Goal: Entertainment & Leisure: Browse casually

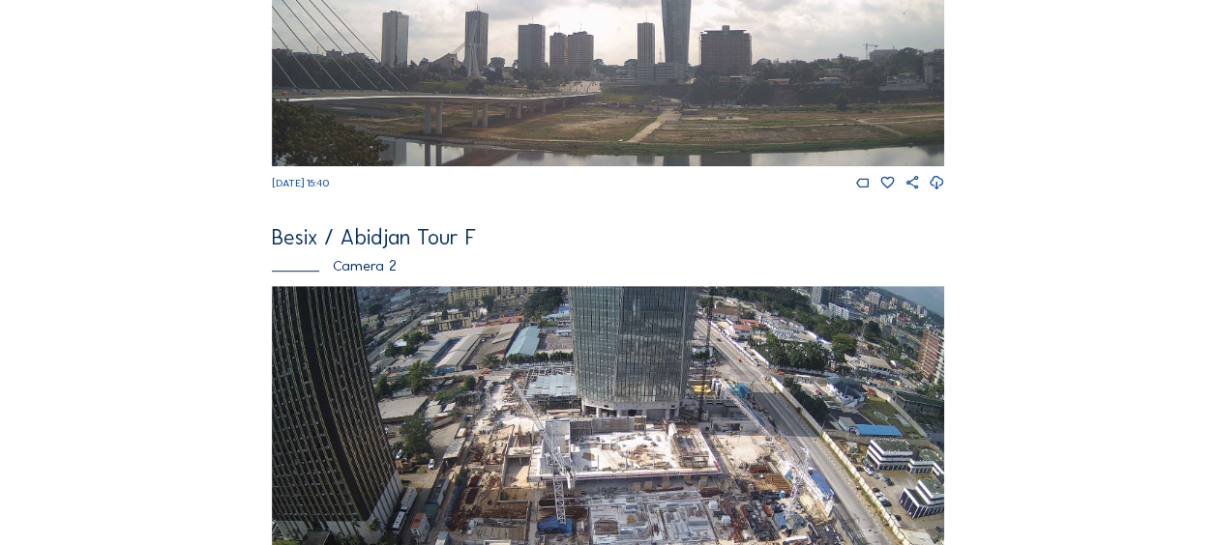
scroll to position [580, 0]
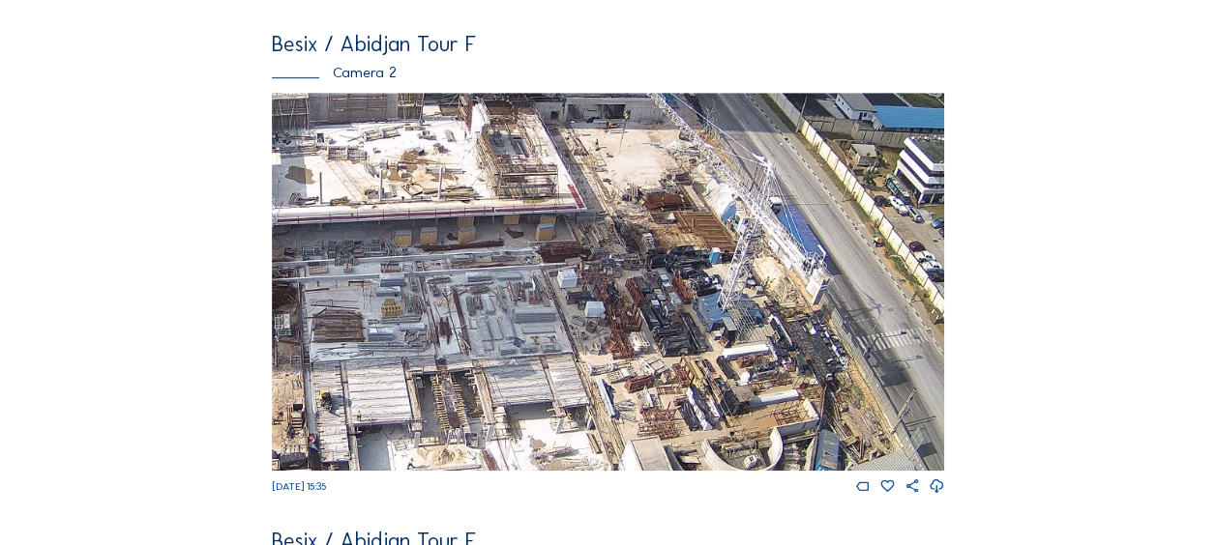
drag, startPoint x: 615, startPoint y: 226, endPoint x: 344, endPoint y: 300, distance: 280.6
click at [344, 300] on img at bounding box center [608, 282] width 672 height 378
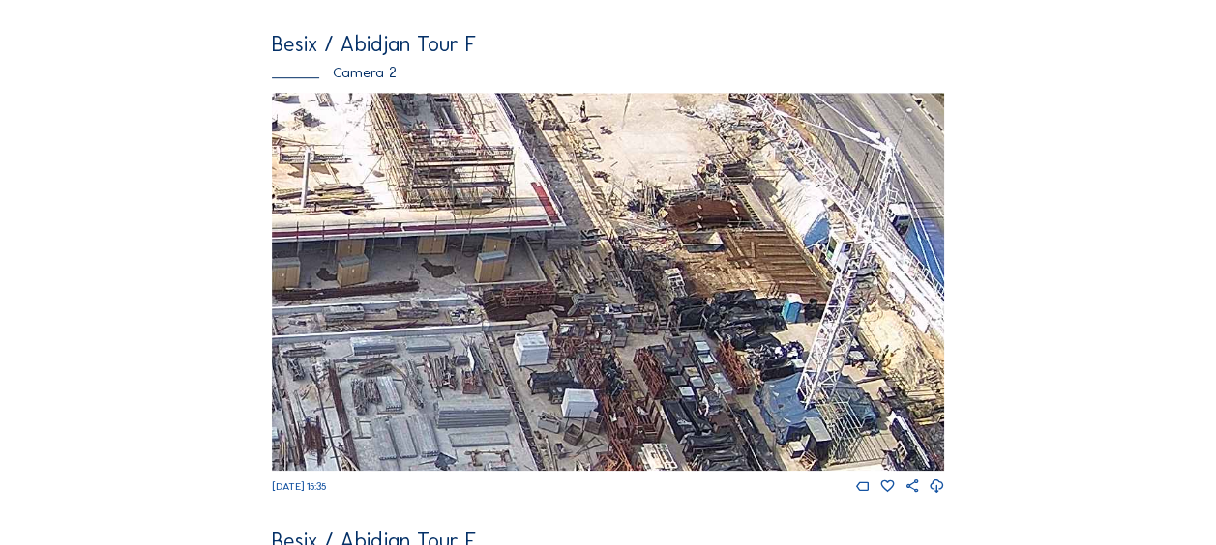
drag, startPoint x: 563, startPoint y: 144, endPoint x: 605, endPoint y: 269, distance: 131.8
click at [605, 270] on img at bounding box center [608, 282] width 672 height 378
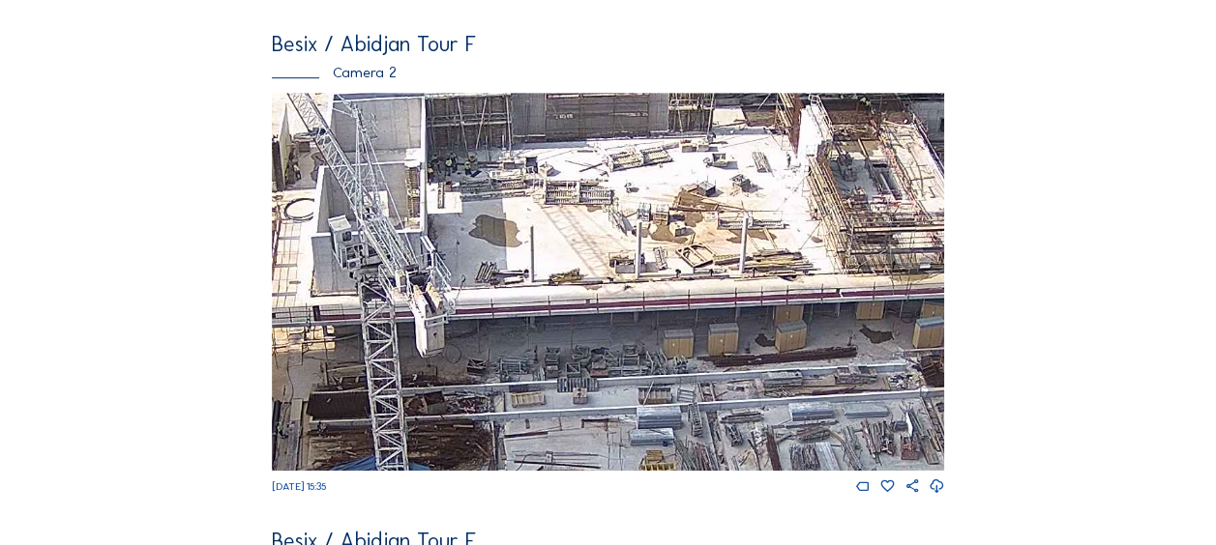
drag, startPoint x: 622, startPoint y: 300, endPoint x: 799, endPoint y: 279, distance: 178.3
click at [799, 279] on img at bounding box center [608, 282] width 672 height 378
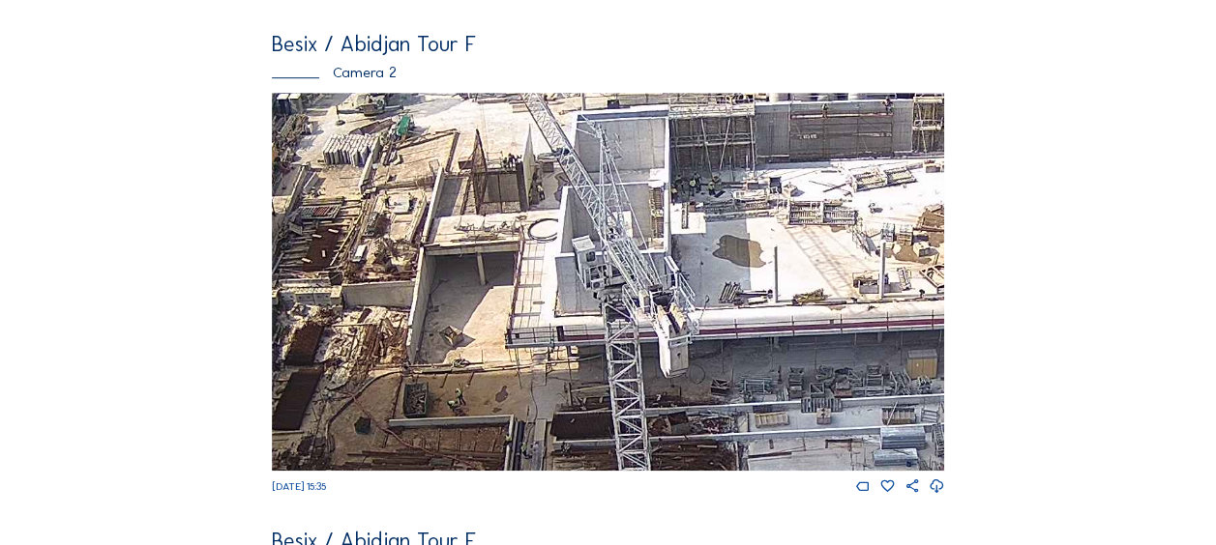
drag, startPoint x: 515, startPoint y: 259, endPoint x: 716, endPoint y: 278, distance: 202.0
click at [747, 287] on img at bounding box center [608, 282] width 672 height 378
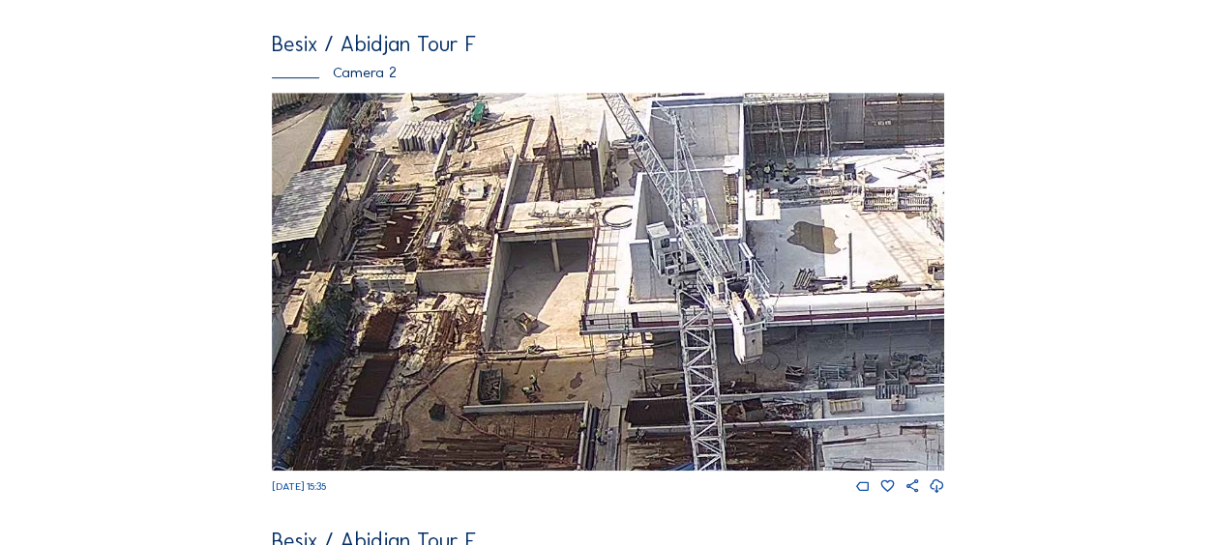
drag, startPoint x: 356, startPoint y: 225, endPoint x: 427, endPoint y: 207, distance: 73.0
click at [427, 207] on img at bounding box center [608, 282] width 672 height 378
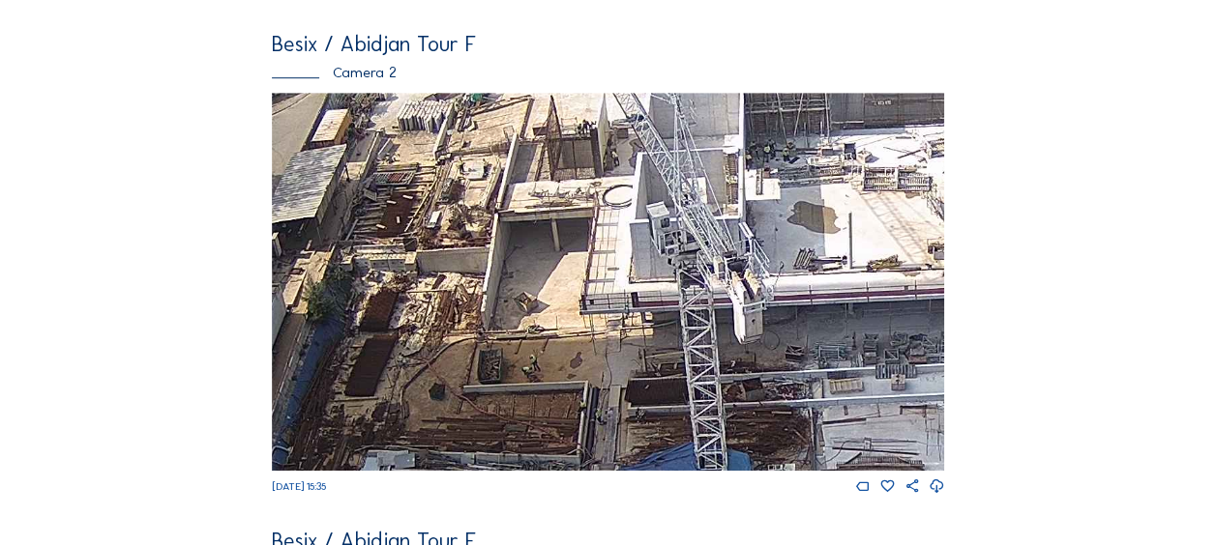
drag, startPoint x: 497, startPoint y: 382, endPoint x: 476, endPoint y: 292, distance: 92.4
click at [478, 294] on img at bounding box center [608, 282] width 672 height 378
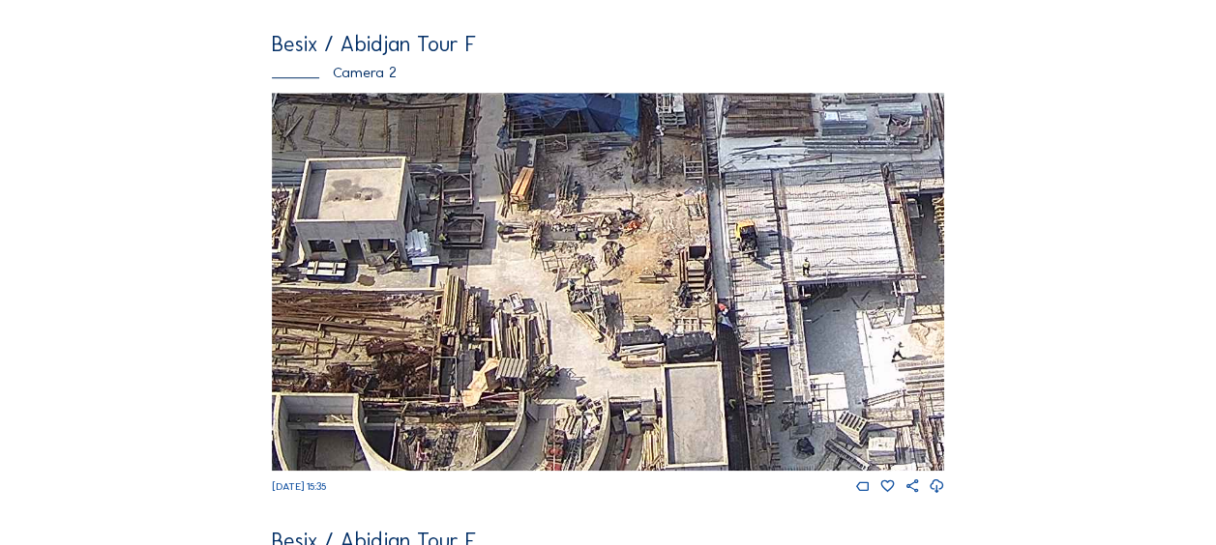
drag, startPoint x: 629, startPoint y: 391, endPoint x: 536, endPoint y: 102, distance: 303.7
click at [536, 102] on img at bounding box center [608, 282] width 672 height 378
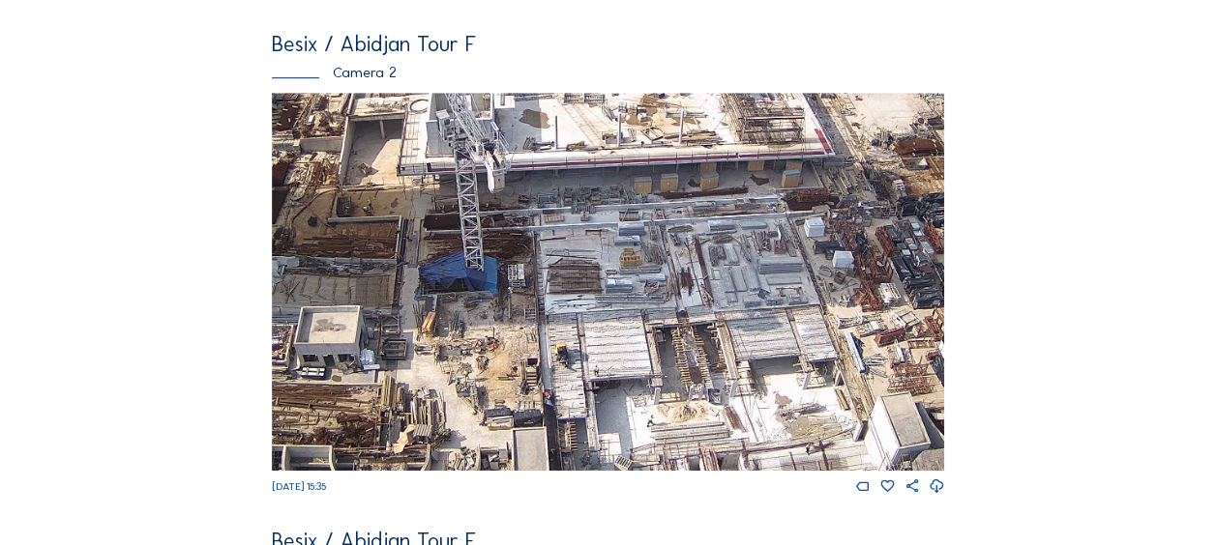
drag, startPoint x: 765, startPoint y: 144, endPoint x: 645, endPoint y: 249, distance: 159.0
click at [645, 249] on img at bounding box center [608, 282] width 672 height 378
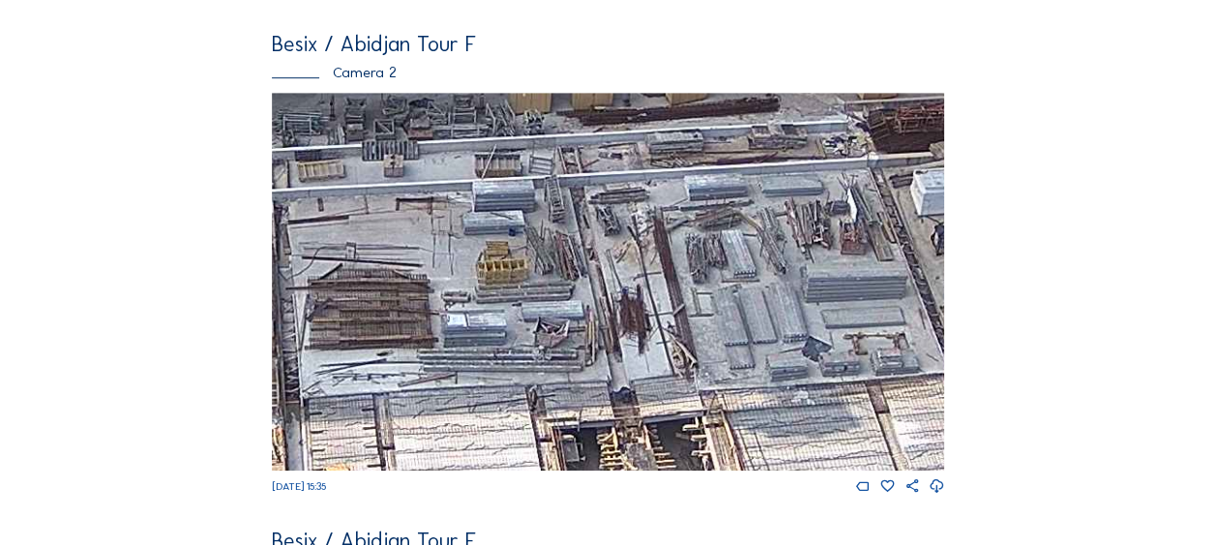
drag, startPoint x: 766, startPoint y: 292, endPoint x: 598, endPoint y: 210, distance: 187.3
click at [598, 210] on img at bounding box center [608, 282] width 672 height 378
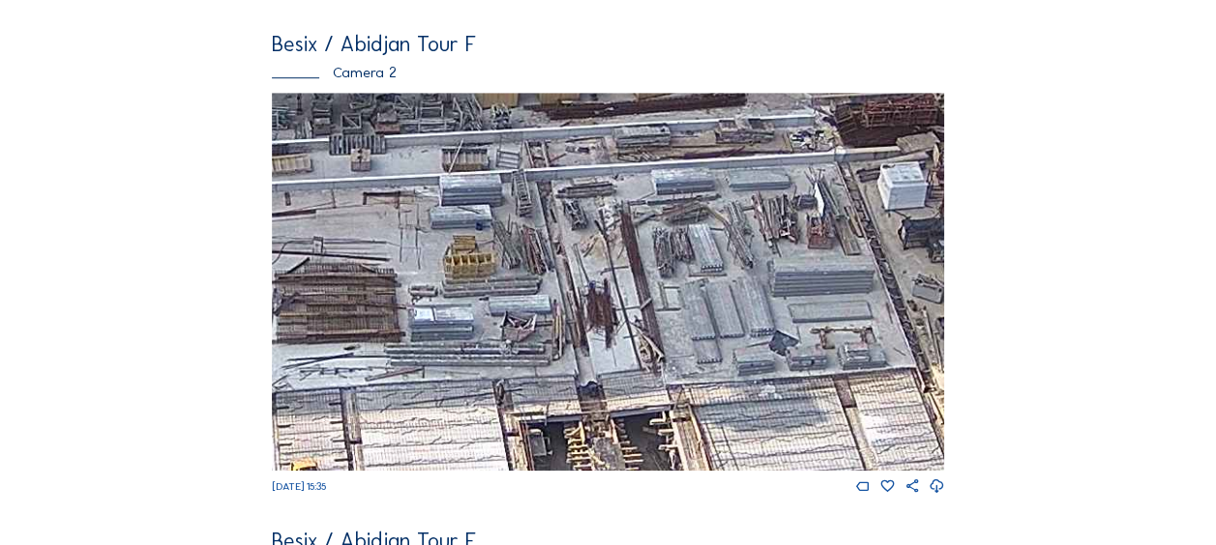
drag, startPoint x: 720, startPoint y: 298, endPoint x: 621, endPoint y: 309, distance: 99.3
click at [621, 309] on img at bounding box center [608, 282] width 672 height 378
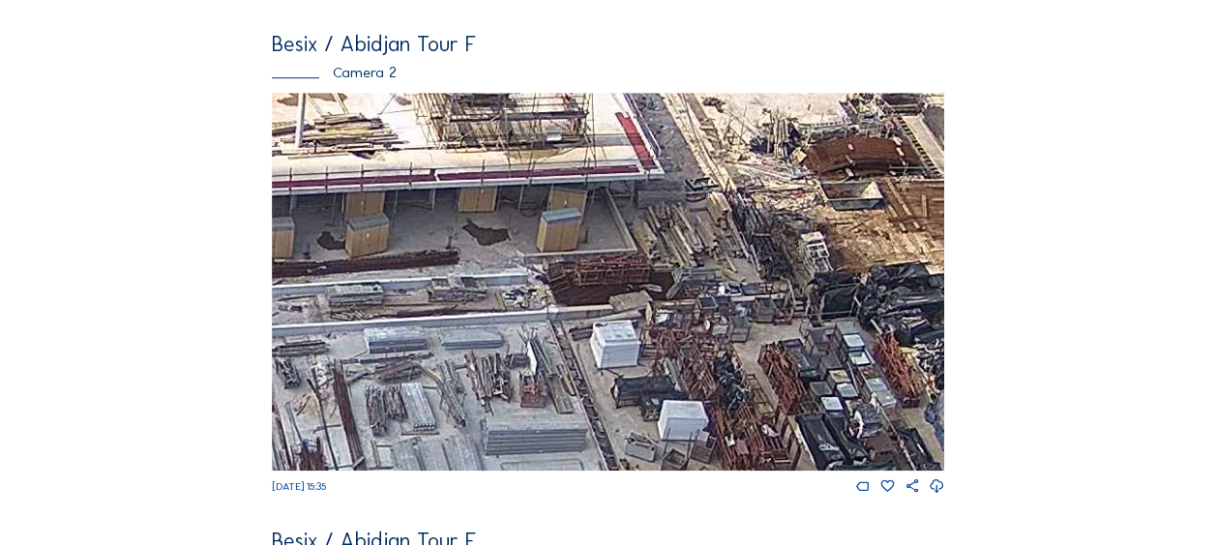
drag, startPoint x: 693, startPoint y: 232, endPoint x: 437, endPoint y: 397, distance: 304.5
click at [437, 397] on img at bounding box center [608, 282] width 672 height 378
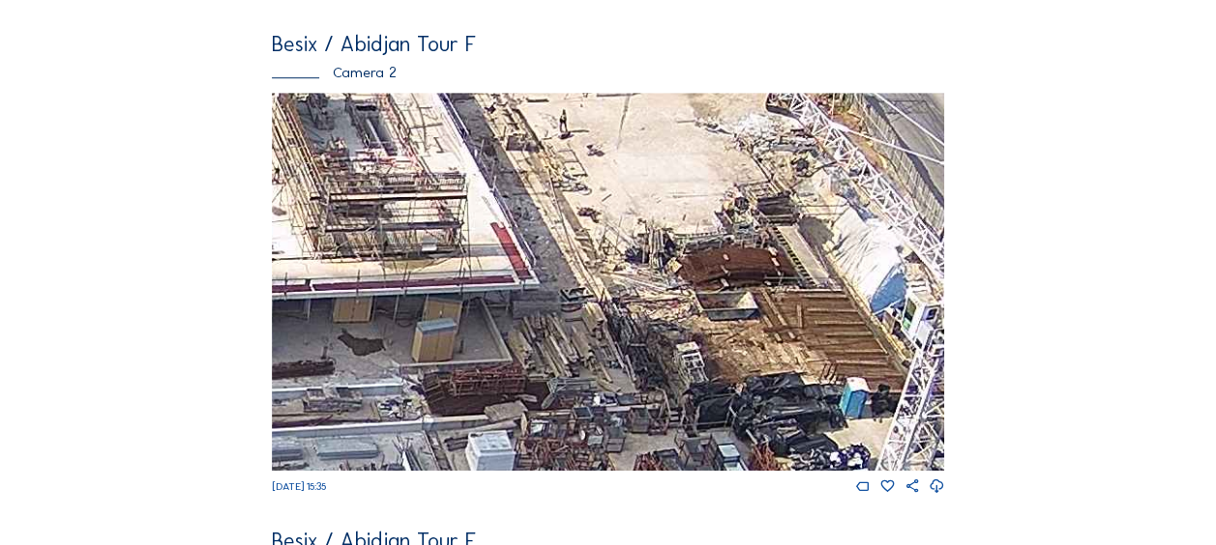
drag, startPoint x: 575, startPoint y: 288, endPoint x: 486, endPoint y: 376, distance: 125.8
click at [486, 376] on img at bounding box center [608, 282] width 672 height 378
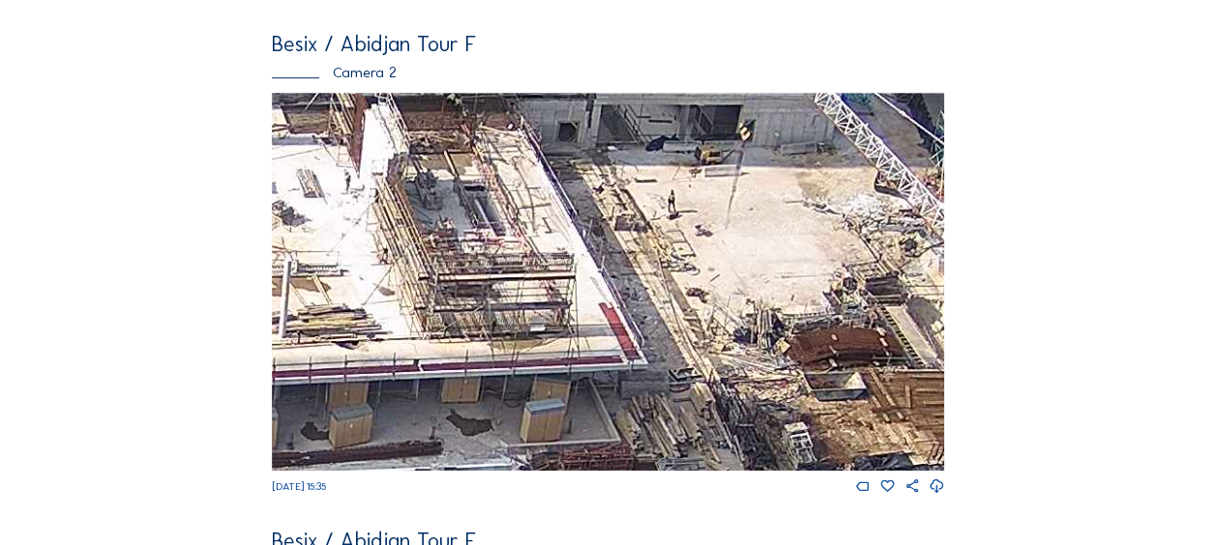
drag, startPoint x: 570, startPoint y: 222, endPoint x: 665, endPoint y: 302, distance: 124.3
click at [673, 308] on img at bounding box center [608, 282] width 672 height 378
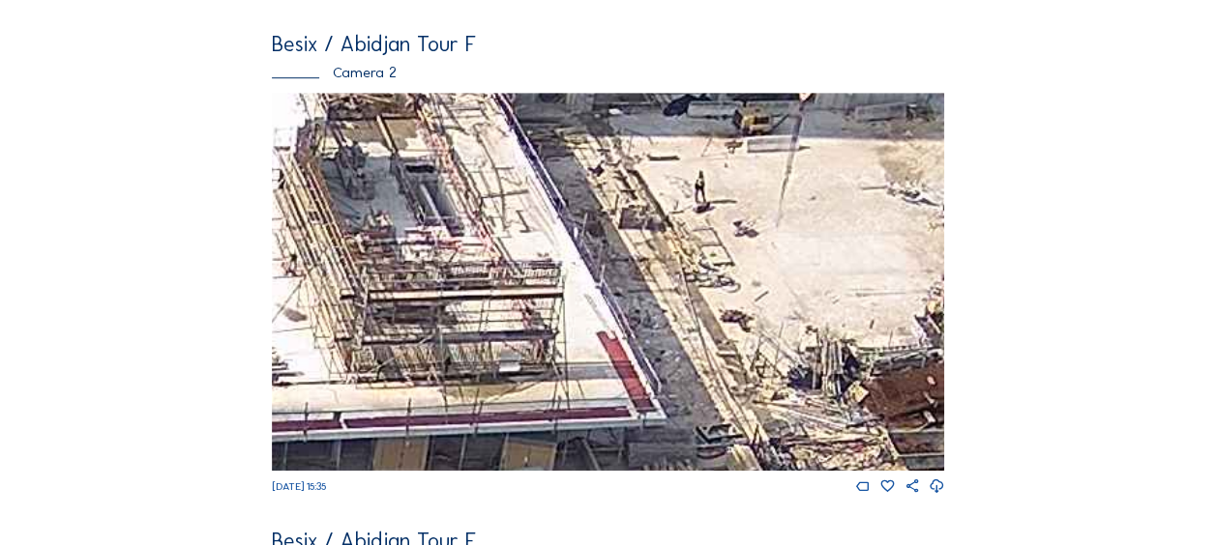
drag, startPoint x: 621, startPoint y: 283, endPoint x: 669, endPoint y: 312, distance: 56.4
click at [669, 312] on img at bounding box center [608, 282] width 672 height 378
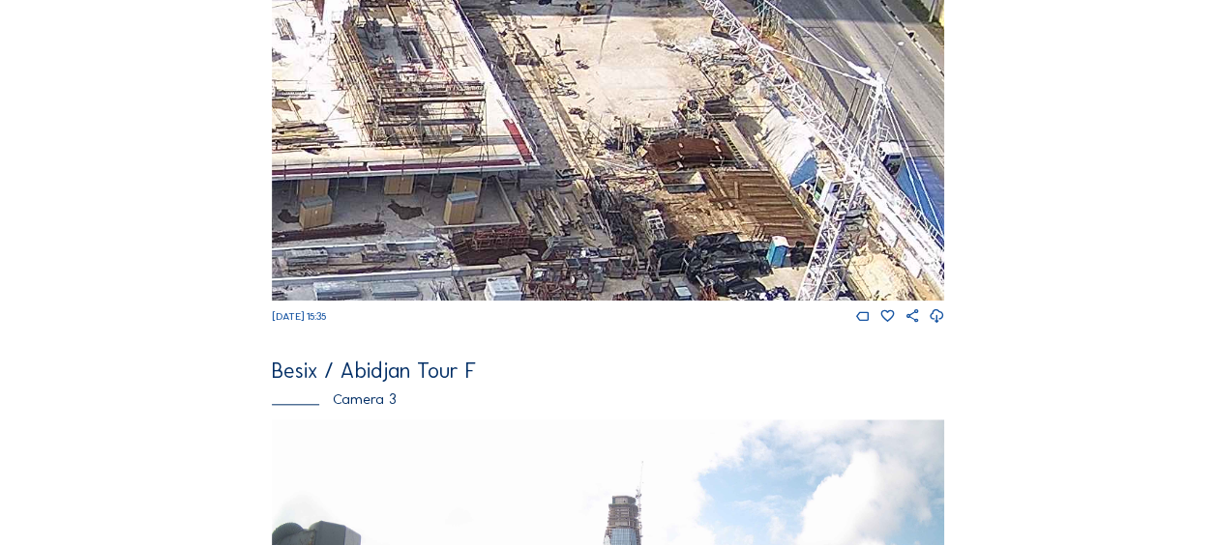
scroll to position [774, 0]
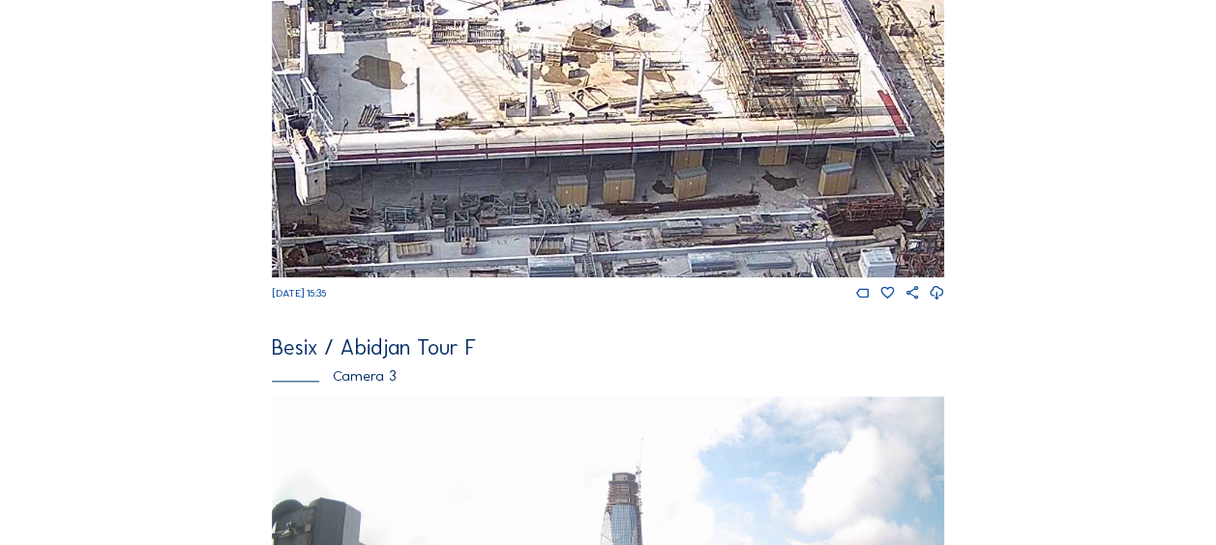
drag, startPoint x: 478, startPoint y: 155, endPoint x: 852, endPoint y: 149, distance: 374.3
click at [852, 149] on img at bounding box center [608, 88] width 672 height 378
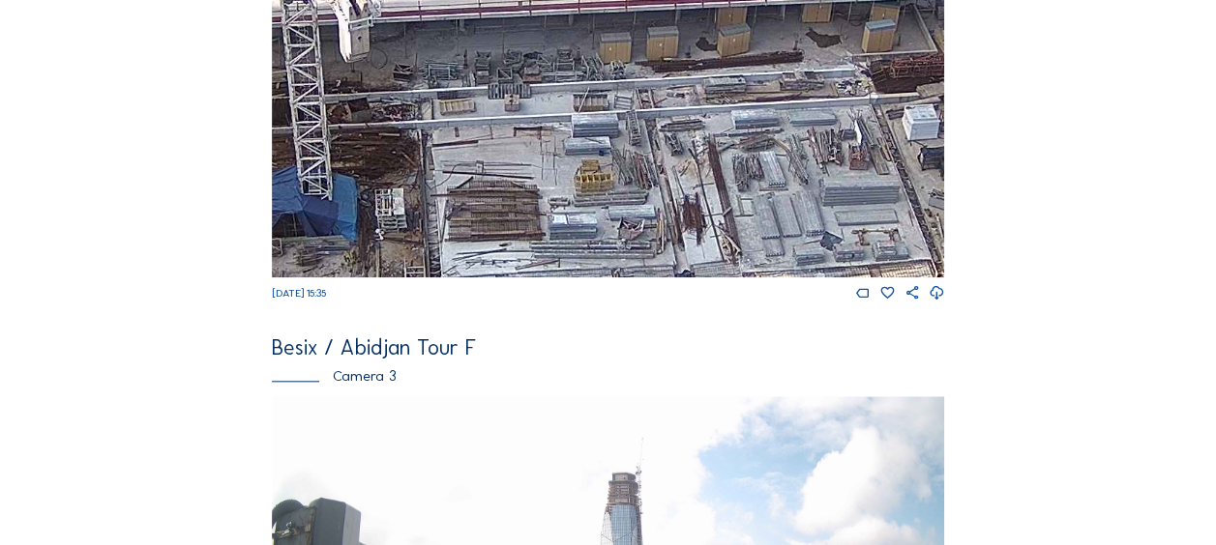
drag, startPoint x: 625, startPoint y: 221, endPoint x: 636, endPoint y: 120, distance: 101.3
click at [668, 78] on img at bounding box center [608, 88] width 672 height 378
drag, startPoint x: 521, startPoint y: 404, endPoint x: 538, endPoint y: 517, distance: 114.3
click at [538, 517] on div "Besix / Abidjan Tour F Camera 1 Sa 13 Sep 2025 15:40 Besix / Abidjan Tour F Cam…" at bounding box center [608, 103] width 672 height 1521
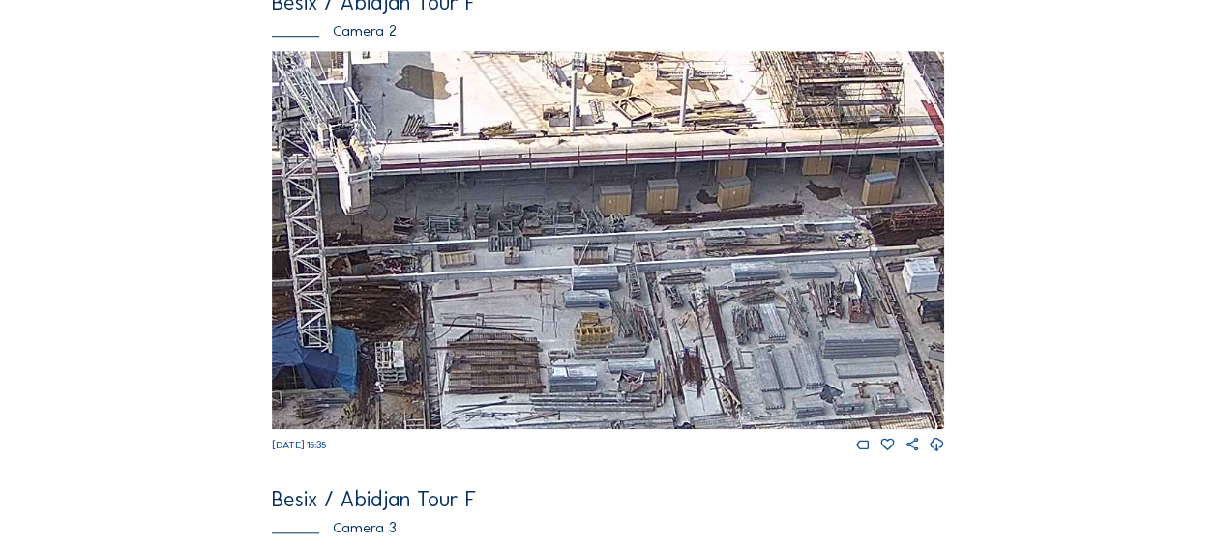
scroll to position [484, 0]
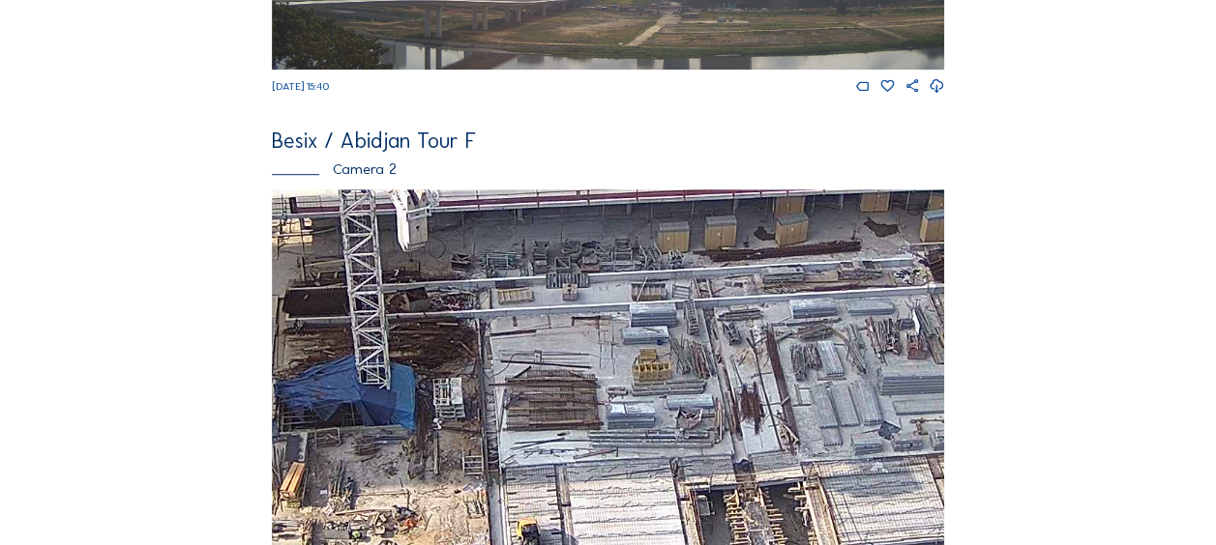
drag, startPoint x: 429, startPoint y: 430, endPoint x: 749, endPoint y: 130, distance: 438.6
click at [749, 130] on div "Besix / Abidjan Tour F Camera 1 Sa 13 Sep 2025 15:40 Besix / Abidjan Tour F Cam…" at bounding box center [608, 393] width 672 height 1521
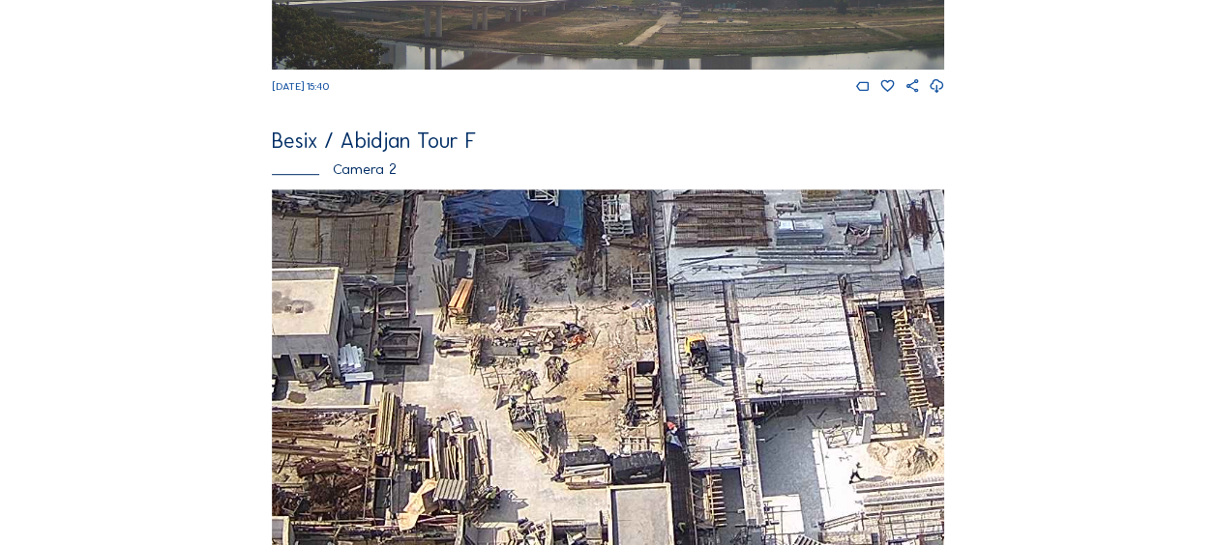
drag, startPoint x: 552, startPoint y: 451, endPoint x: 450, endPoint y: 476, distance: 105.6
click at [450, 476] on img at bounding box center [608, 379] width 672 height 378
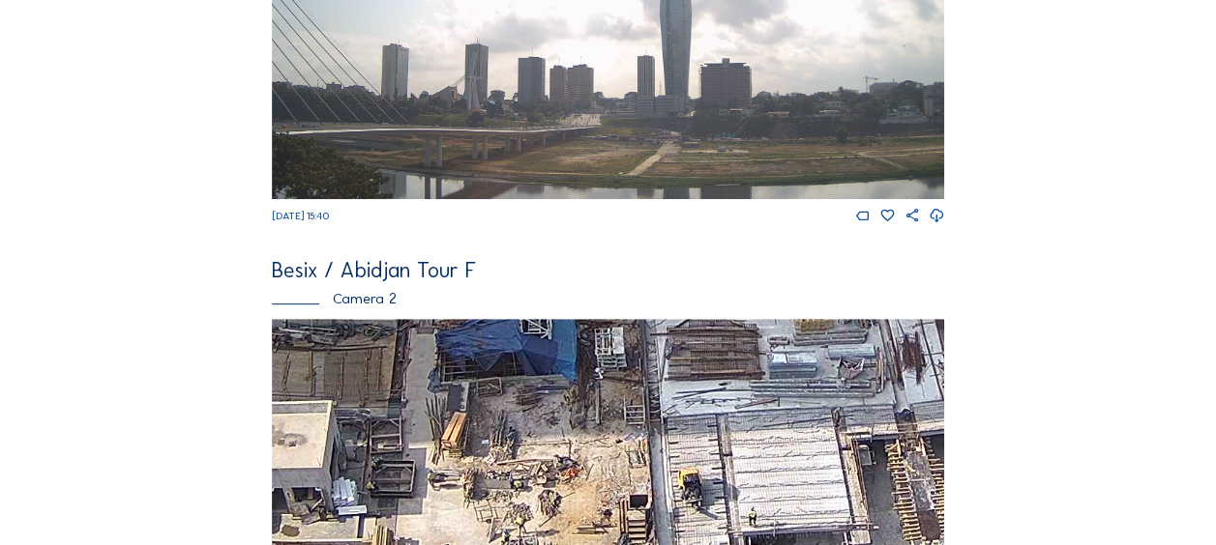
scroll to position [580, 0]
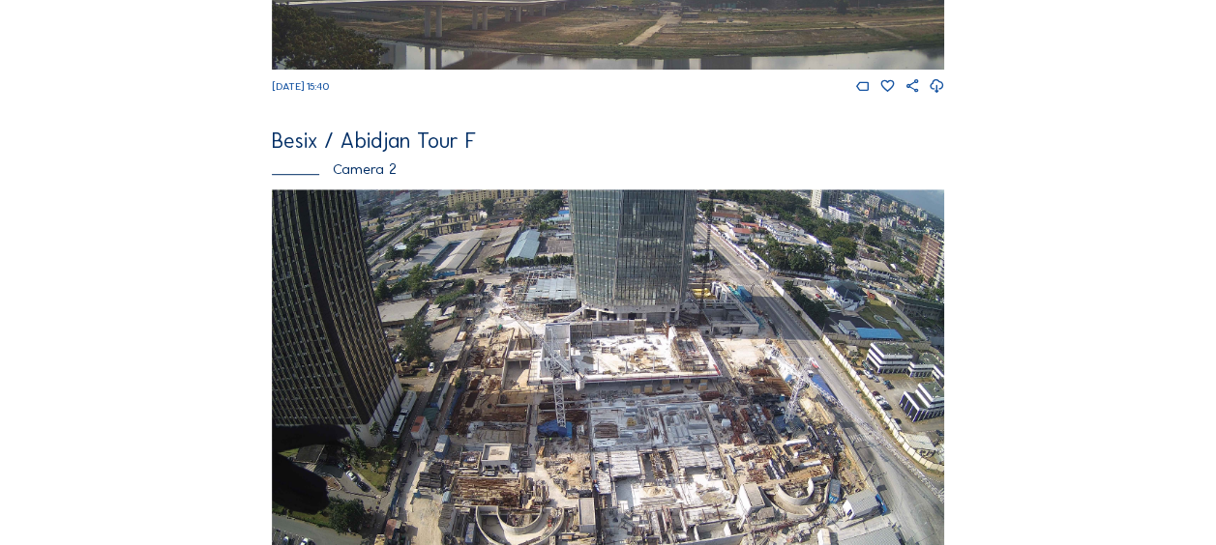
scroll to position [677, 0]
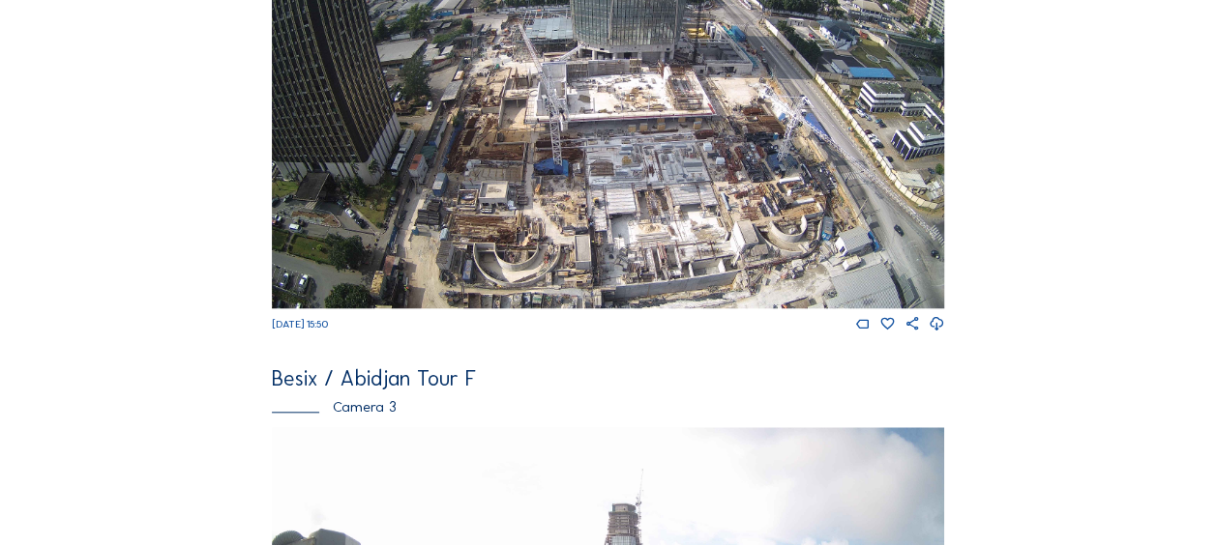
scroll to position [774, 0]
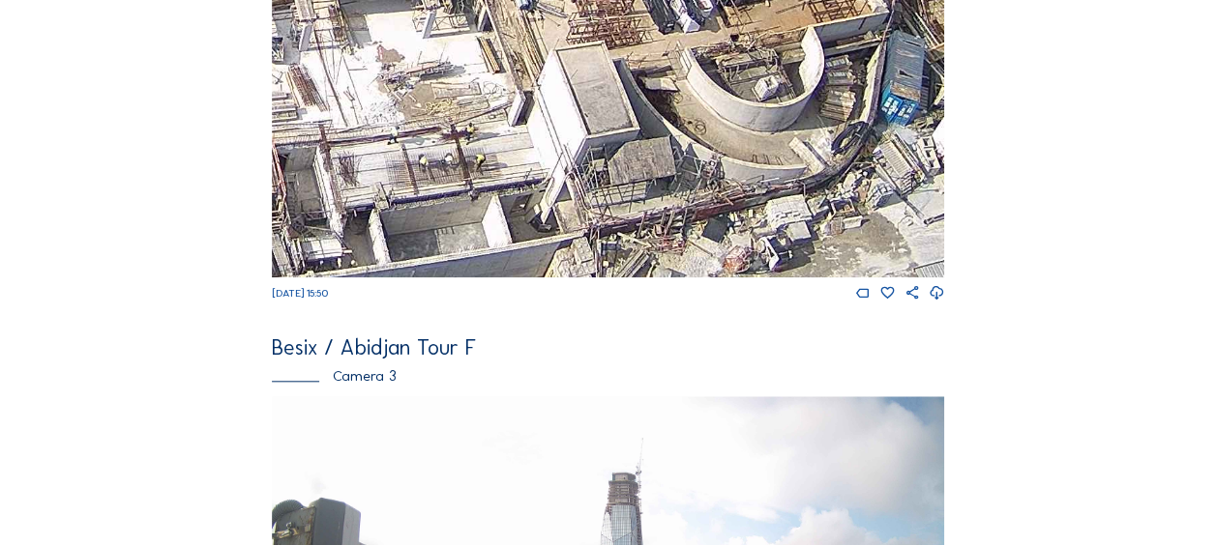
drag, startPoint x: 598, startPoint y: 87, endPoint x: 681, endPoint y: 219, distance: 155.6
click at [681, 219] on img at bounding box center [608, 88] width 672 height 378
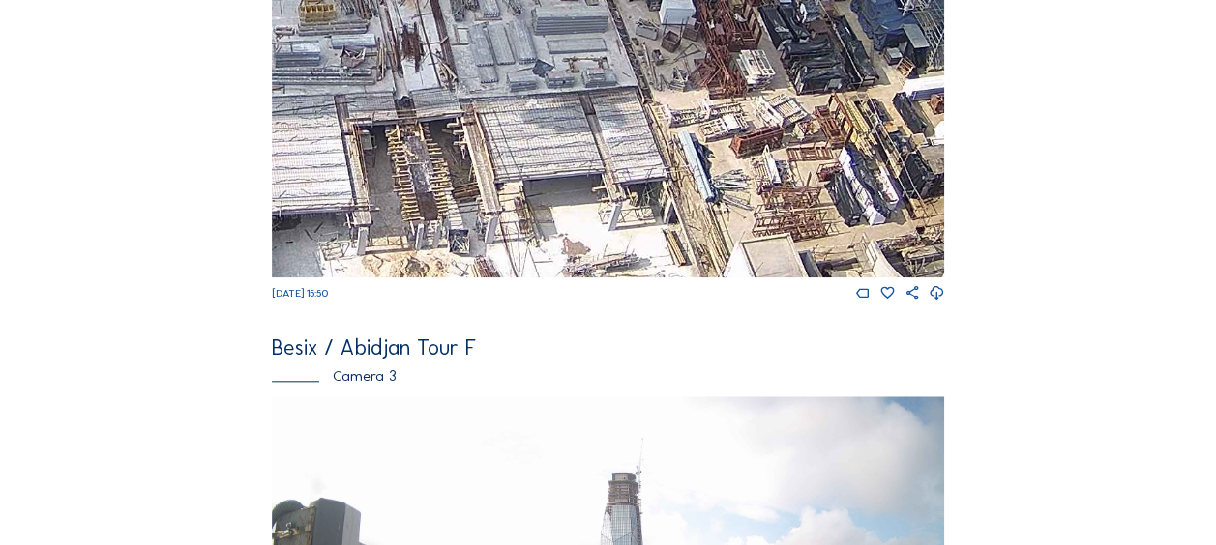
drag, startPoint x: 506, startPoint y: 45, endPoint x: 646, endPoint y: 203, distance: 211.0
click at [652, 209] on img at bounding box center [608, 88] width 672 height 378
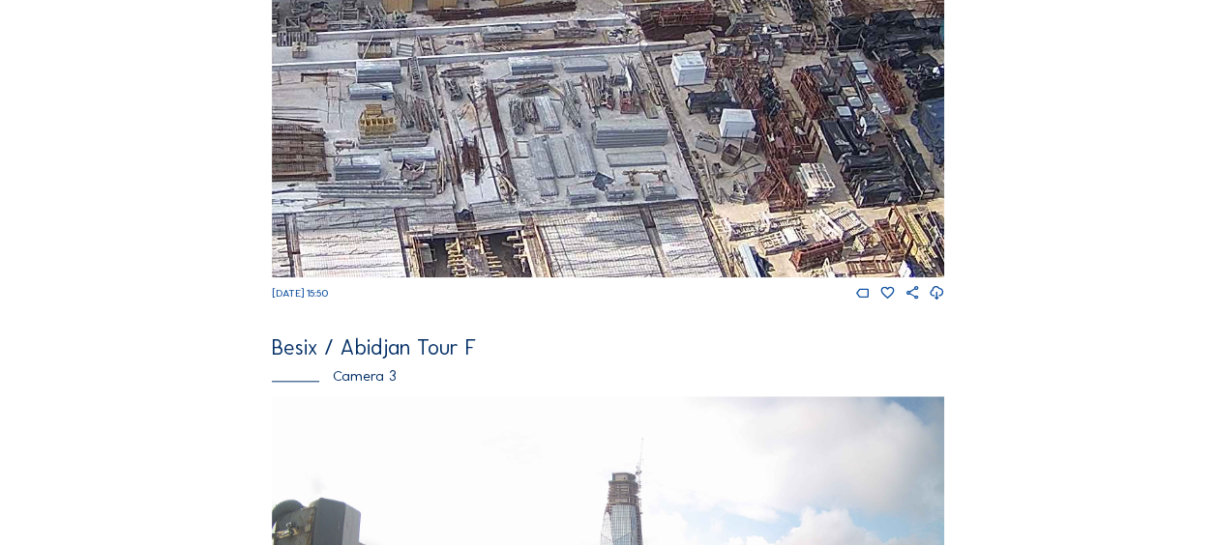
drag, startPoint x: 518, startPoint y: 70, endPoint x: 574, endPoint y: 154, distance: 100.6
click at [574, 155] on img at bounding box center [608, 88] width 672 height 378
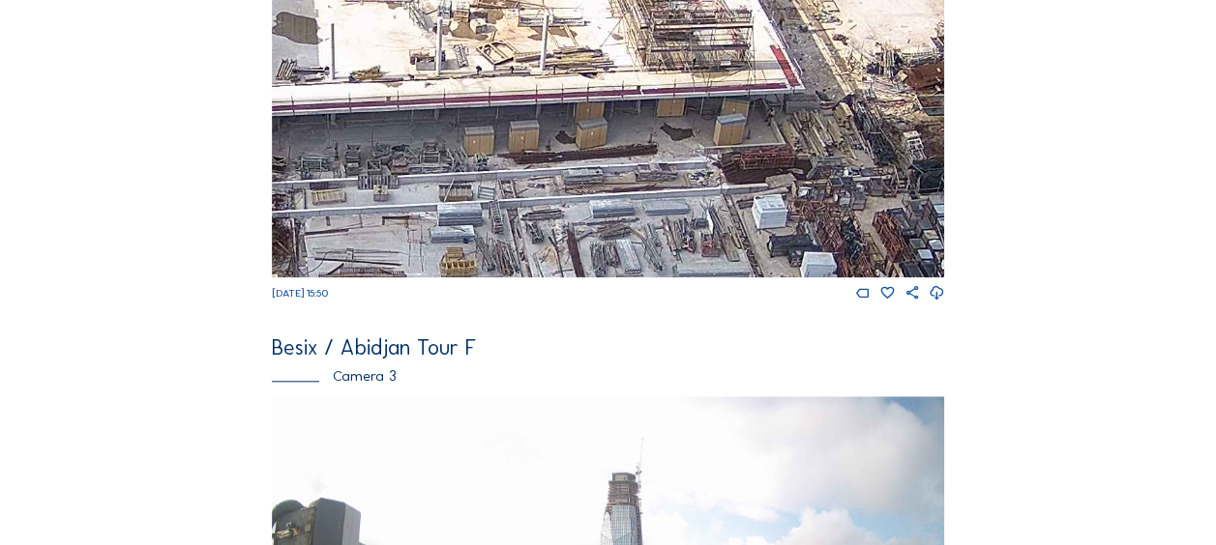
drag, startPoint x: 535, startPoint y: 132, endPoint x: 616, endPoint y: 268, distance: 158.7
click at [616, 268] on img at bounding box center [608, 88] width 672 height 378
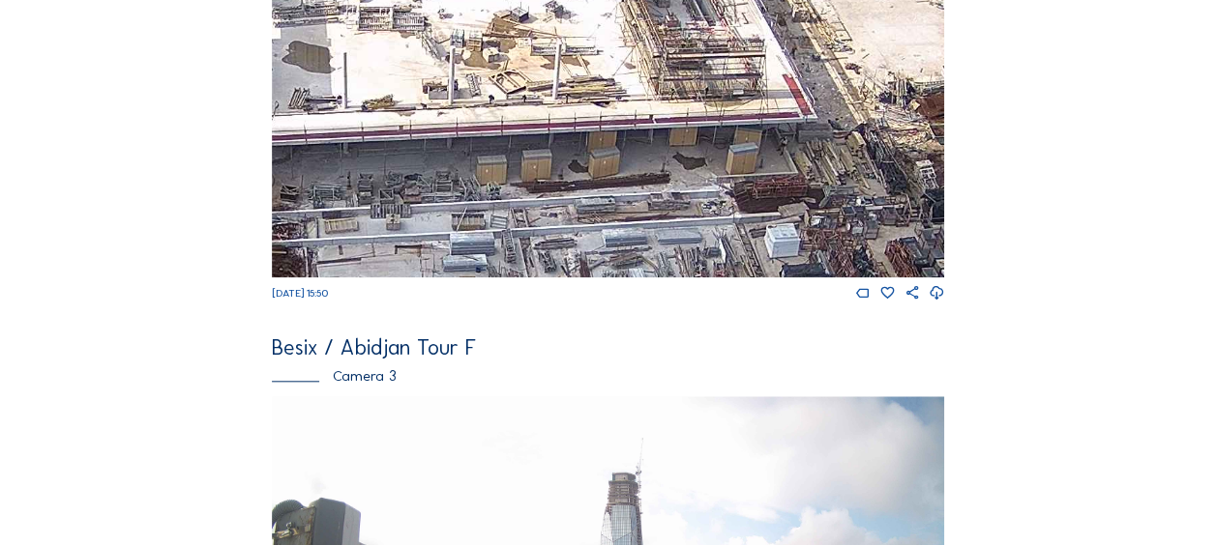
drag, startPoint x: 507, startPoint y: 62, endPoint x: 544, endPoint y: 126, distance: 73.7
click at [544, 126] on img at bounding box center [608, 88] width 672 height 378
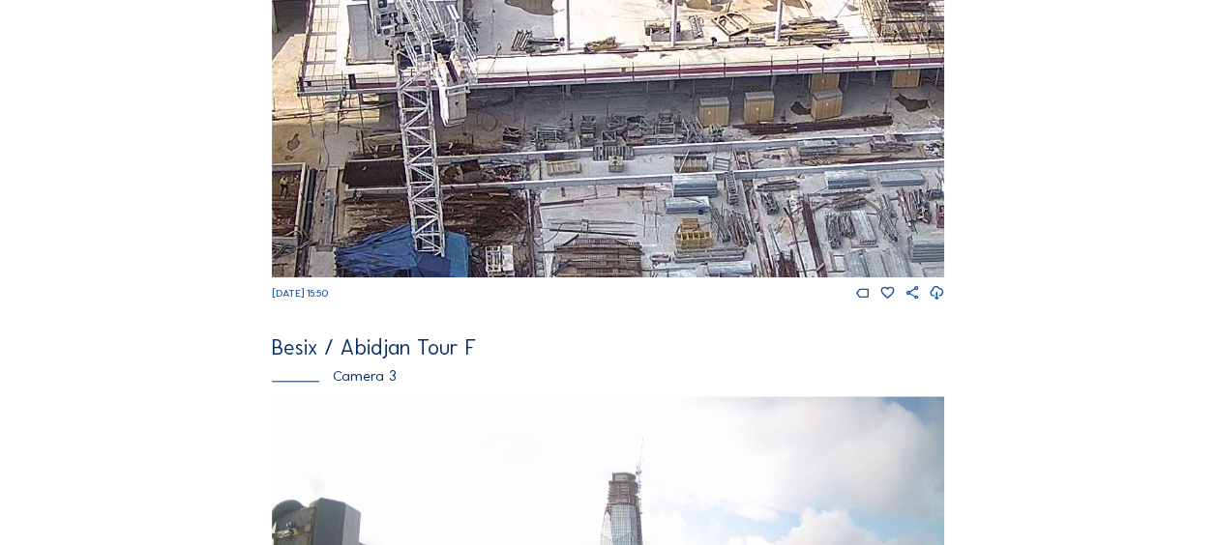
drag, startPoint x: 412, startPoint y: 156, endPoint x: 586, endPoint y: 83, distance: 188.6
click at [586, 83] on img at bounding box center [608, 88] width 672 height 378
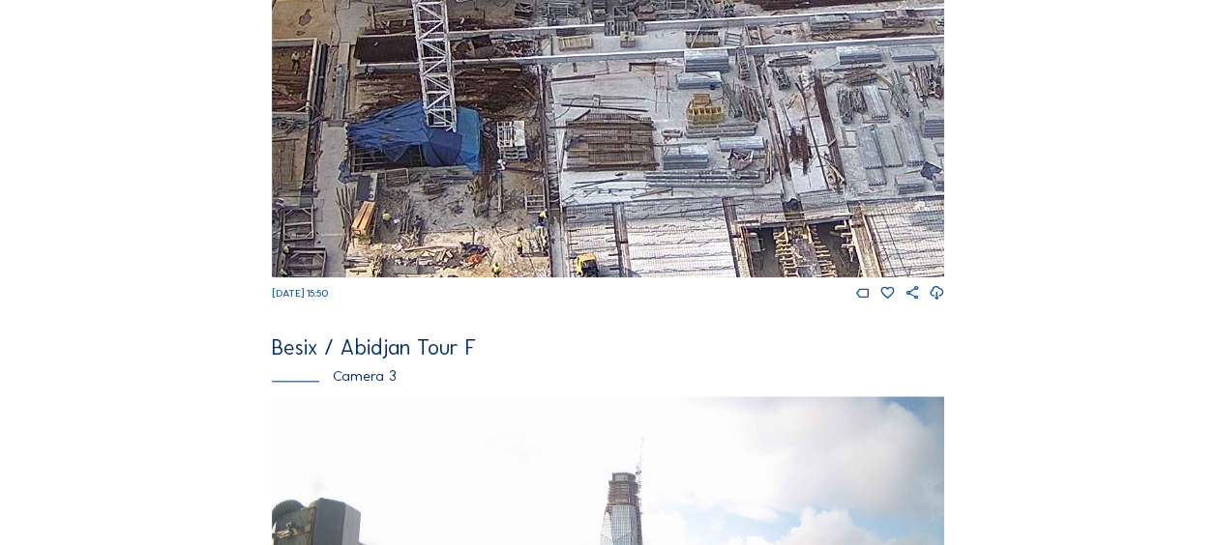
drag, startPoint x: 633, startPoint y: 235, endPoint x: 630, endPoint y: 116, distance: 119.0
click at [630, 116] on img at bounding box center [608, 88] width 672 height 378
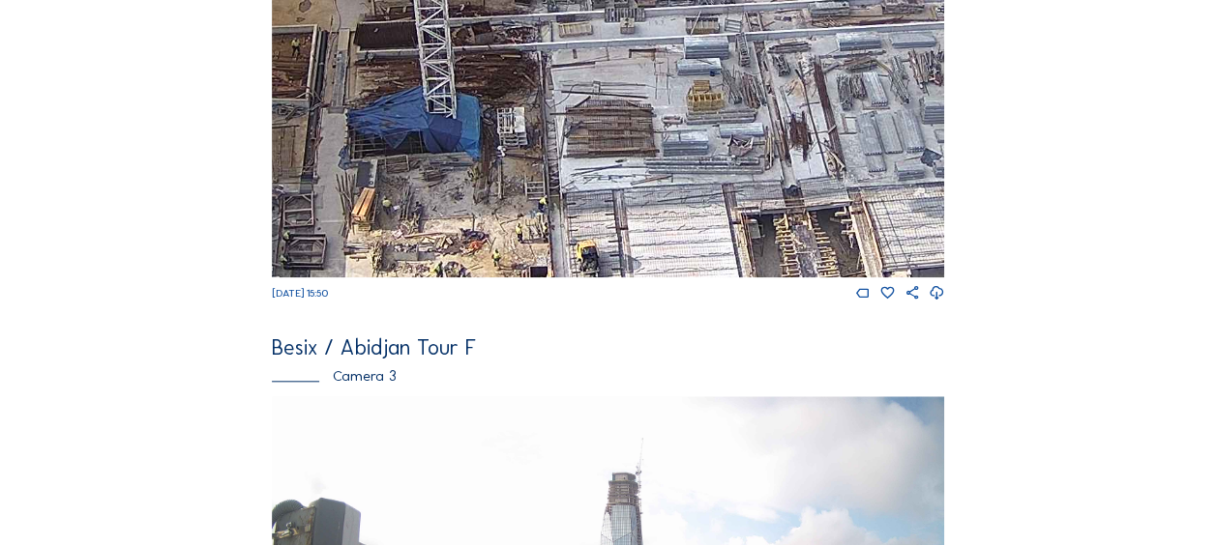
drag, startPoint x: 667, startPoint y: 210, endPoint x: 638, endPoint y: 98, distance: 115.9
click at [638, 98] on img at bounding box center [608, 88] width 672 height 378
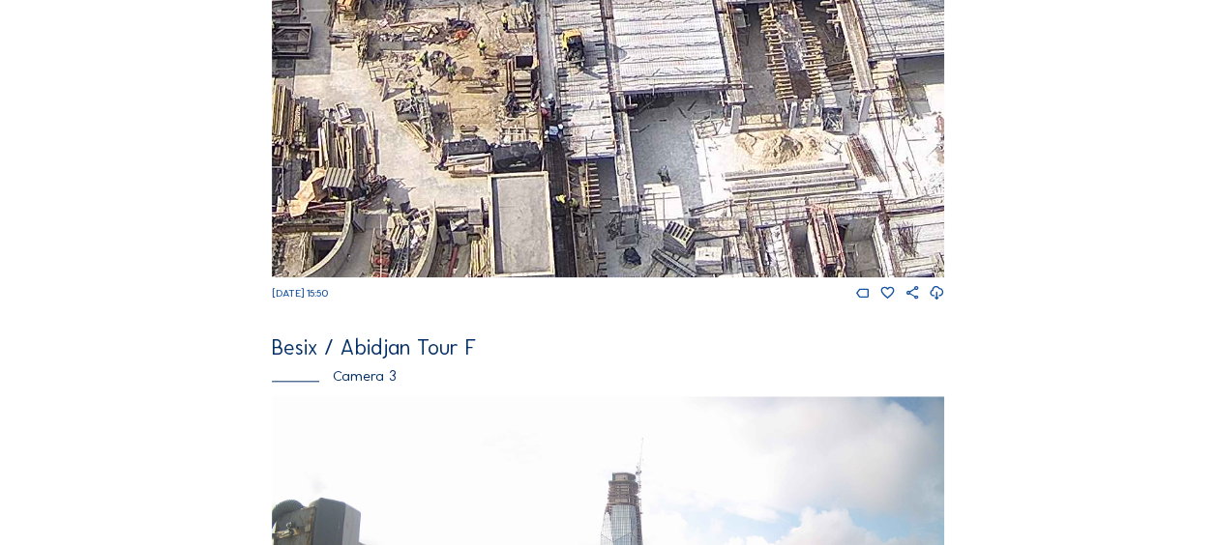
drag, startPoint x: 661, startPoint y: 222, endPoint x: 675, endPoint y: 124, distance: 99.7
click at [675, 124] on img at bounding box center [608, 88] width 672 height 378
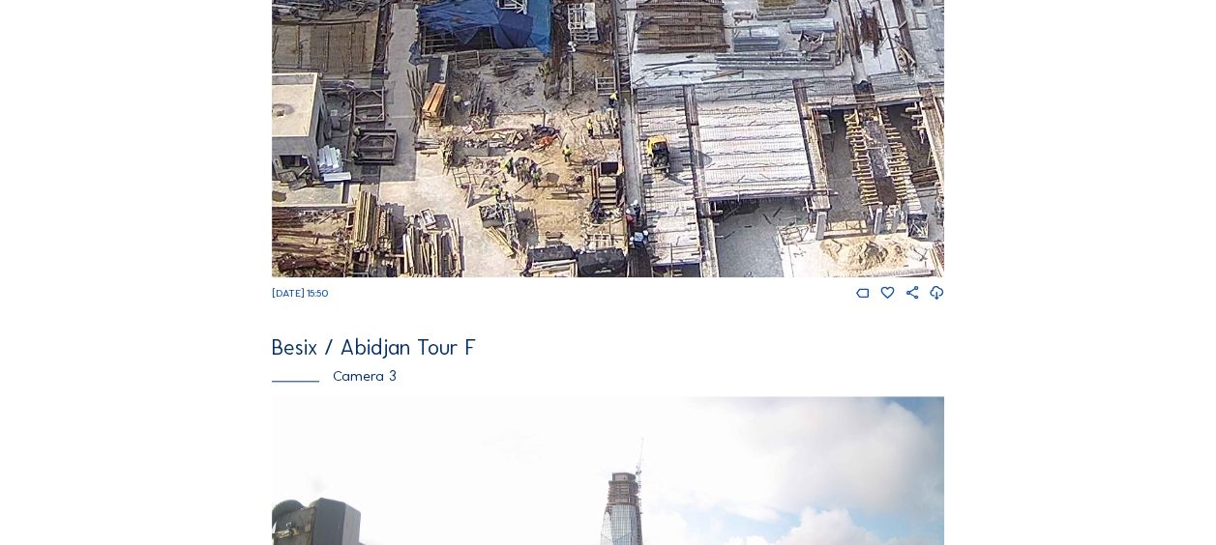
drag, startPoint x: 528, startPoint y: 157, endPoint x: 593, endPoint y: 224, distance: 93.7
click at [593, 224] on img at bounding box center [608, 88] width 672 height 378
drag, startPoint x: 401, startPoint y: 62, endPoint x: 608, endPoint y: 279, distance: 299.6
click at [608, 278] on img at bounding box center [608, 88] width 672 height 378
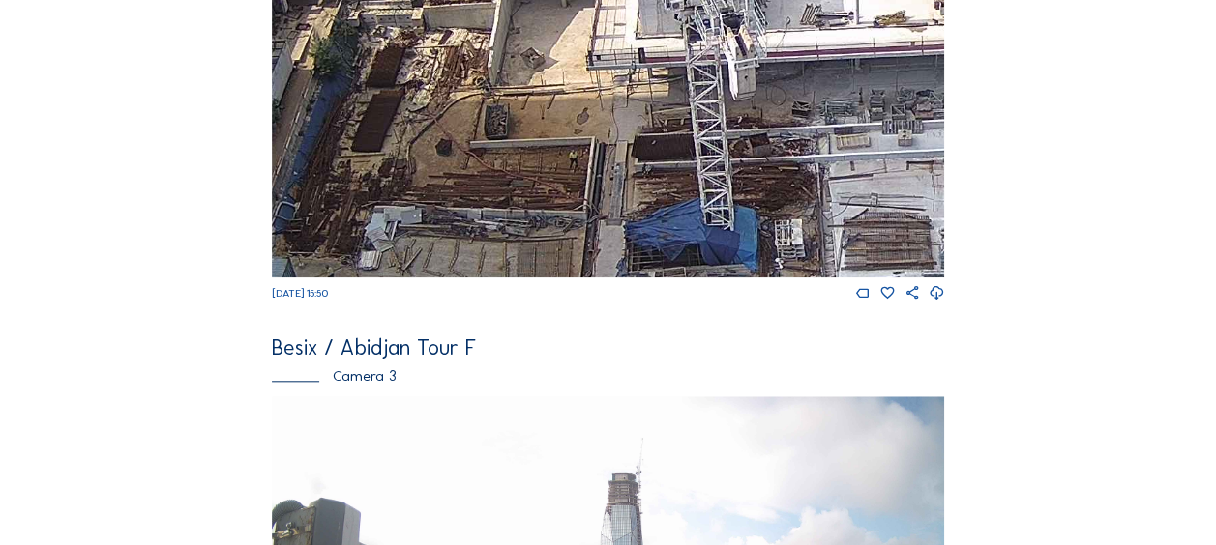
drag, startPoint x: 561, startPoint y: 151, endPoint x: 608, endPoint y: 225, distance: 88.3
click at [608, 225] on img at bounding box center [608, 88] width 672 height 378
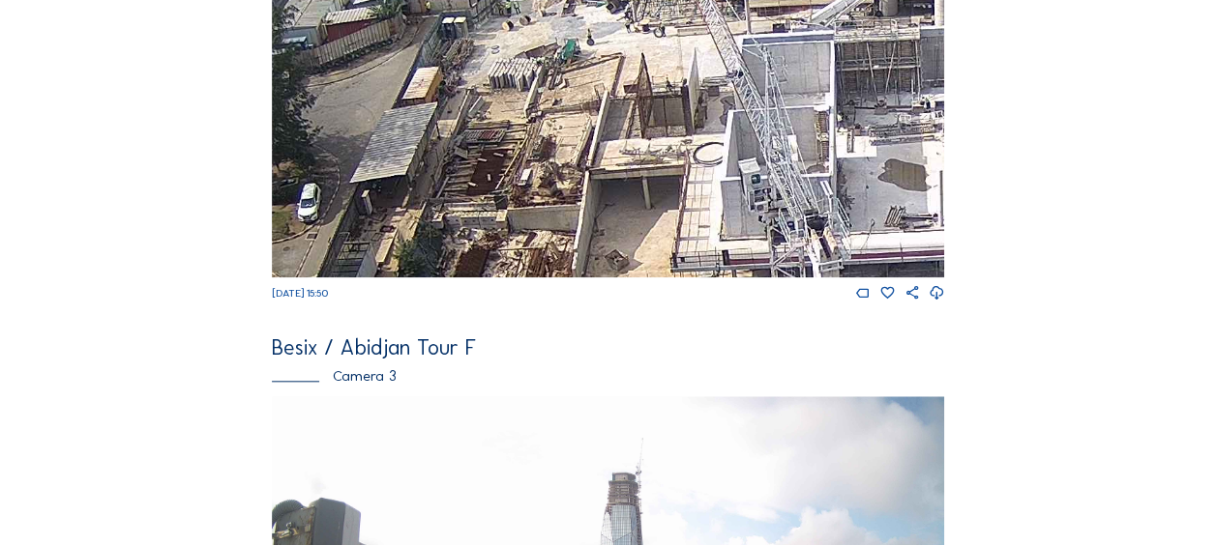
drag, startPoint x: 539, startPoint y: 76, endPoint x: 575, endPoint y: 211, distance: 139.4
click at [577, 207] on img at bounding box center [608, 88] width 672 height 378
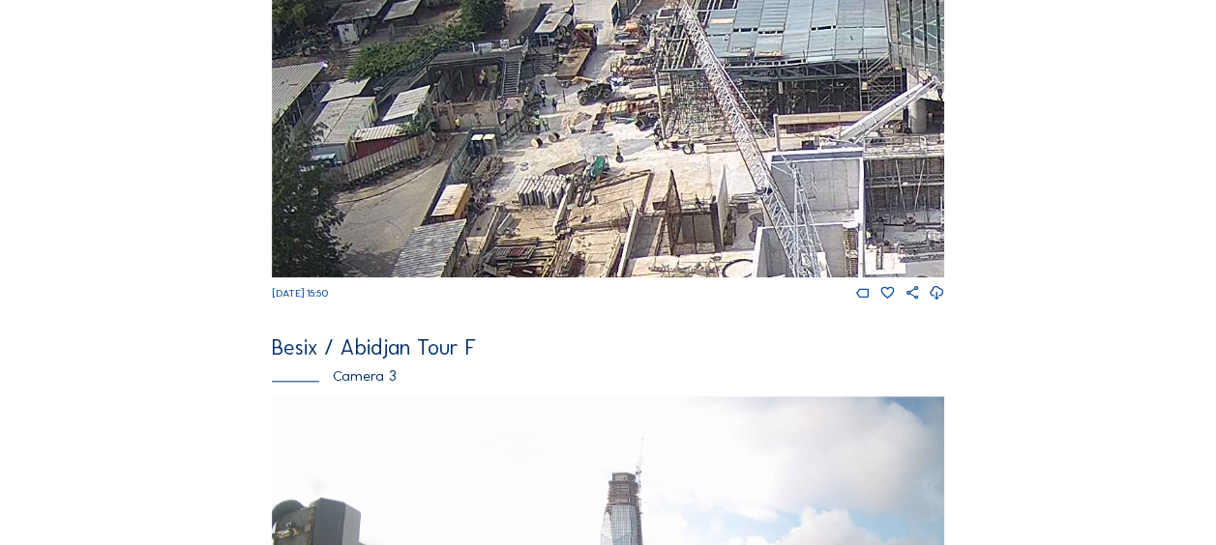
drag, startPoint x: 547, startPoint y: 74, endPoint x: 563, endPoint y: 217, distance: 144.0
click at [563, 217] on img at bounding box center [608, 88] width 672 height 378
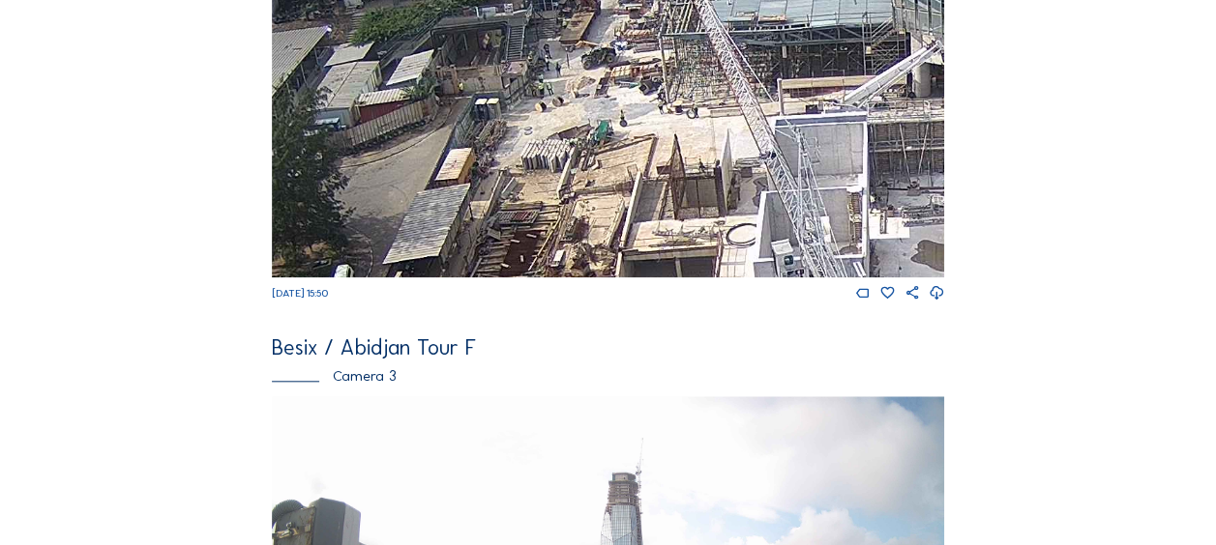
drag, startPoint x: 601, startPoint y: 192, endPoint x: 623, endPoint y: 178, distance: 26.6
click at [622, 133] on img at bounding box center [608, 88] width 672 height 378
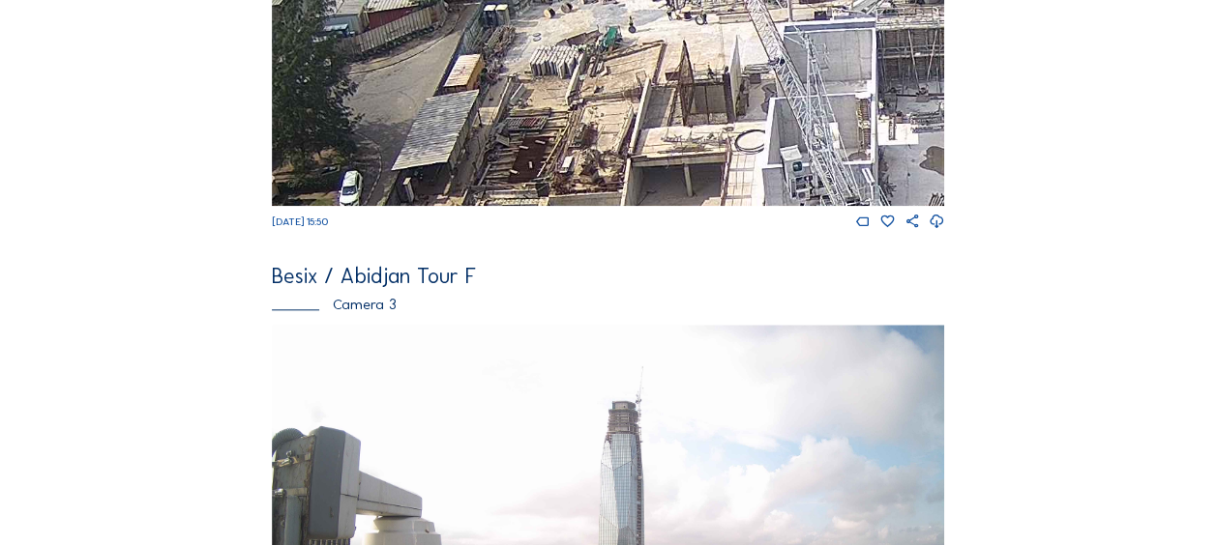
scroll to position [870, 0]
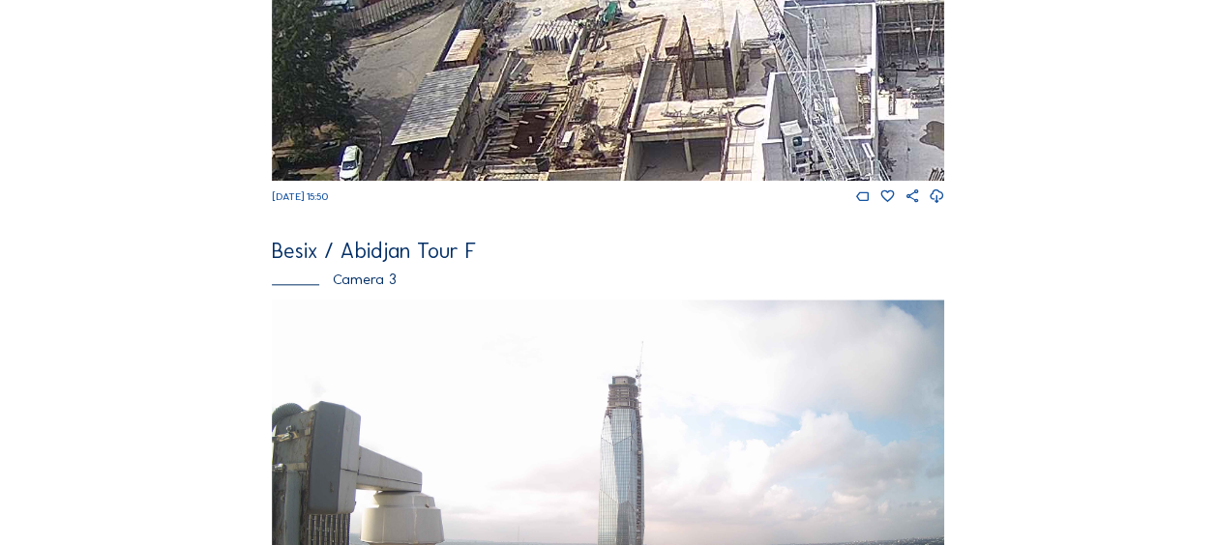
click at [609, 198] on div "Sa 13 Sep 2025 15:50" at bounding box center [608, 4] width 672 height 403
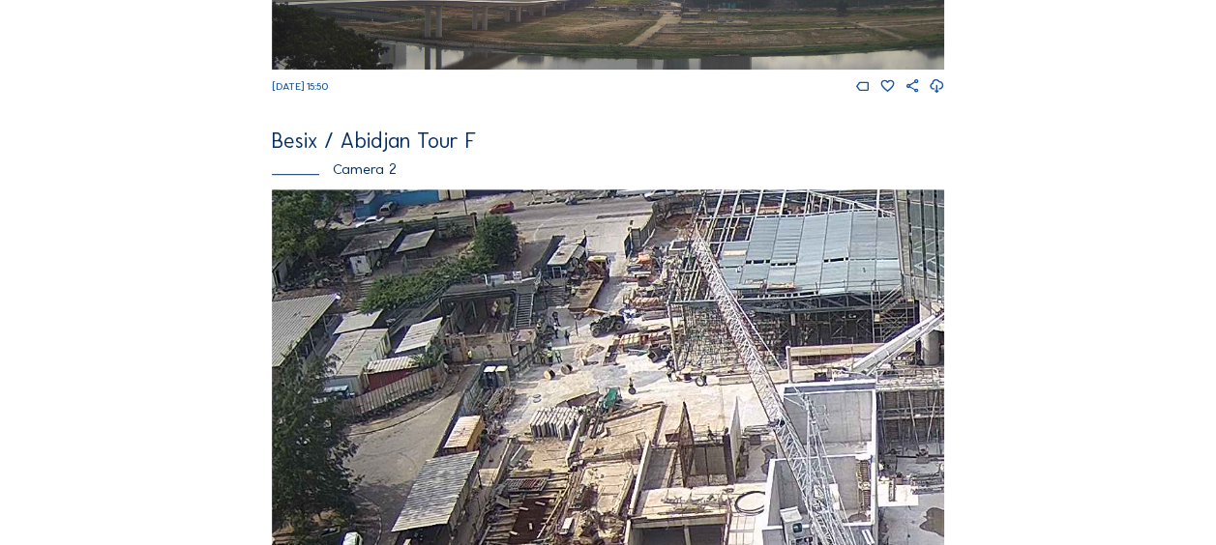
scroll to position [484, 0]
click at [371, 322] on img at bounding box center [608, 379] width 672 height 378
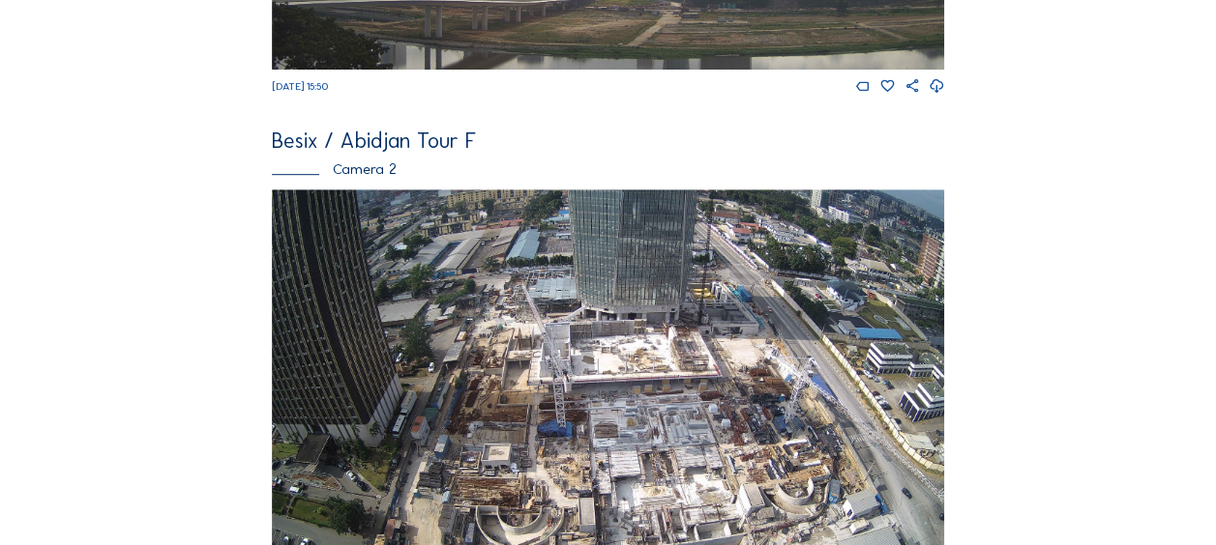
click at [375, 319] on img at bounding box center [608, 379] width 672 height 378
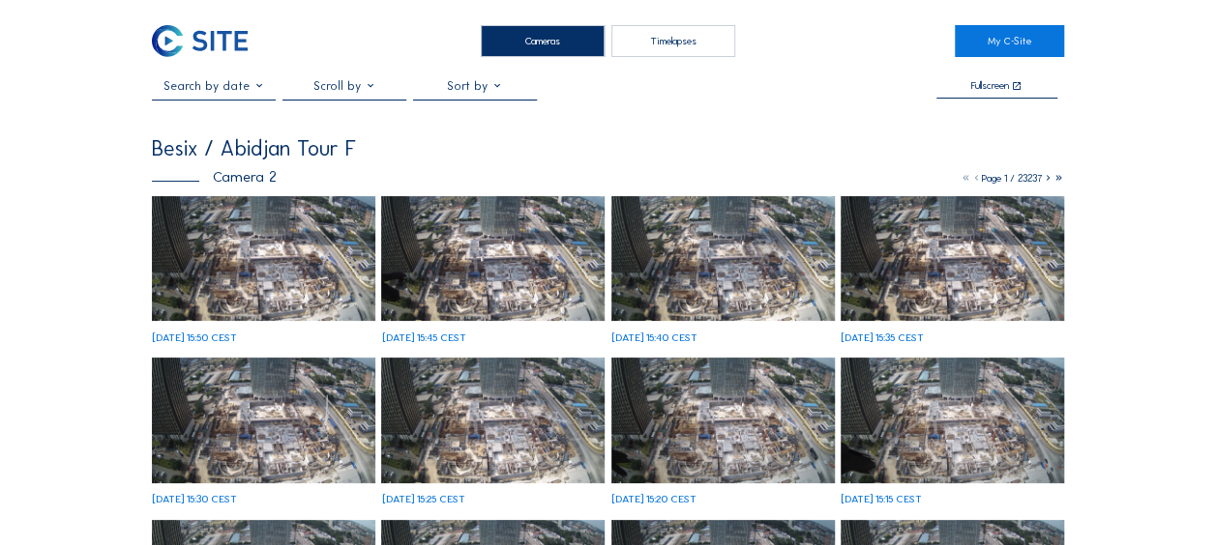
click at [272, 285] on img at bounding box center [263, 259] width 223 height 126
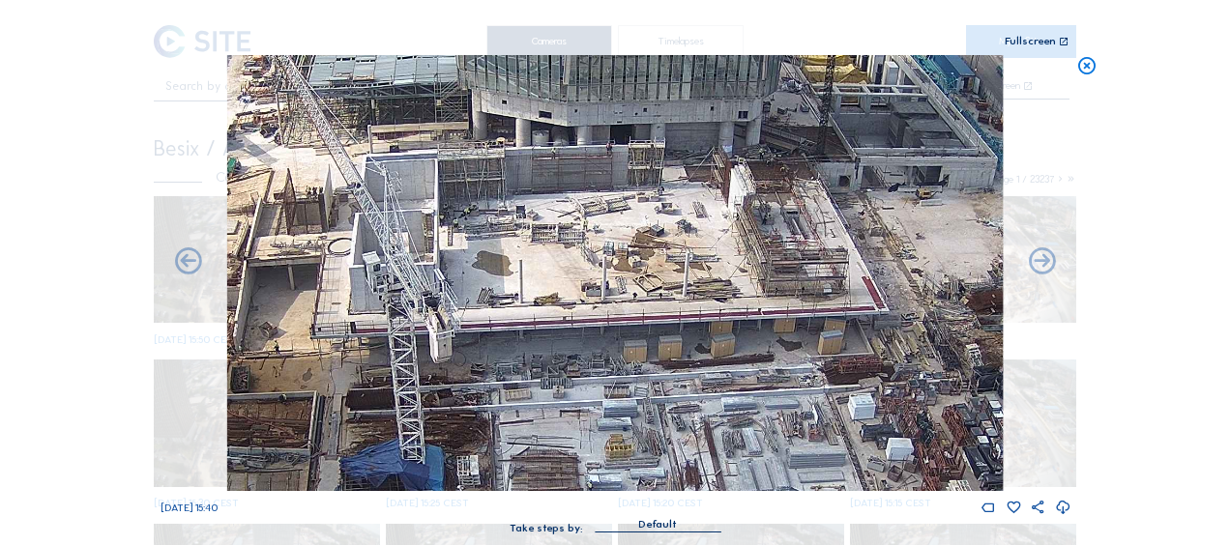
drag, startPoint x: 709, startPoint y: 357, endPoint x: 454, endPoint y: 358, distance: 255.3
click at [452, 354] on img at bounding box center [615, 273] width 776 height 436
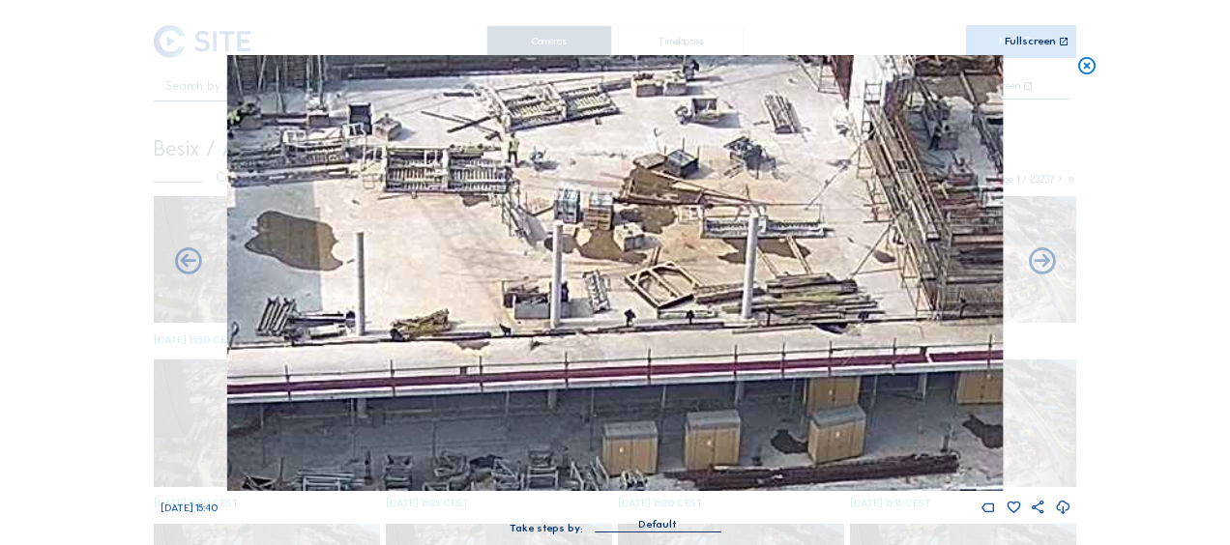
drag, startPoint x: 1084, startPoint y: 67, endPoint x: 976, endPoint y: 128, distance: 124.3
click at [1084, 68] on icon at bounding box center [1086, 66] width 21 height 22
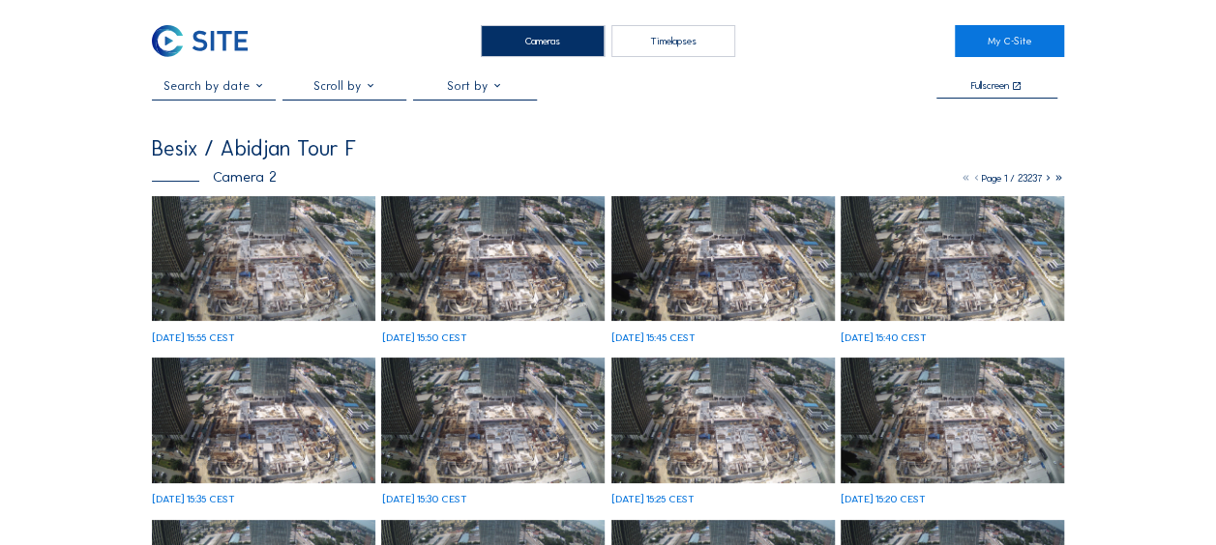
click at [242, 267] on img at bounding box center [263, 259] width 223 height 126
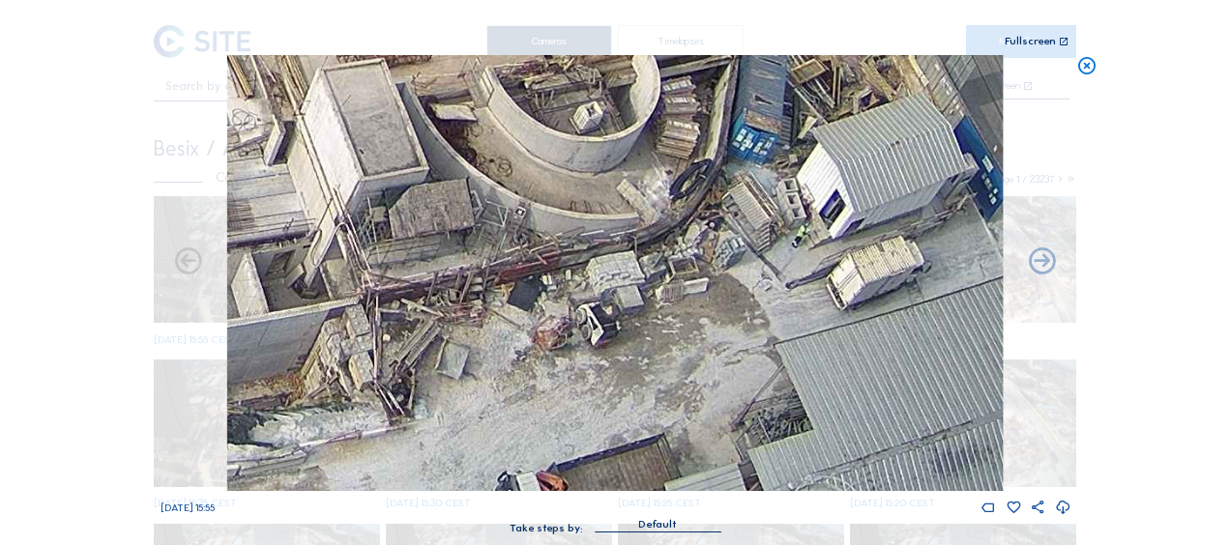
drag, startPoint x: 777, startPoint y: 430, endPoint x: 593, endPoint y: 293, distance: 229.4
click at [593, 293] on img at bounding box center [615, 273] width 776 height 436
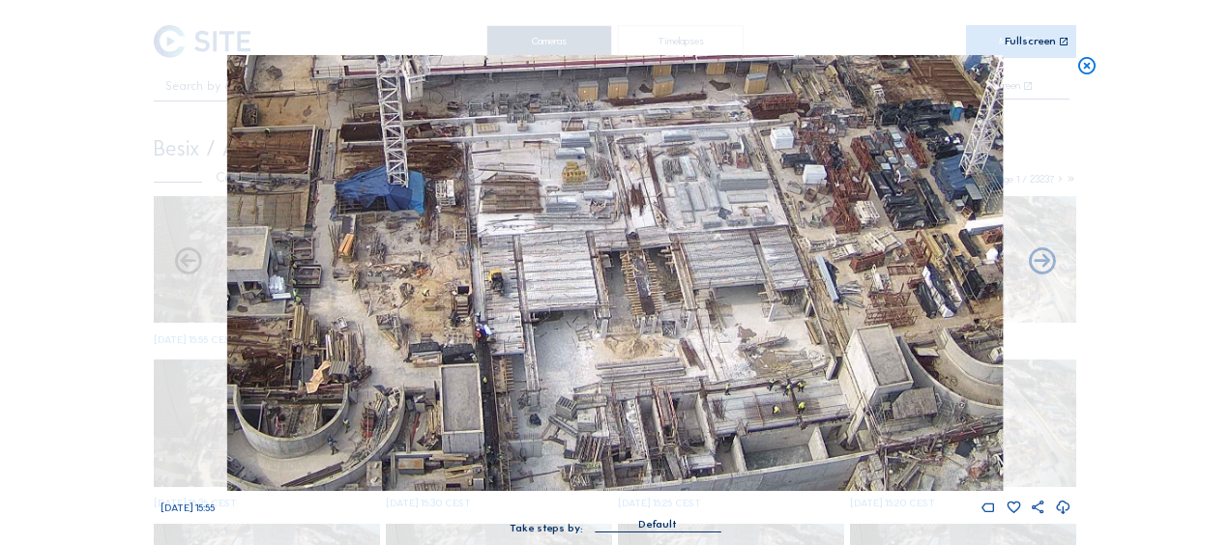
drag, startPoint x: 319, startPoint y: 242, endPoint x: 704, endPoint y: 304, distance: 389.9
click at [704, 304] on img at bounding box center [615, 273] width 776 height 436
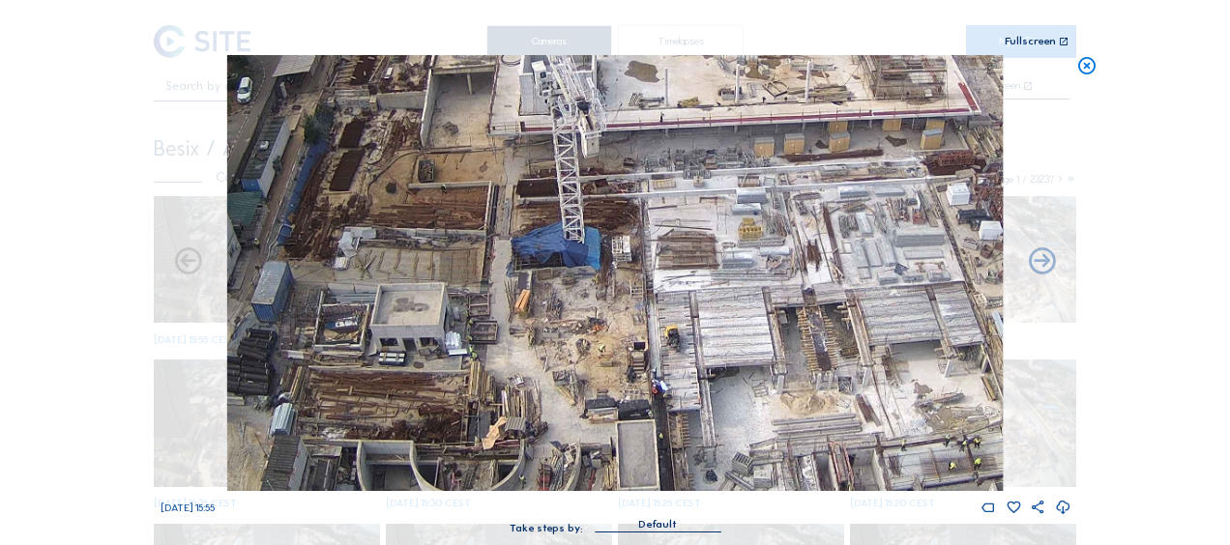
drag, startPoint x: 385, startPoint y: 267, endPoint x: 591, endPoint y: 345, distance: 220.4
click at [591, 345] on img at bounding box center [615, 273] width 776 height 436
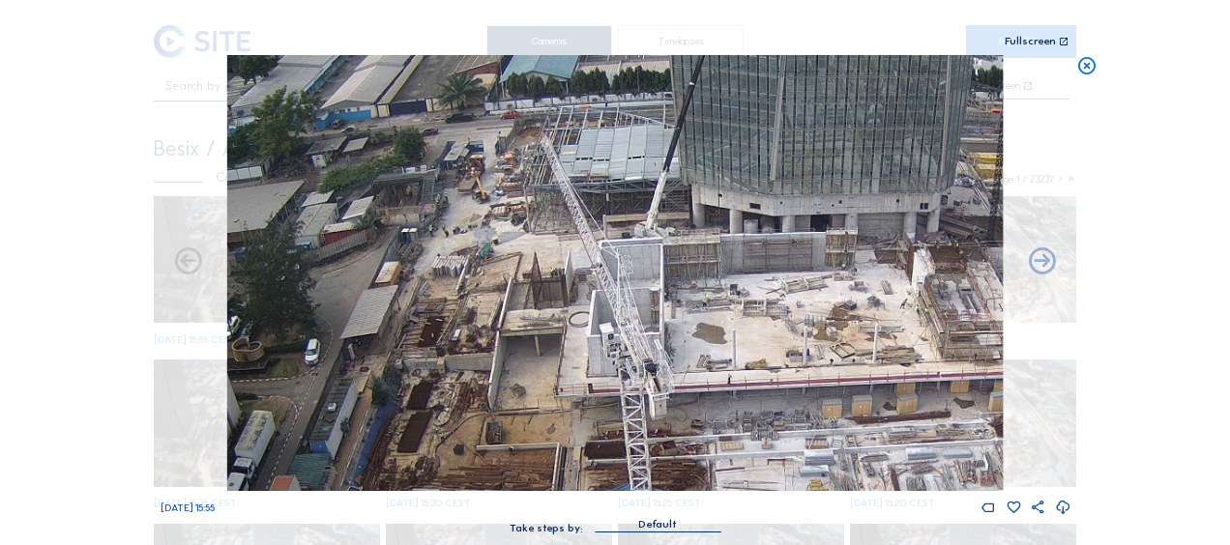
drag, startPoint x: 480, startPoint y: 166, endPoint x: 503, endPoint y: 382, distance: 216.9
click at [517, 406] on img at bounding box center [615, 273] width 776 height 436
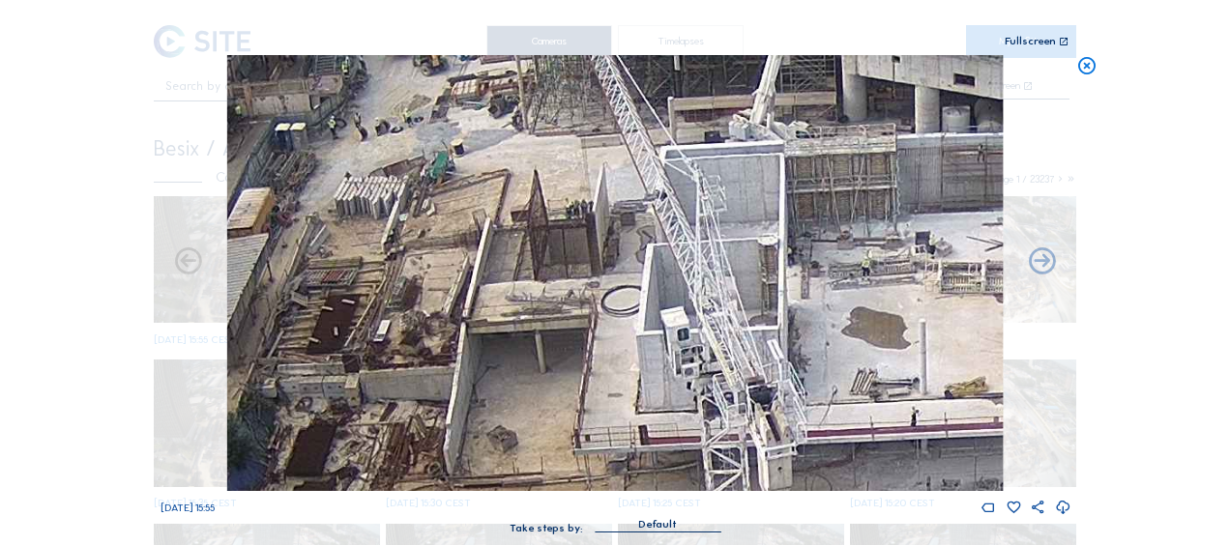
drag, startPoint x: 476, startPoint y: 368, endPoint x: 424, endPoint y: 243, distance: 135.3
click at [424, 243] on img at bounding box center [615, 273] width 776 height 436
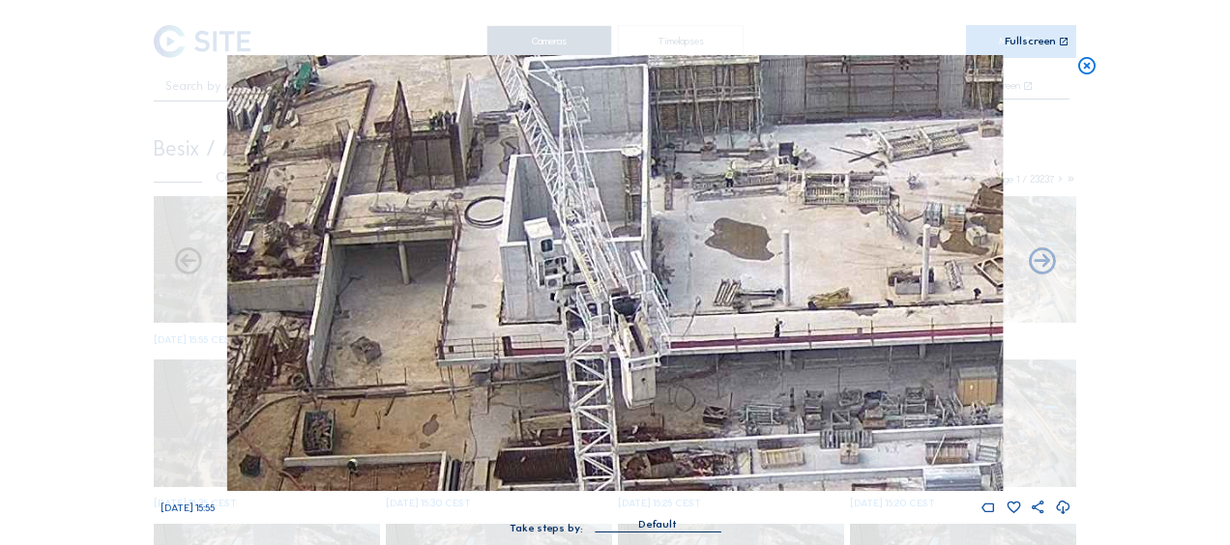
drag, startPoint x: 612, startPoint y: 311, endPoint x: 520, endPoint y: 265, distance: 102.9
click at [474, 221] on img at bounding box center [615, 273] width 776 height 436
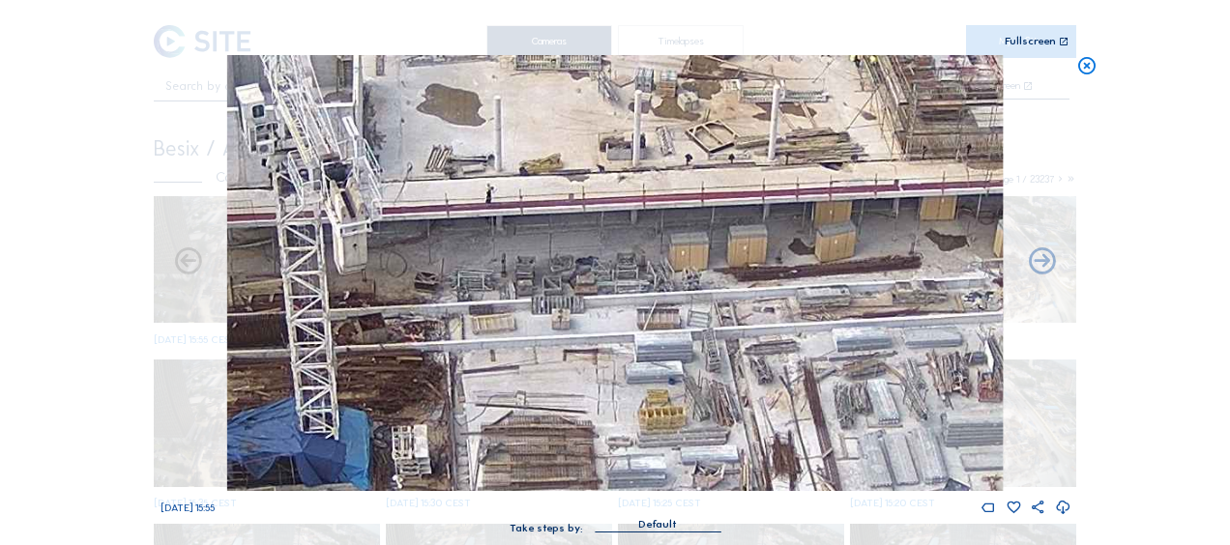
drag, startPoint x: 368, startPoint y: 189, endPoint x: 594, endPoint y: 259, distance: 237.1
click at [334, 178] on img at bounding box center [615, 273] width 776 height 436
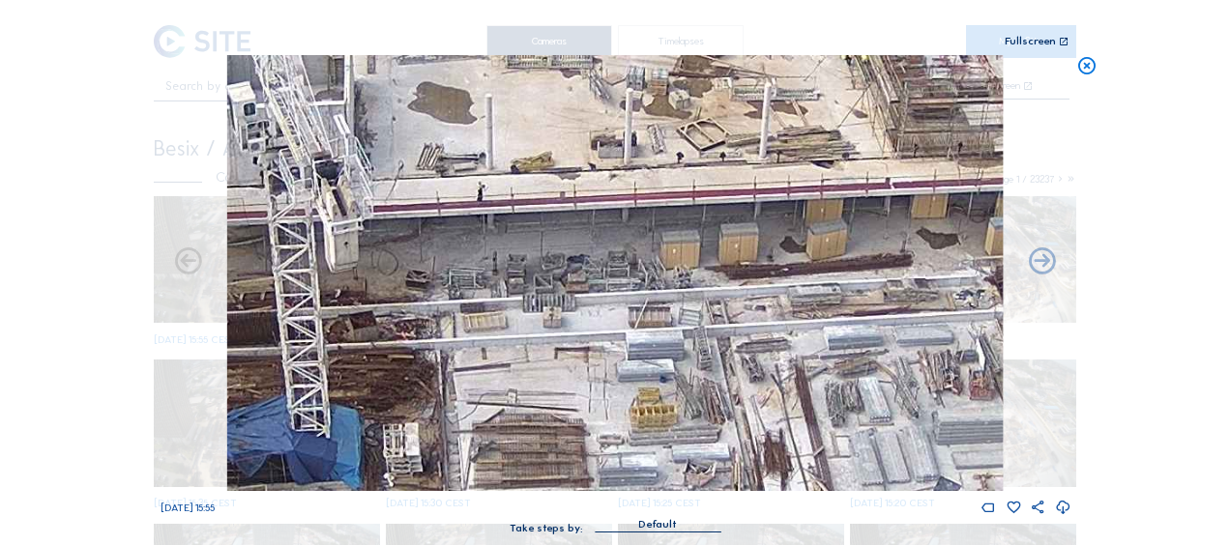
drag, startPoint x: 684, startPoint y: 278, endPoint x: 522, endPoint y: 162, distance: 198.9
click at [522, 162] on img at bounding box center [615, 273] width 776 height 436
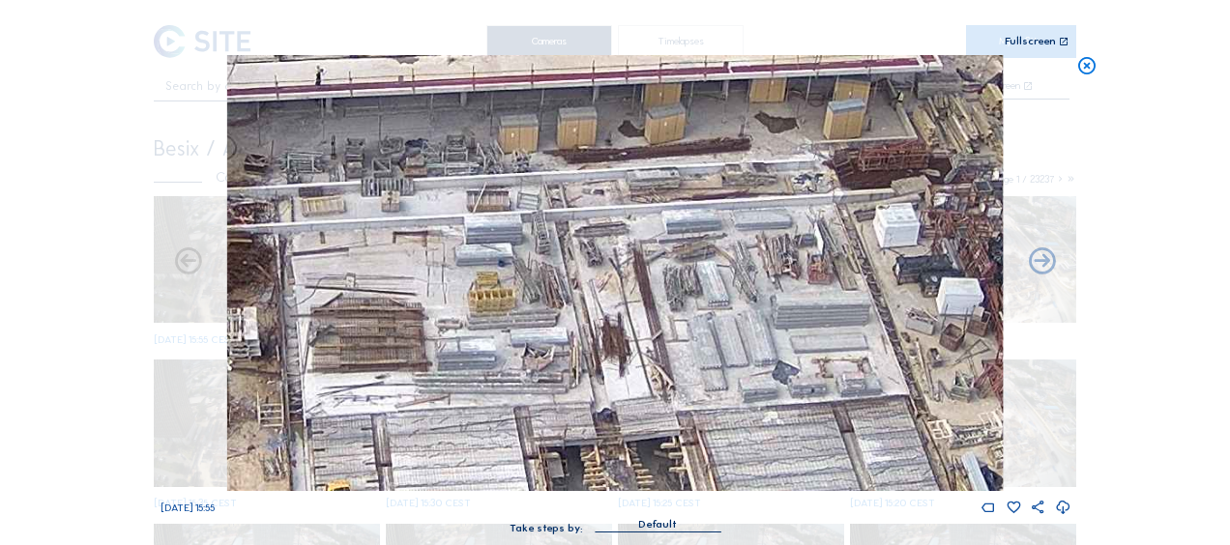
drag, startPoint x: 631, startPoint y: 369, endPoint x: 526, endPoint y: 100, distance: 289.3
click at [526, 100] on img at bounding box center [615, 273] width 776 height 436
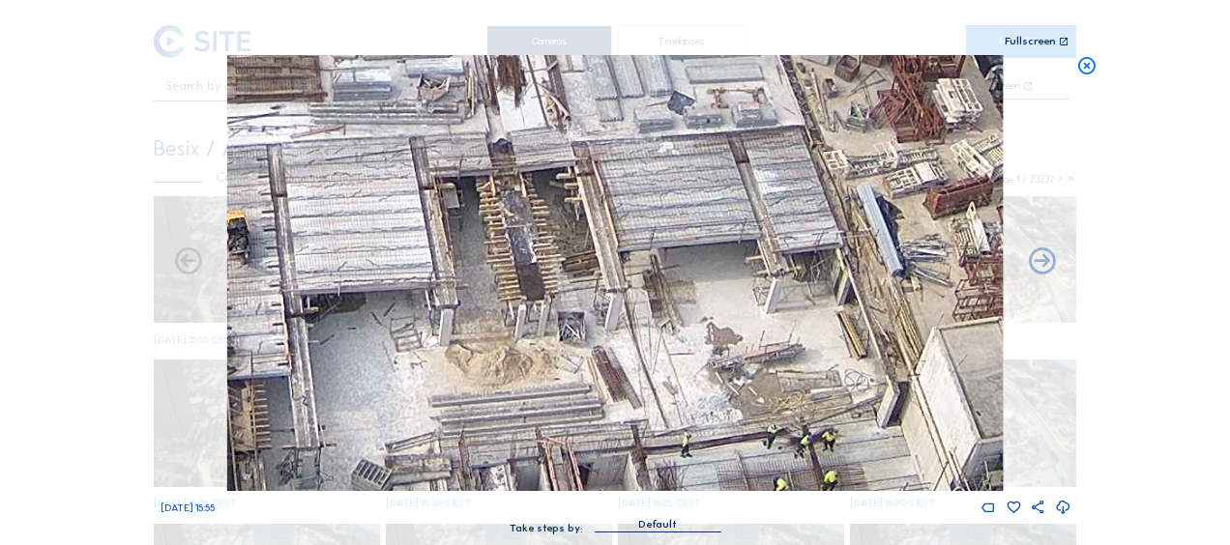
drag, startPoint x: 721, startPoint y: 299, endPoint x: 590, endPoint y: 139, distance: 206.8
click at [590, 139] on img at bounding box center [615, 273] width 776 height 436
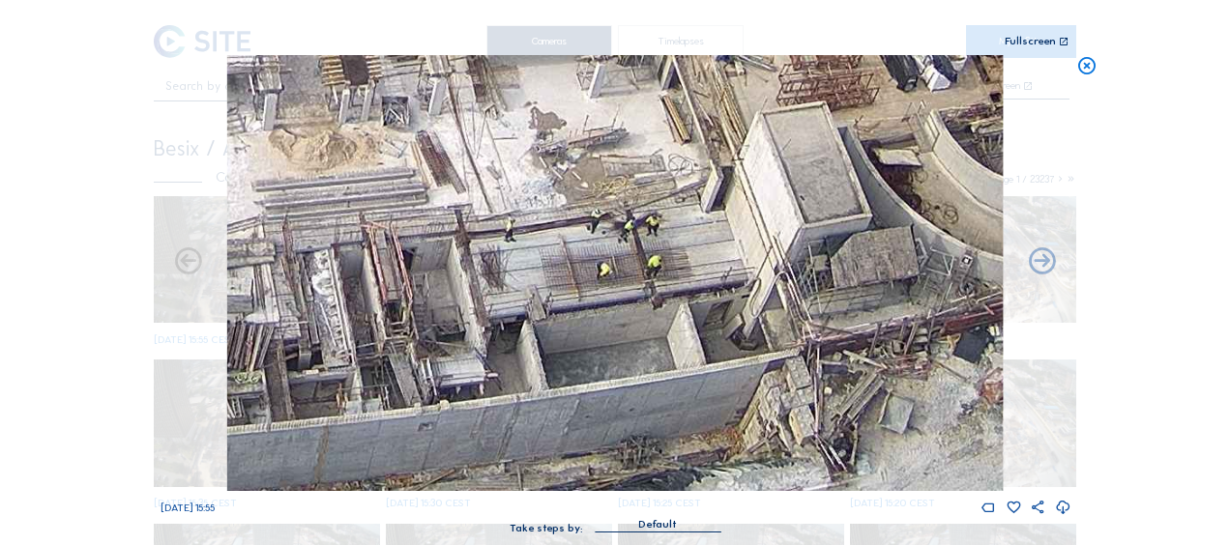
drag, startPoint x: 703, startPoint y: 305, endPoint x: 621, endPoint y: 161, distance: 165.9
click at [621, 161] on img at bounding box center [615, 273] width 776 height 436
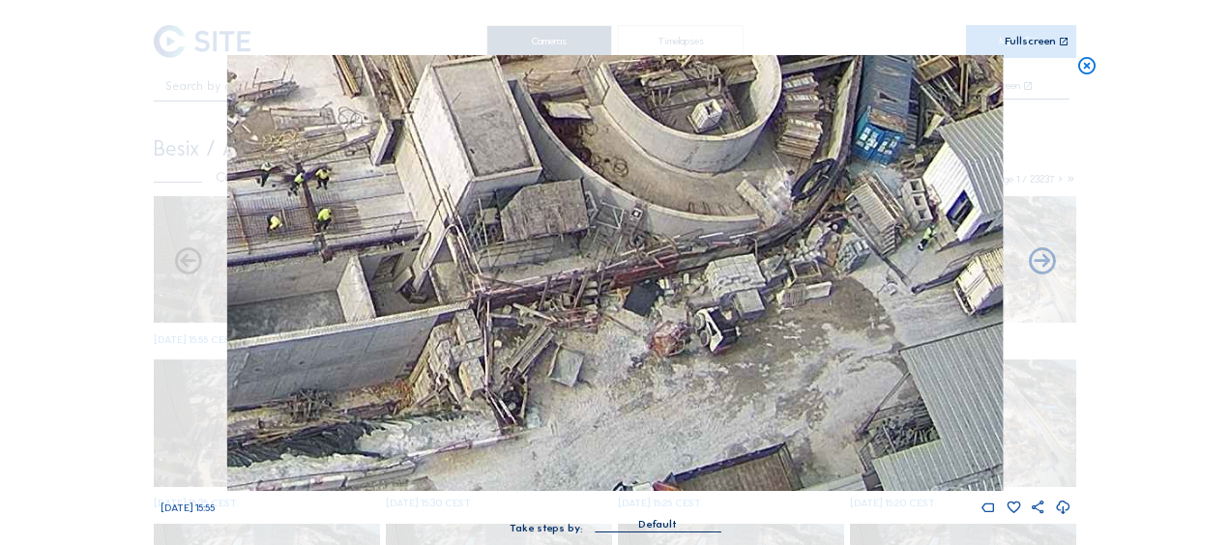
drag, startPoint x: 813, startPoint y: 286, endPoint x: 659, endPoint y: 296, distance: 155.0
click at [659, 296] on img at bounding box center [615, 273] width 776 height 436
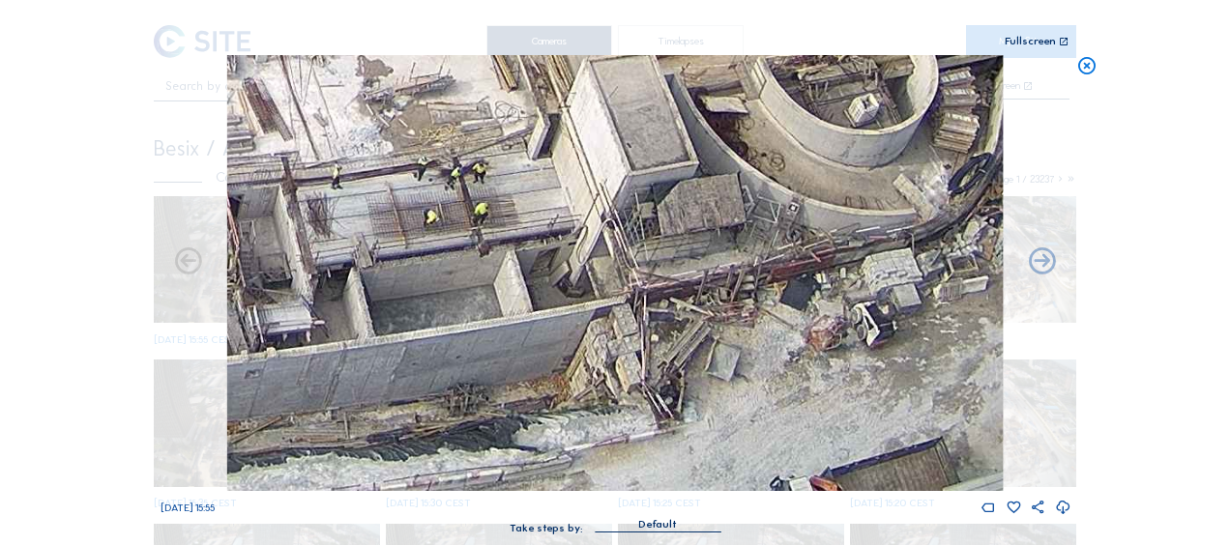
drag, startPoint x: 319, startPoint y: 282, endPoint x: 478, endPoint y: 277, distance: 158.7
click at [478, 277] on img at bounding box center [615, 273] width 776 height 436
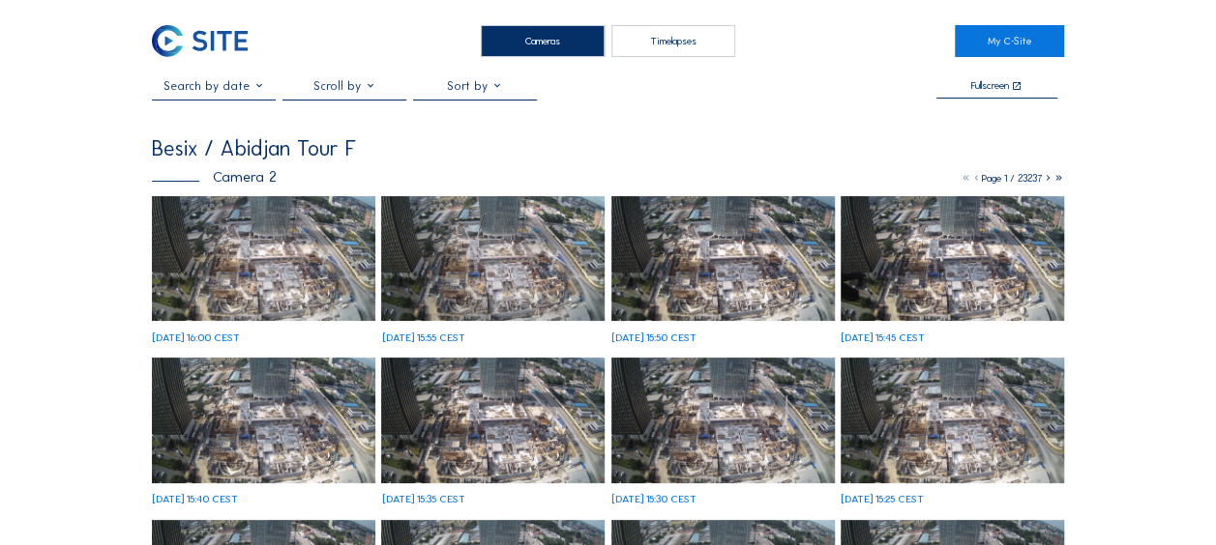
click at [258, 266] on img at bounding box center [263, 259] width 223 height 126
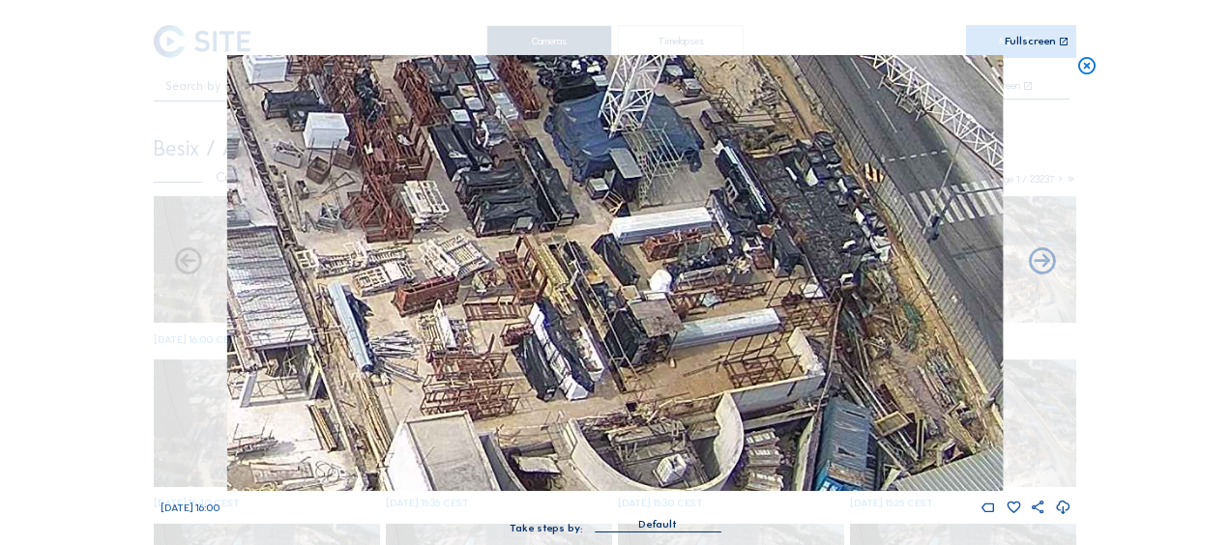
drag, startPoint x: 781, startPoint y: 378, endPoint x: 479, endPoint y: 368, distance: 302.9
click at [479, 368] on img at bounding box center [615, 273] width 776 height 436
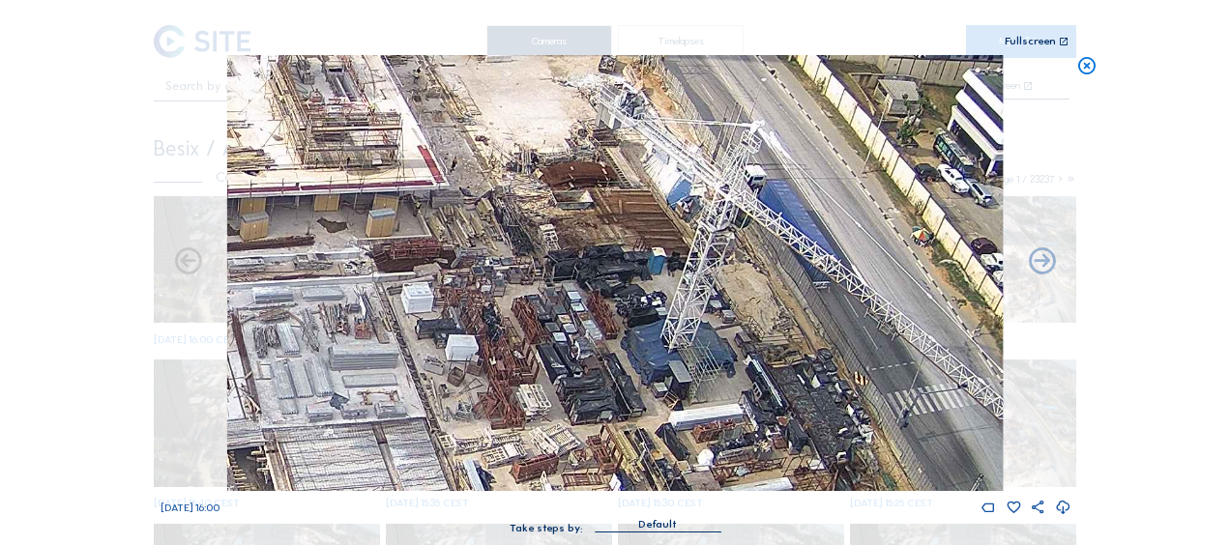
drag, startPoint x: 396, startPoint y: 265, endPoint x: 500, endPoint y: 432, distance: 197.2
click at [500, 432] on img at bounding box center [615, 273] width 776 height 436
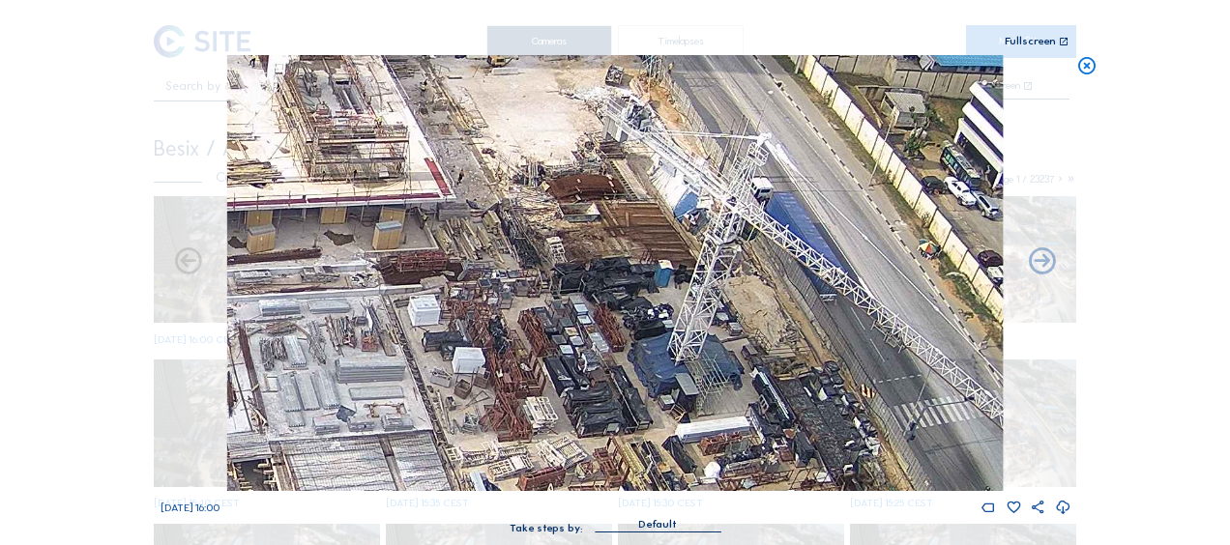
drag, startPoint x: 407, startPoint y: 251, endPoint x: 439, endPoint y: 310, distance: 67.1
click at [439, 309] on img at bounding box center [615, 273] width 776 height 436
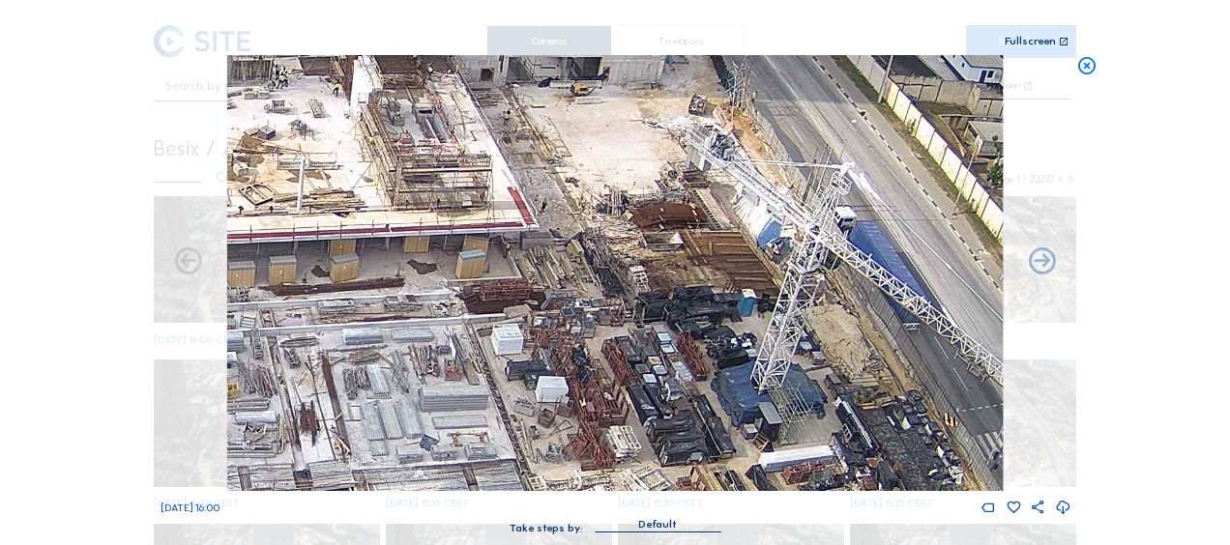
drag, startPoint x: 416, startPoint y: 294, endPoint x: 461, endPoint y: 251, distance: 62.3
click at [461, 251] on img at bounding box center [615, 273] width 776 height 436
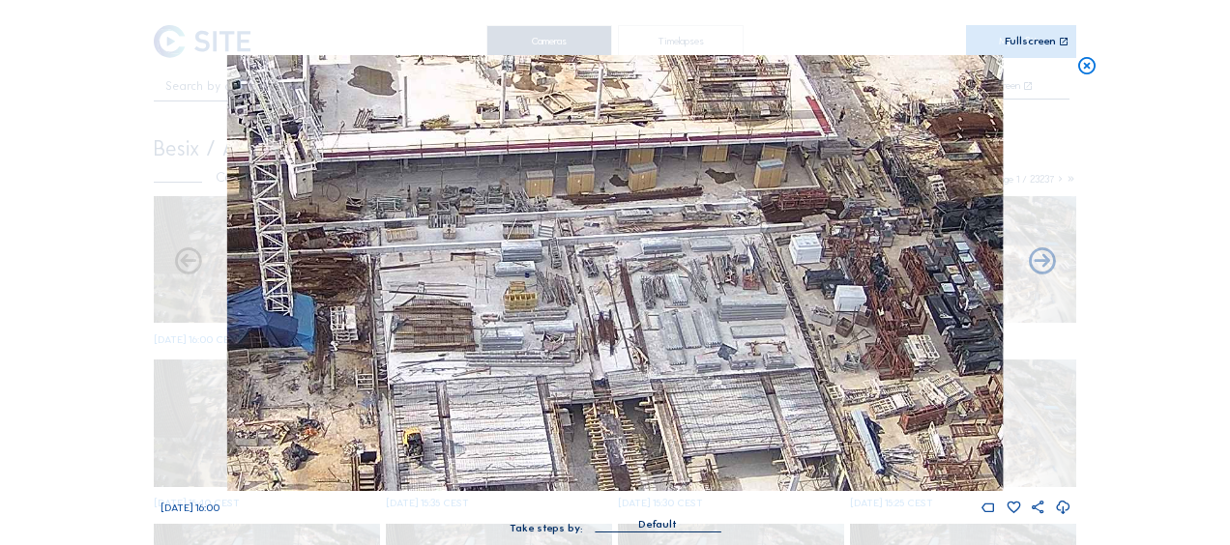
drag, startPoint x: 472, startPoint y: 290, endPoint x: 581, endPoint y: 263, distance: 112.6
click at [581, 263] on img at bounding box center [615, 273] width 776 height 436
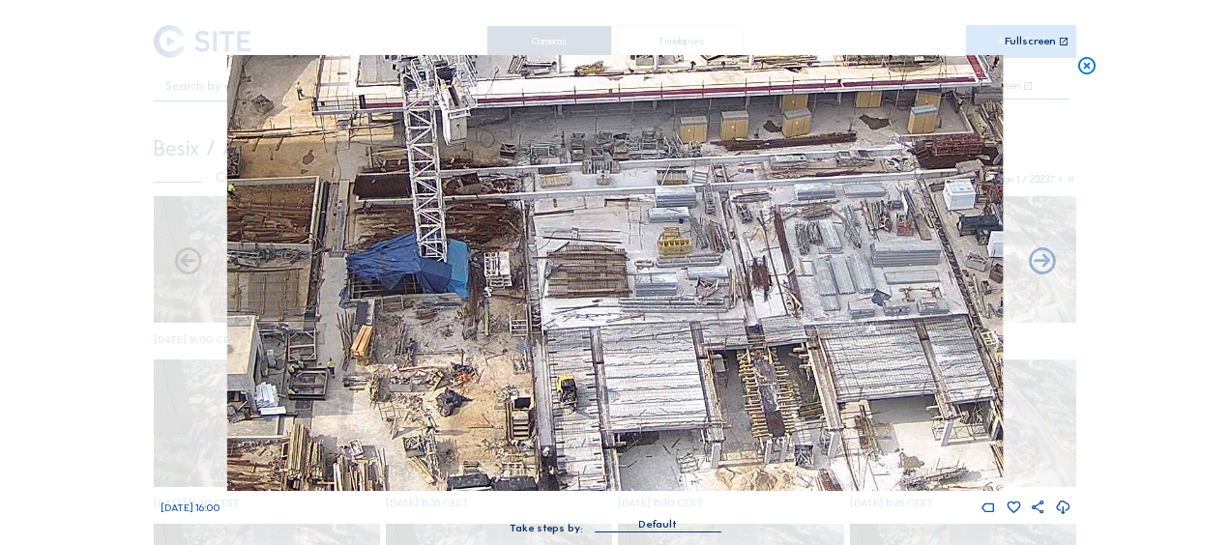
drag, startPoint x: 375, startPoint y: 343, endPoint x: 512, endPoint y: 284, distance: 148.6
click at [512, 284] on img at bounding box center [615, 273] width 776 height 436
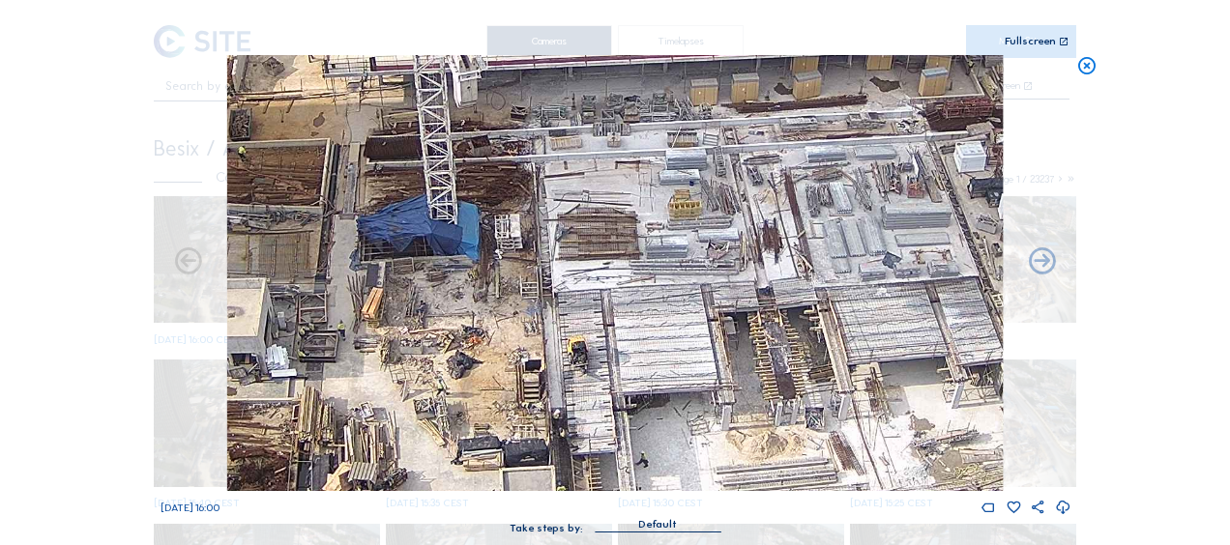
drag, startPoint x: 450, startPoint y: 432, endPoint x: 466, endPoint y: 388, distance: 47.4
click at [466, 388] on img at bounding box center [615, 273] width 776 height 436
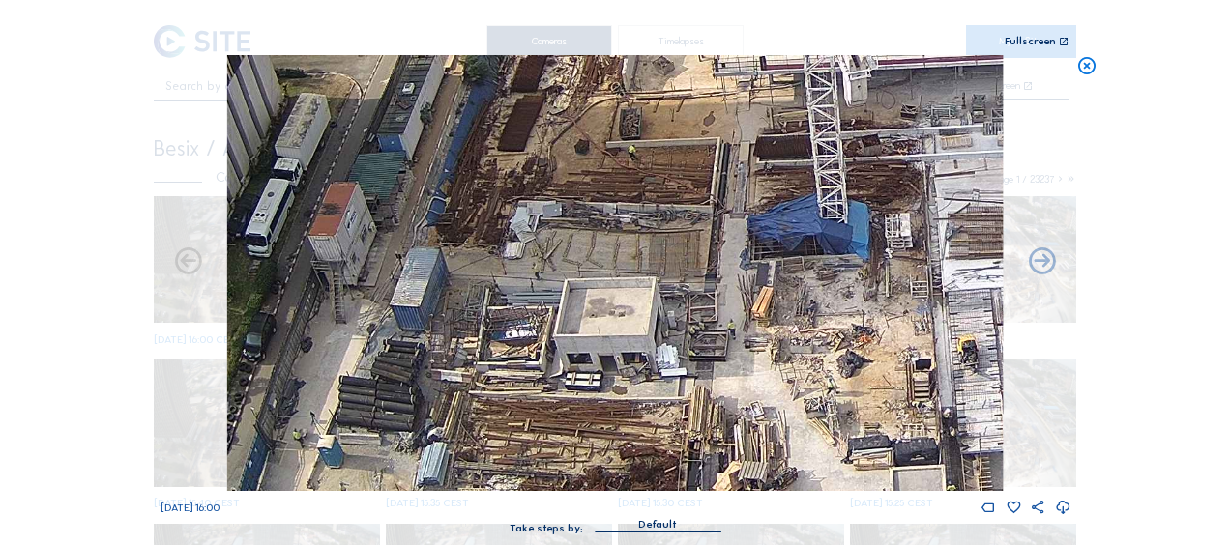
drag, startPoint x: 379, startPoint y: 375, endPoint x: 762, endPoint y: 381, distance: 383.0
click at [762, 381] on img at bounding box center [615, 273] width 776 height 436
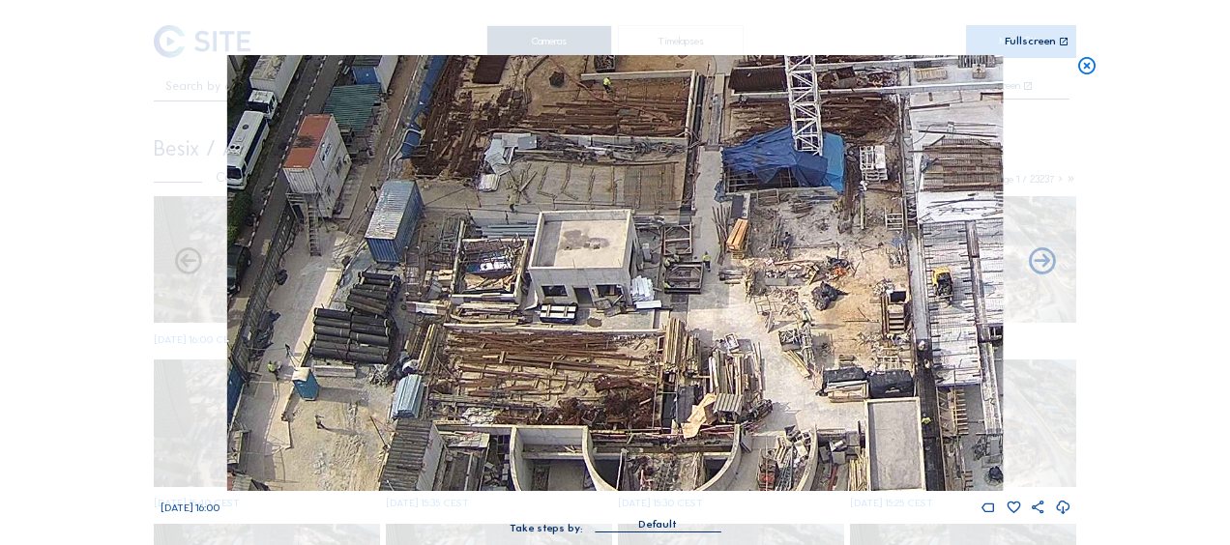
drag, startPoint x: 740, startPoint y: 422, endPoint x: 702, endPoint y: 342, distance: 87.8
click at [703, 342] on img at bounding box center [615, 273] width 776 height 436
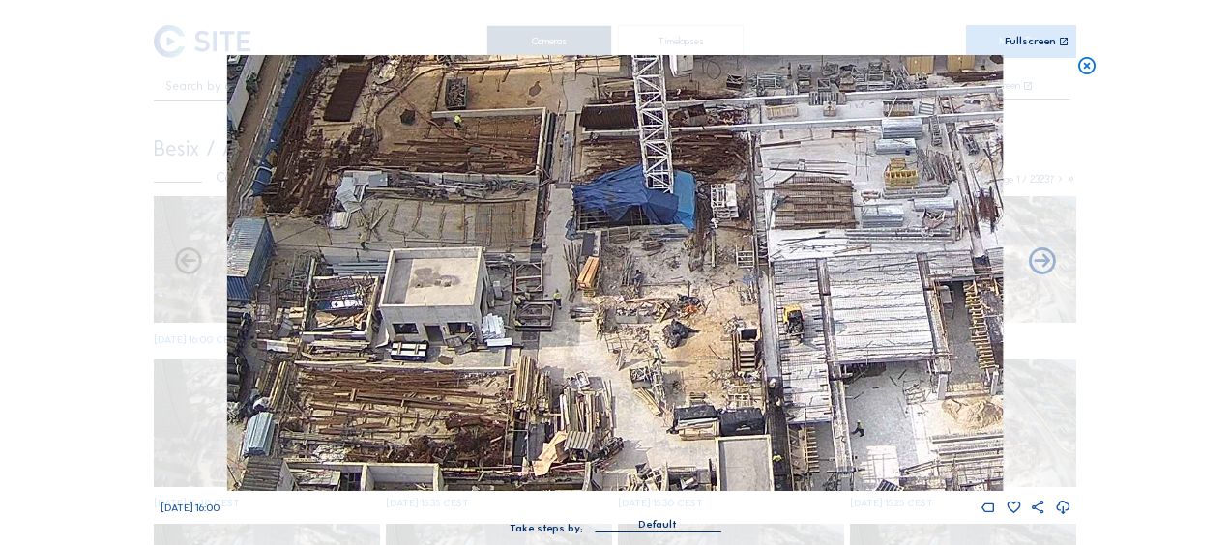
drag, startPoint x: 838, startPoint y: 269, endPoint x: 669, endPoint y: 319, distance: 175.6
click at [669, 319] on img at bounding box center [615, 273] width 776 height 436
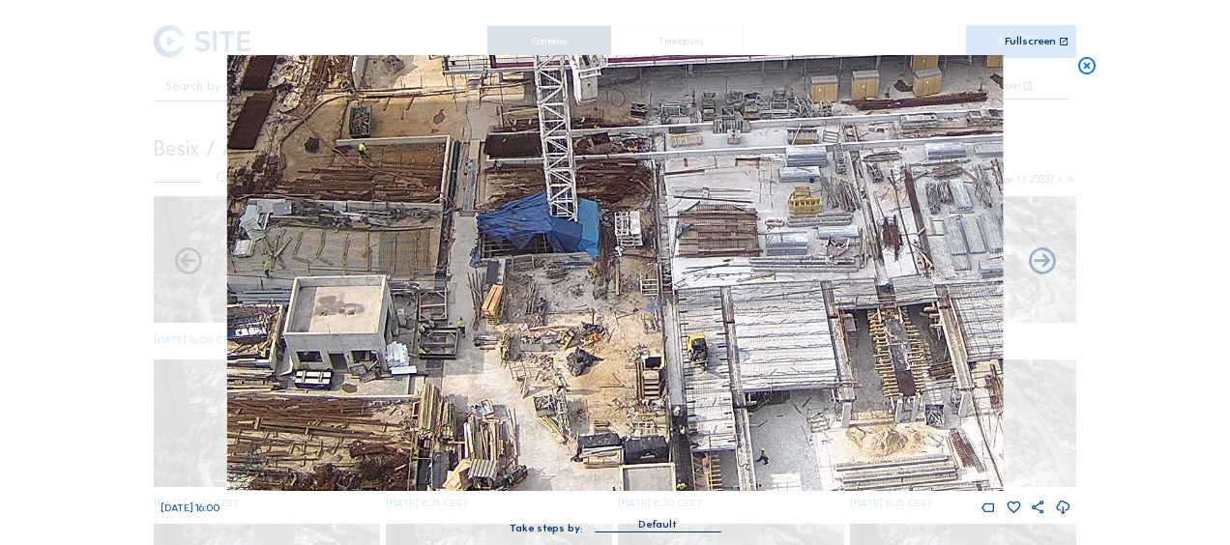
drag, startPoint x: 792, startPoint y: 246, endPoint x: 645, endPoint y: 351, distance: 180.9
click at [645, 351] on img at bounding box center [615, 273] width 776 height 436
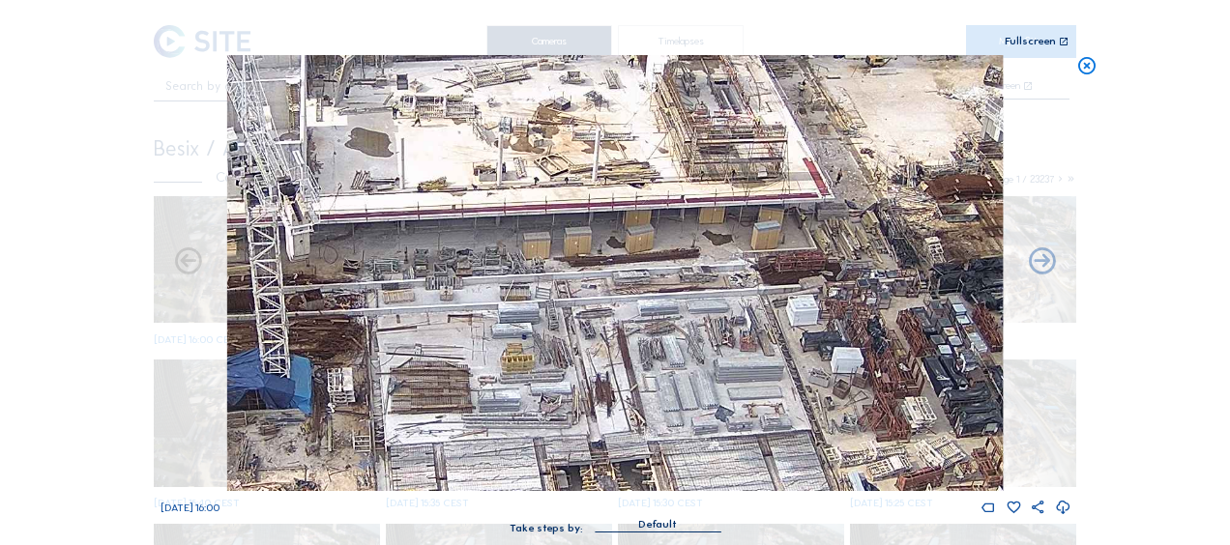
drag, startPoint x: 751, startPoint y: 254, endPoint x: 527, endPoint y: 342, distance: 240.1
click at [527, 342] on img at bounding box center [615, 273] width 776 height 436
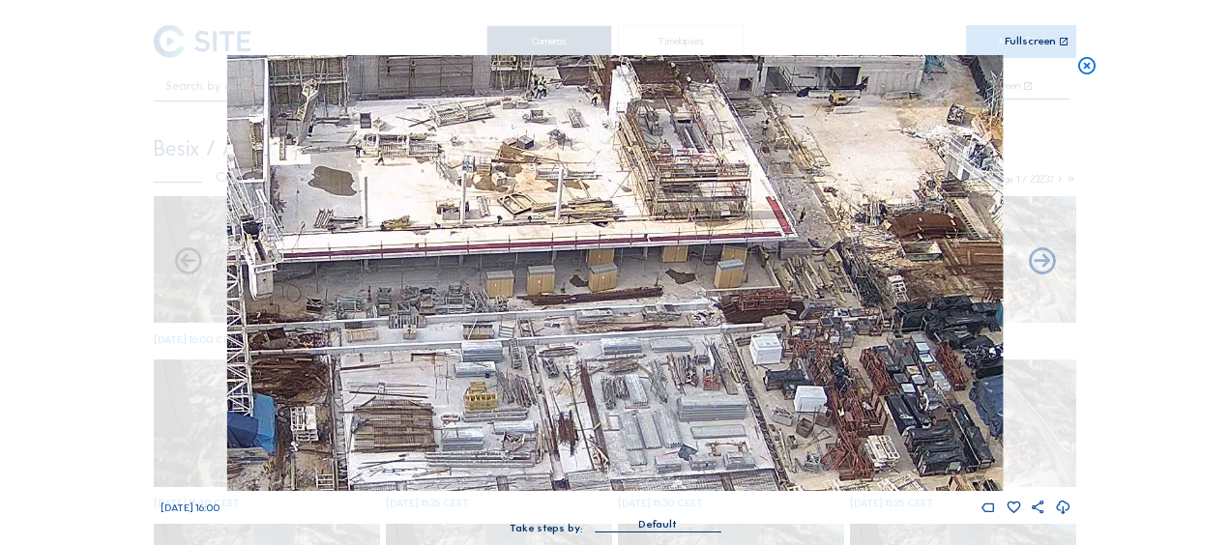
drag, startPoint x: 726, startPoint y: 251, endPoint x: 589, endPoint y: 340, distance: 163.6
click at [589, 340] on img at bounding box center [615, 273] width 776 height 436
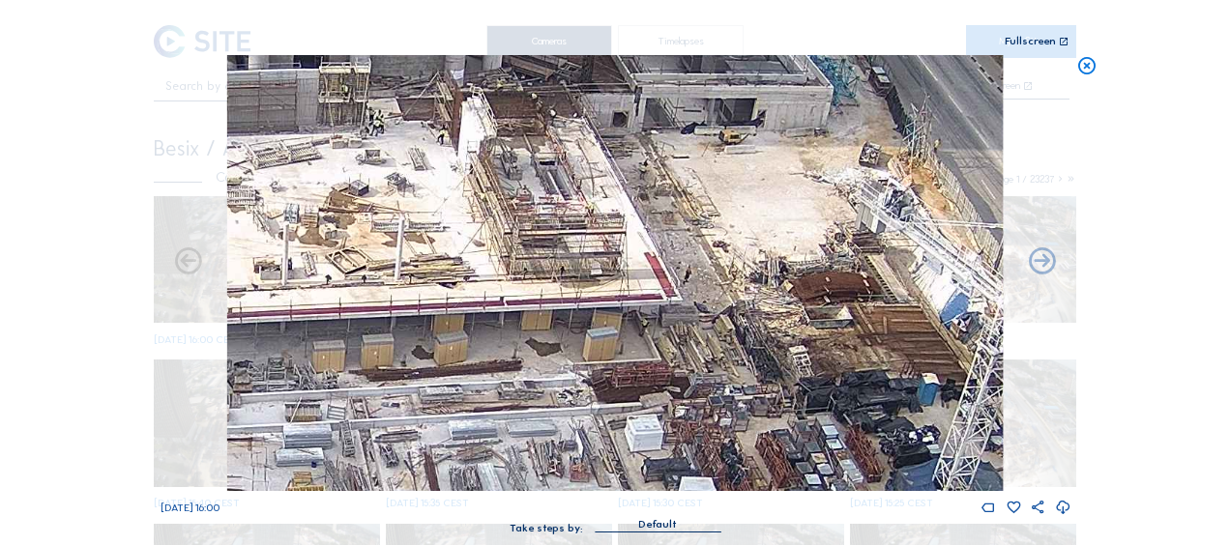
drag, startPoint x: 439, startPoint y: 318, endPoint x: 702, endPoint y: 280, distance: 265.9
click at [702, 280] on img at bounding box center [615, 273] width 776 height 436
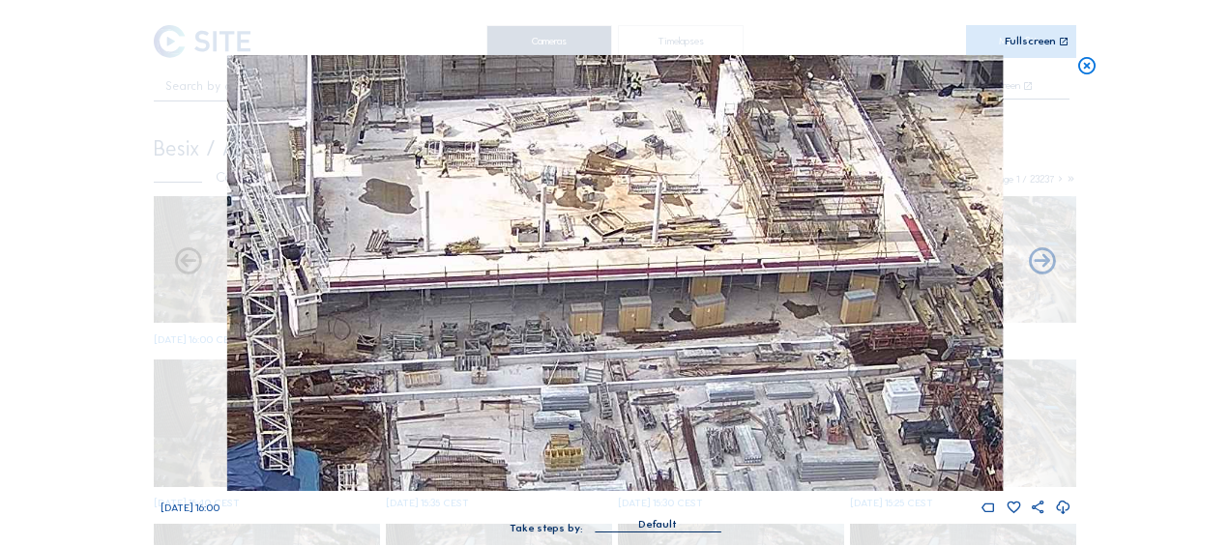
click at [510, 298] on img at bounding box center [615, 273] width 776 height 436
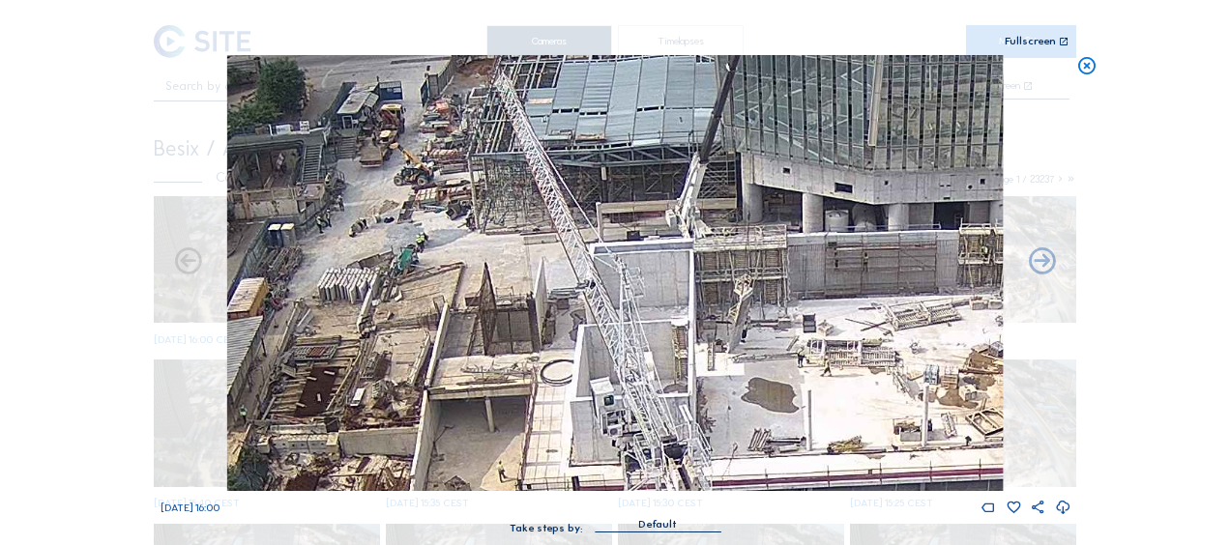
drag, startPoint x: 476, startPoint y: 296, endPoint x: 518, endPoint y: 369, distance: 84.9
click at [518, 369] on img at bounding box center [615, 273] width 776 height 436
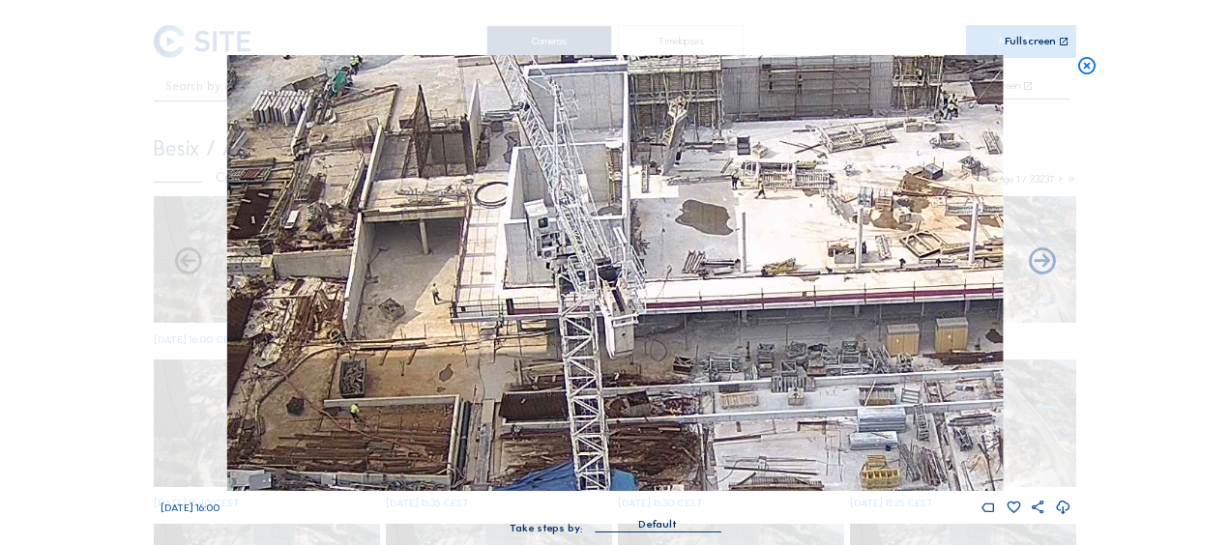
drag, startPoint x: 447, startPoint y: 387, endPoint x: 387, endPoint y: 226, distance: 171.4
click at [387, 226] on img at bounding box center [615, 273] width 776 height 436
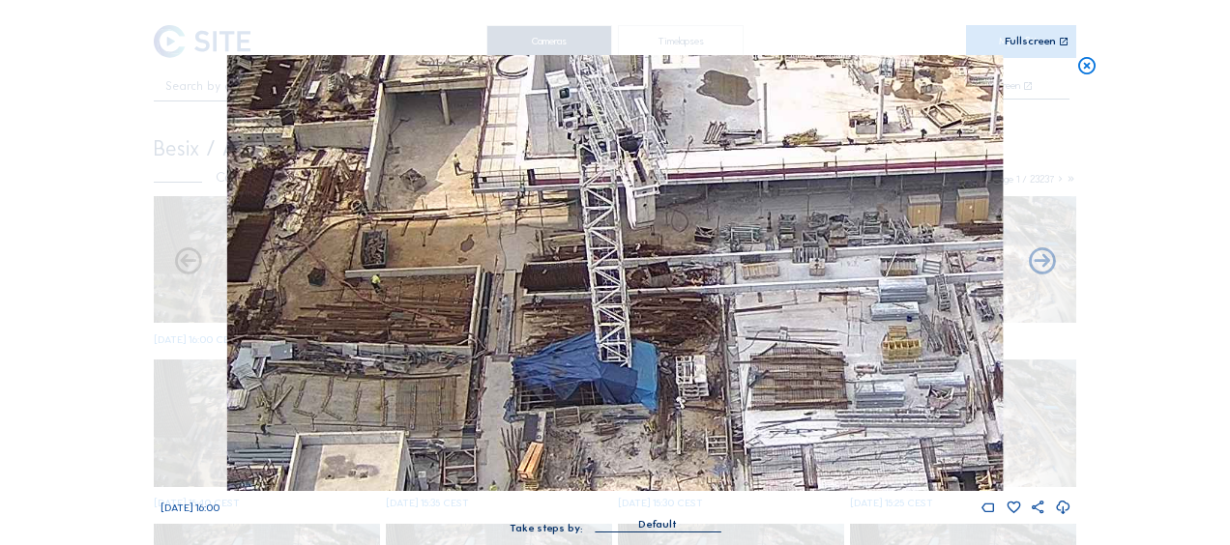
drag, startPoint x: 435, startPoint y: 408, endPoint x: 456, endPoint y: 279, distance: 131.3
click at [456, 279] on img at bounding box center [615, 273] width 776 height 436
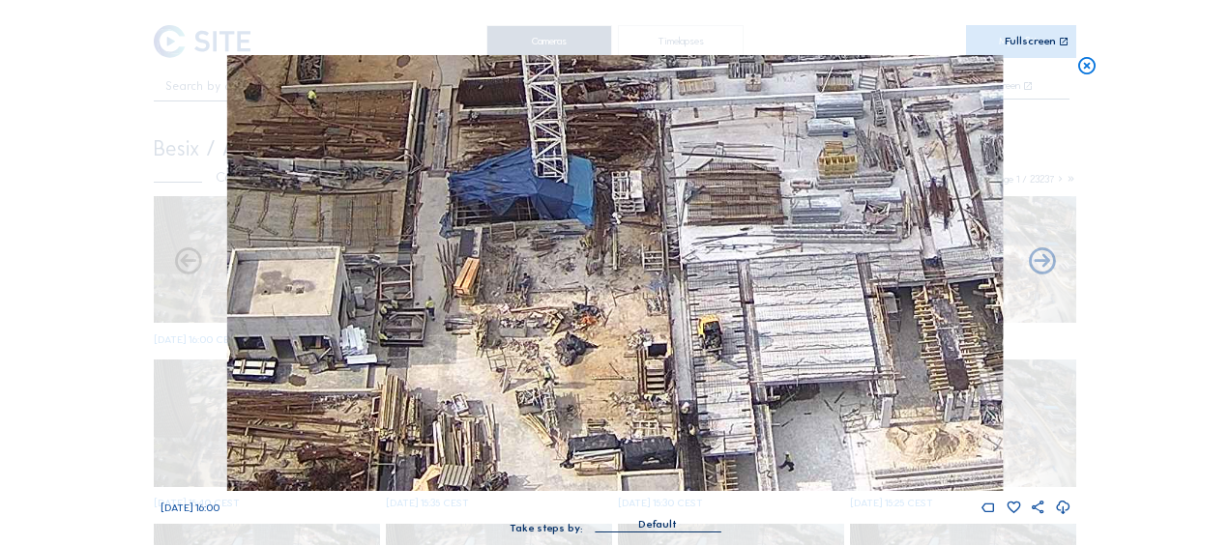
drag, startPoint x: 571, startPoint y: 388, endPoint x: 535, endPoint y: 228, distance: 163.5
click at [507, 201] on img at bounding box center [615, 273] width 776 height 436
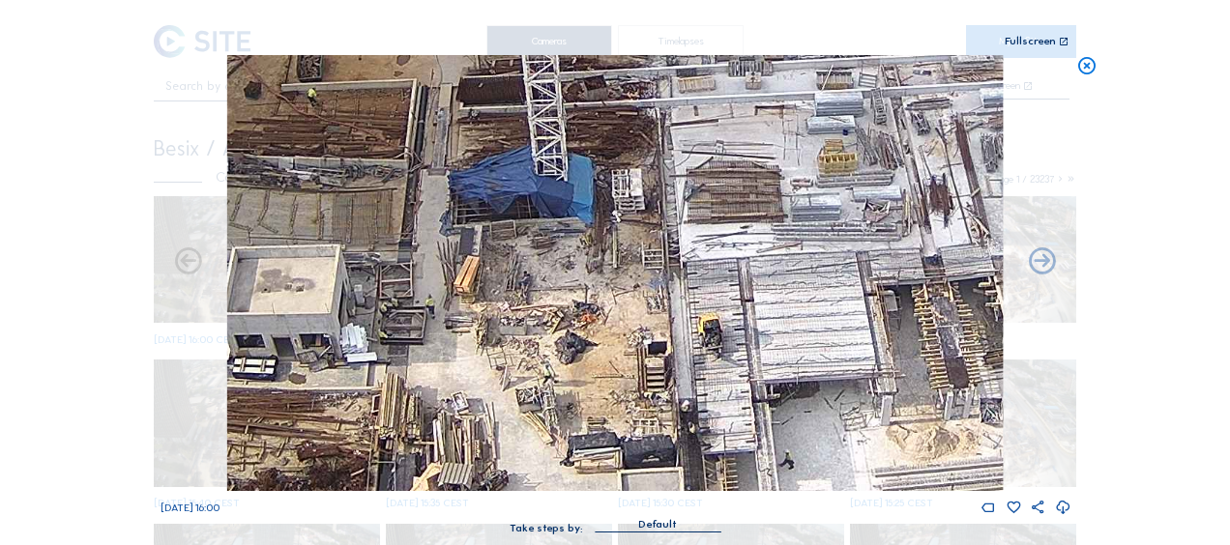
drag, startPoint x: 651, startPoint y: 319, endPoint x: 490, endPoint y: 374, distance: 169.7
click at [490, 374] on img at bounding box center [615, 273] width 776 height 436
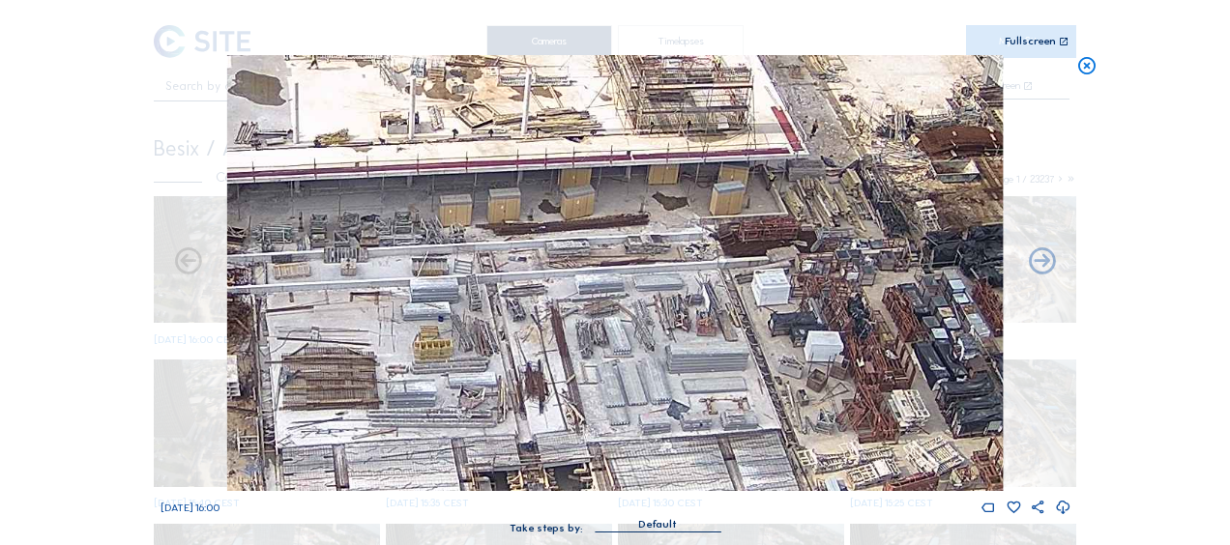
drag, startPoint x: 716, startPoint y: 153, endPoint x: 403, endPoint y: 320, distance: 354.4
click at [403, 320] on img at bounding box center [615, 273] width 776 height 436
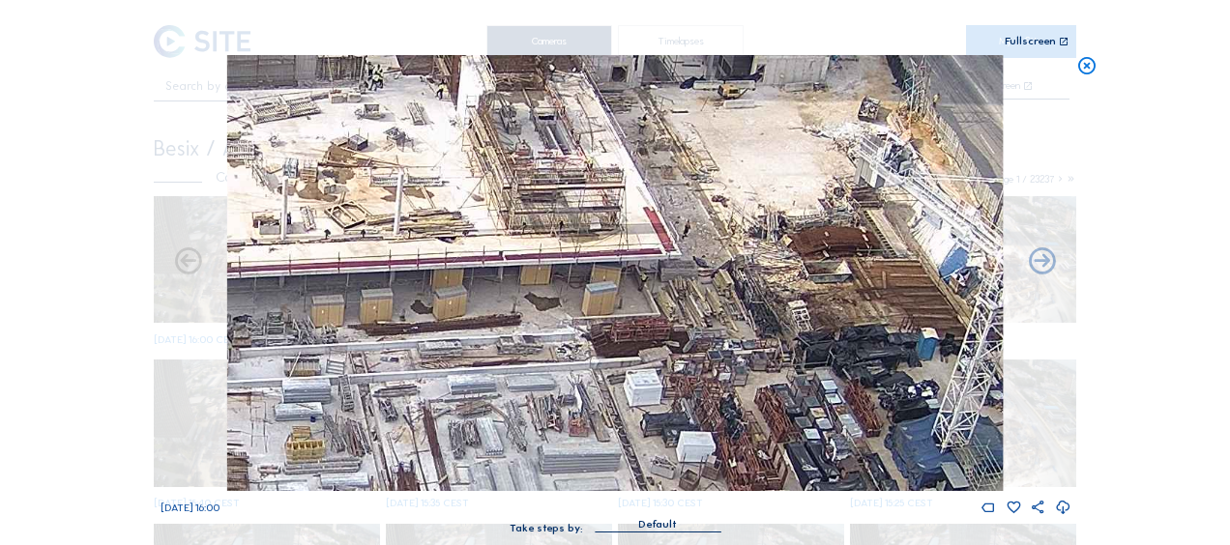
drag, startPoint x: 540, startPoint y: 240, endPoint x: 462, endPoint y: 325, distance: 115.0
click at [462, 325] on img at bounding box center [615, 273] width 776 height 436
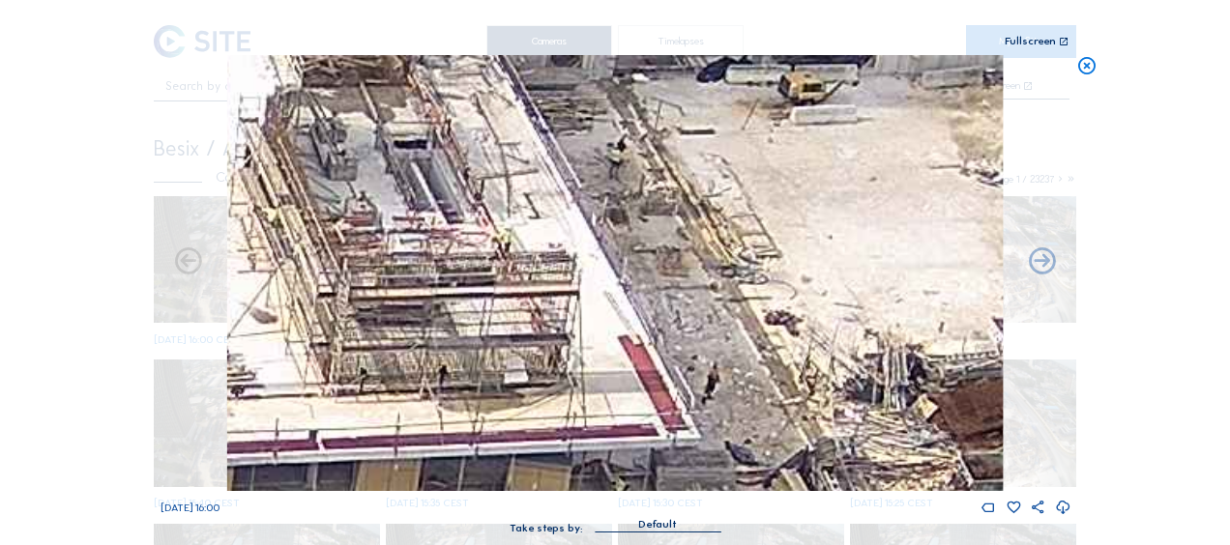
drag, startPoint x: 640, startPoint y: 150, endPoint x: 640, endPoint y: 220, distance: 69.6
click at [640, 220] on img at bounding box center [615, 273] width 776 height 436
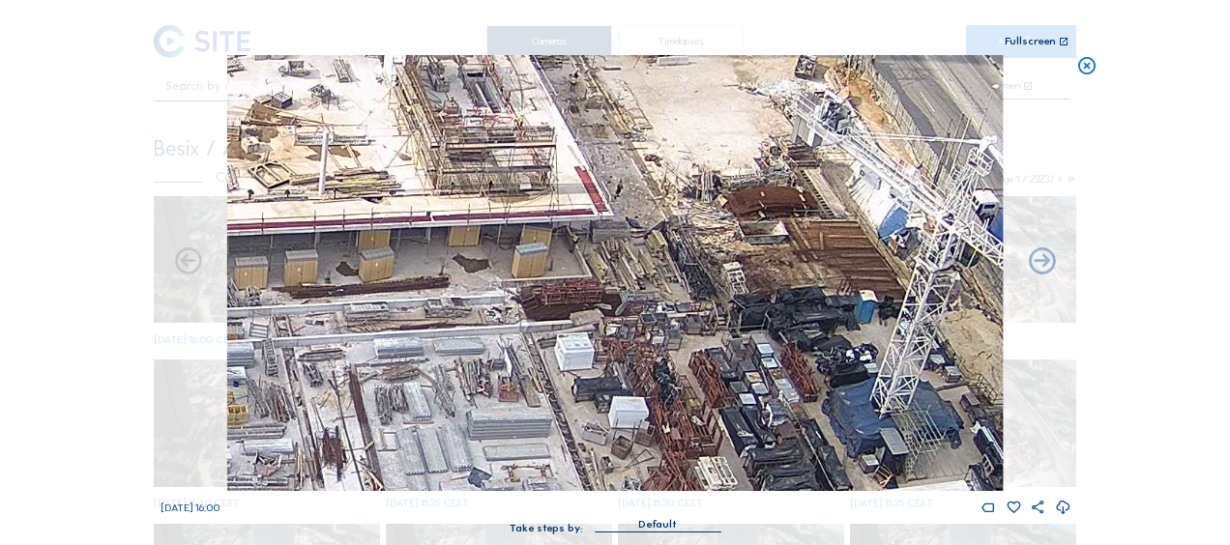
drag, startPoint x: 690, startPoint y: 395, endPoint x: 633, endPoint y: 277, distance: 130.6
click at [633, 277] on img at bounding box center [615, 273] width 776 height 436
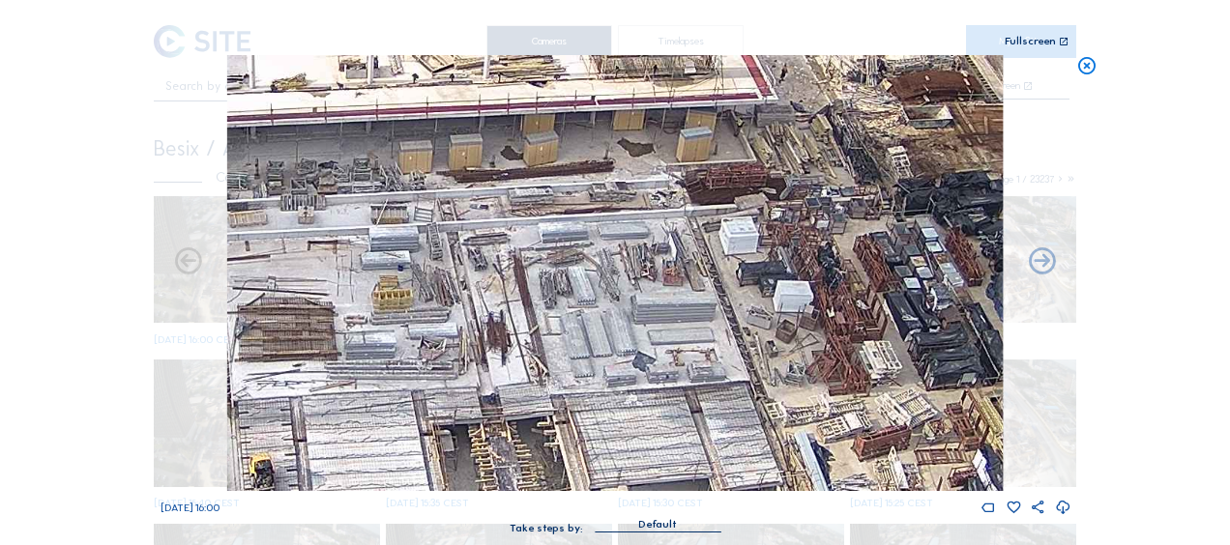
drag, startPoint x: 506, startPoint y: 317, endPoint x: 789, endPoint y: 172, distance: 318.3
click at [787, 172] on img at bounding box center [615, 273] width 776 height 436
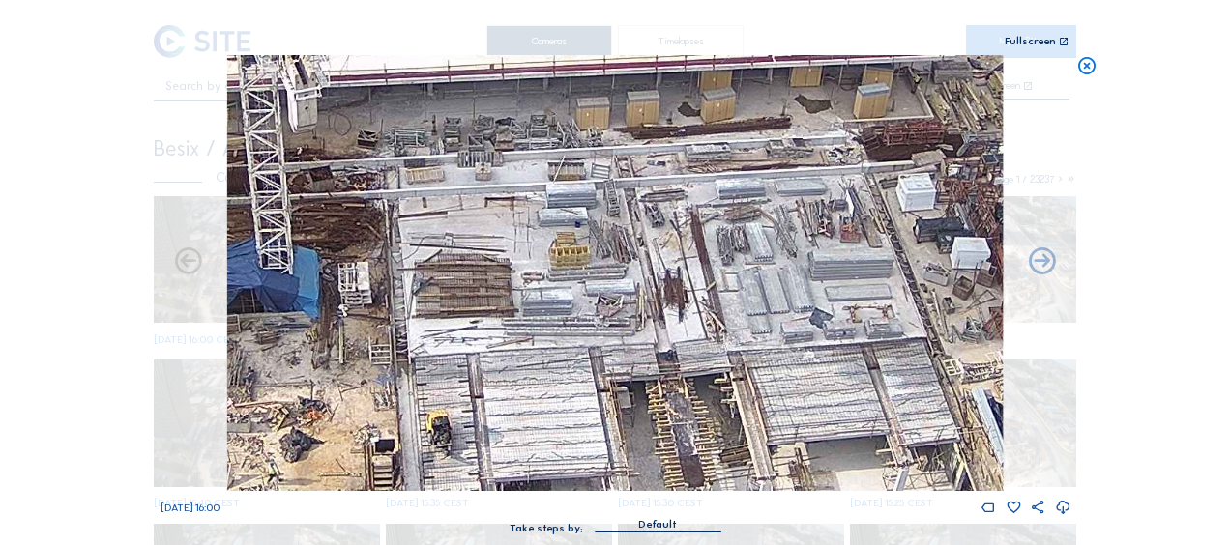
drag, startPoint x: 544, startPoint y: 265, endPoint x: 603, endPoint y: 257, distance: 60.5
click at [642, 248] on img at bounding box center [615, 273] width 776 height 436
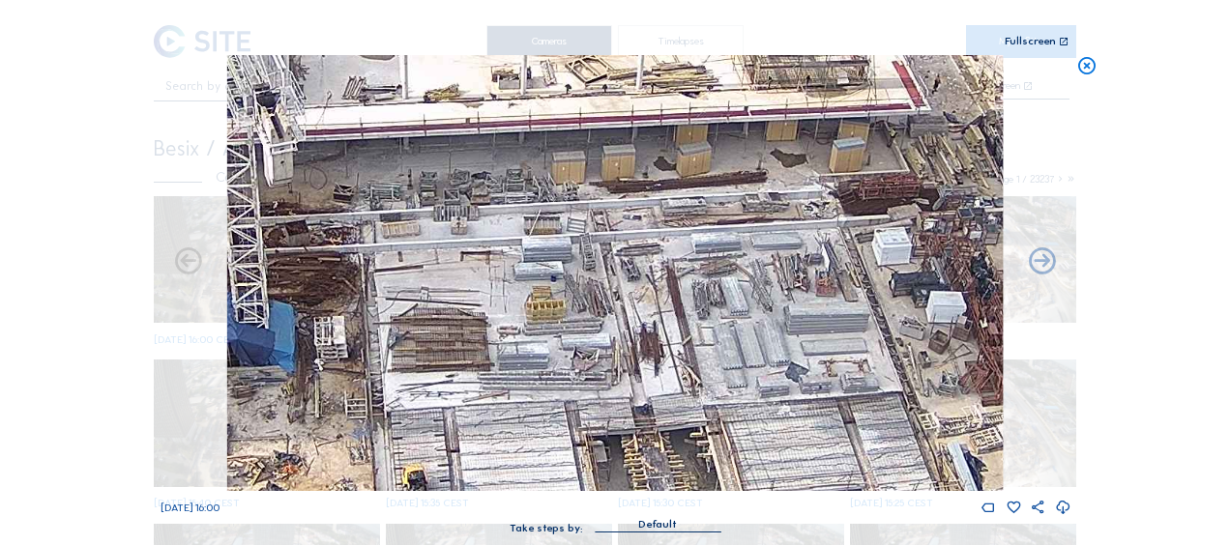
drag, startPoint x: 431, startPoint y: 226, endPoint x: 368, endPoint y: 298, distance: 95.9
click at [368, 298] on img at bounding box center [615, 273] width 776 height 436
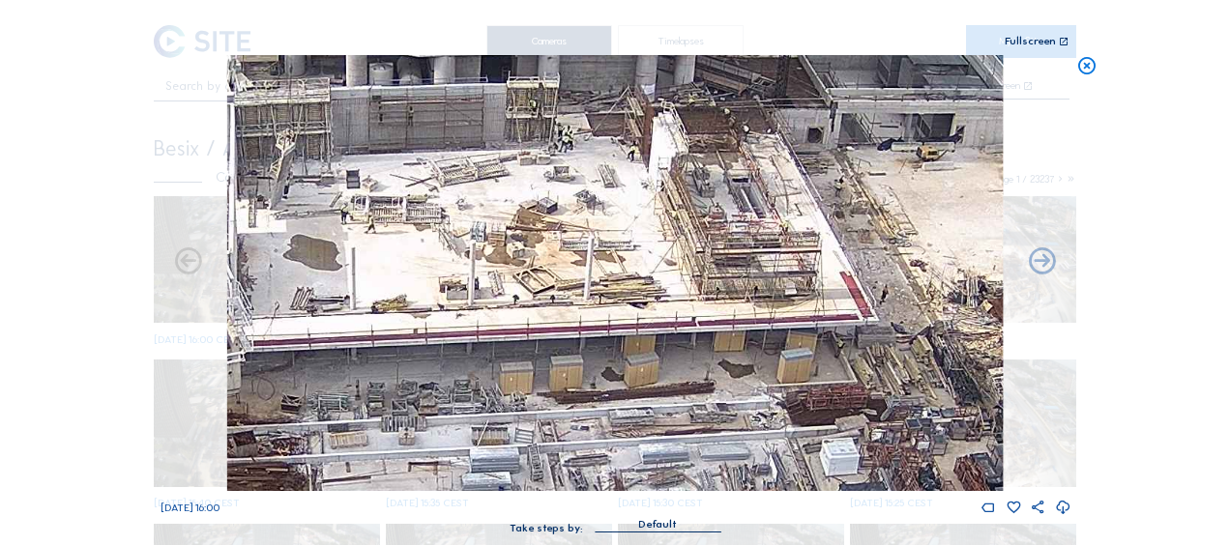
drag, startPoint x: 379, startPoint y: 230, endPoint x: 329, endPoint y: 435, distance: 211.1
click at [329, 435] on img at bounding box center [615, 273] width 776 height 436
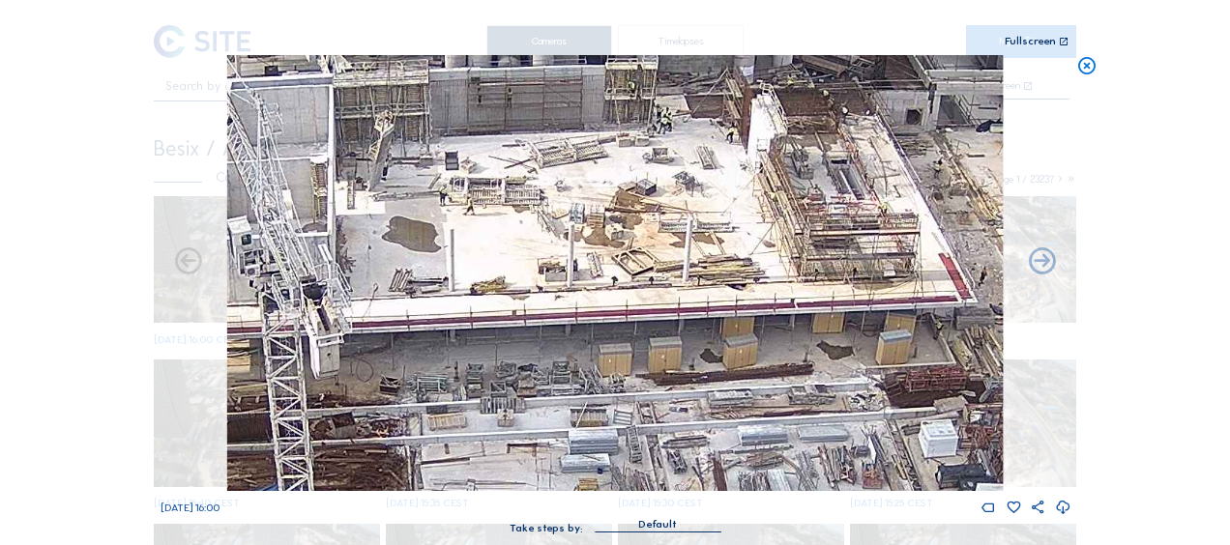
drag, startPoint x: 578, startPoint y: 311, endPoint x: 677, endPoint y: 292, distance: 100.5
click at [677, 292] on img at bounding box center [615, 273] width 776 height 436
drag, startPoint x: 515, startPoint y: 420, endPoint x: 542, endPoint y: 296, distance: 126.7
click at [542, 298] on img at bounding box center [615, 273] width 776 height 436
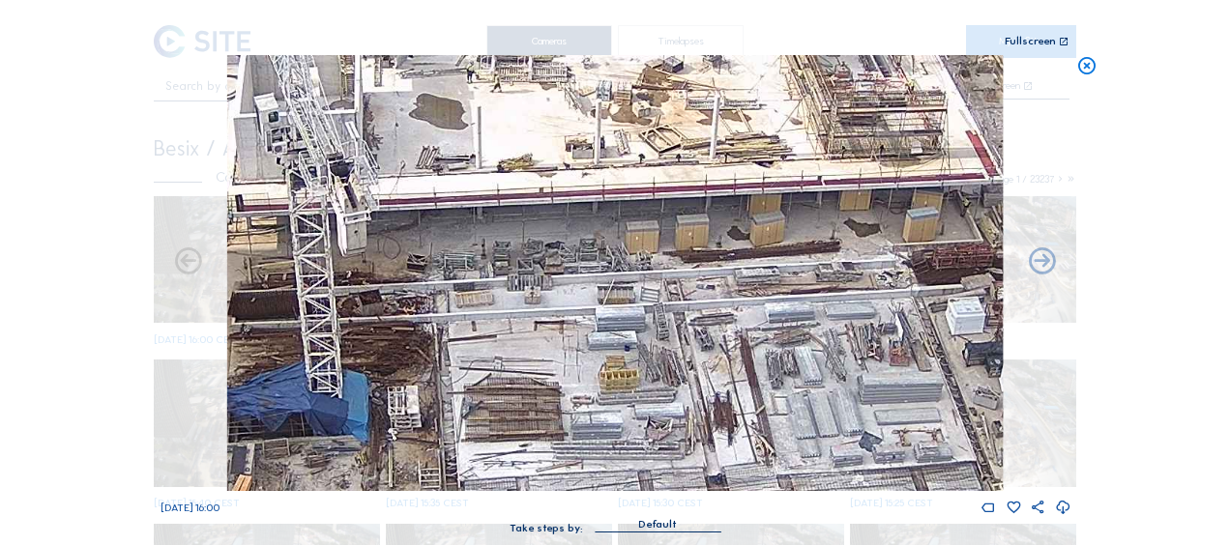
drag, startPoint x: 501, startPoint y: 394, endPoint x: 534, endPoint y: 294, distance: 104.9
click at [533, 295] on img at bounding box center [615, 273] width 776 height 436
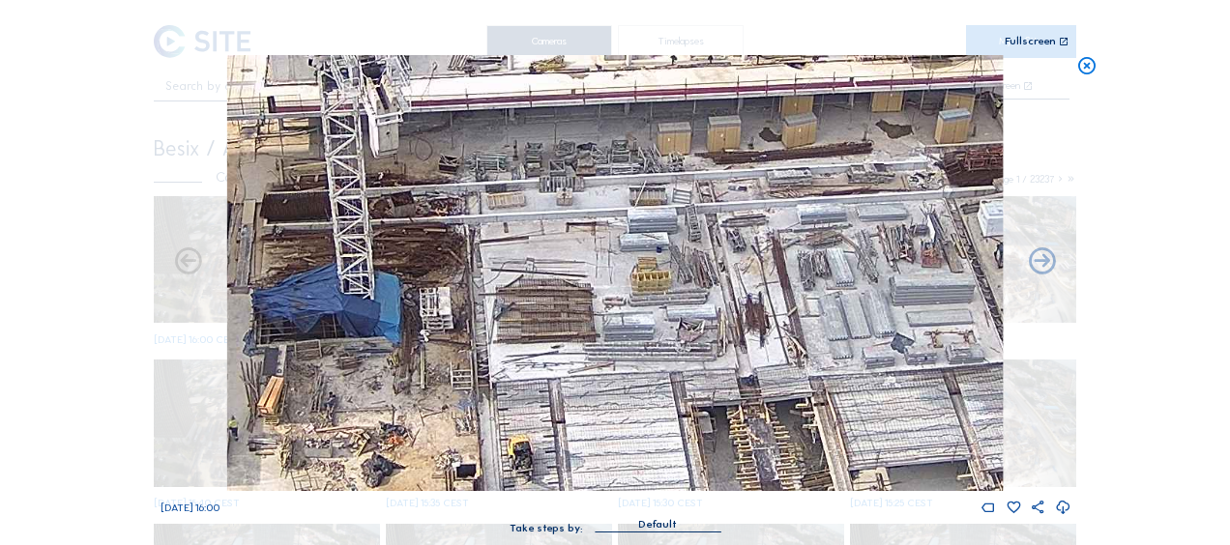
drag, startPoint x: 501, startPoint y: 333, endPoint x: 540, endPoint y: 270, distance: 73.8
click at [540, 270] on img at bounding box center [615, 273] width 776 height 436
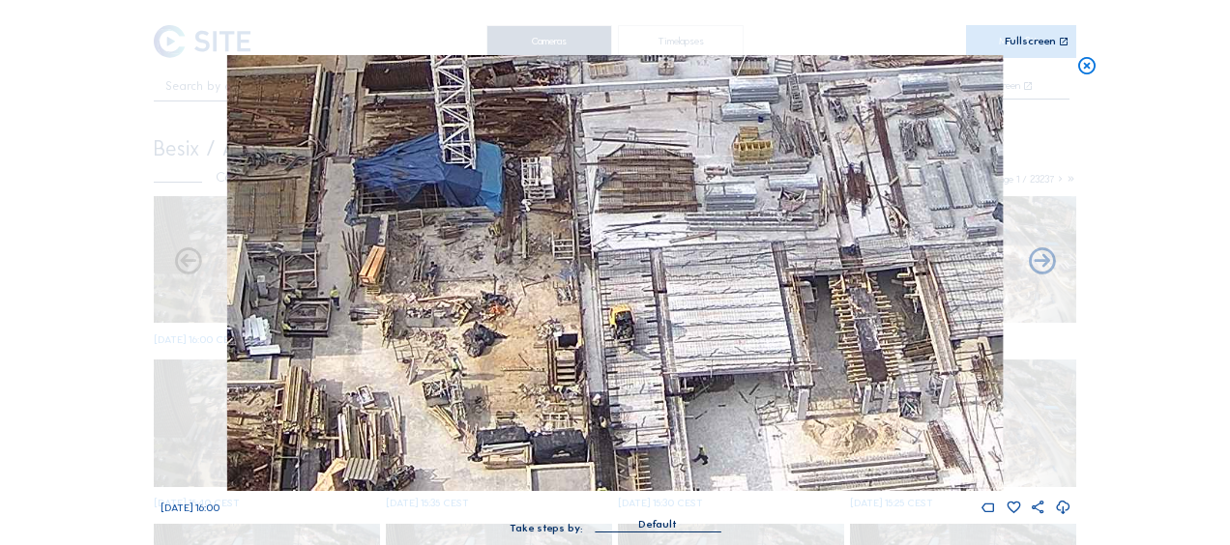
drag, startPoint x: 427, startPoint y: 368, endPoint x: 545, endPoint y: 329, distance: 124.2
click at [545, 329] on img at bounding box center [615, 273] width 776 height 436
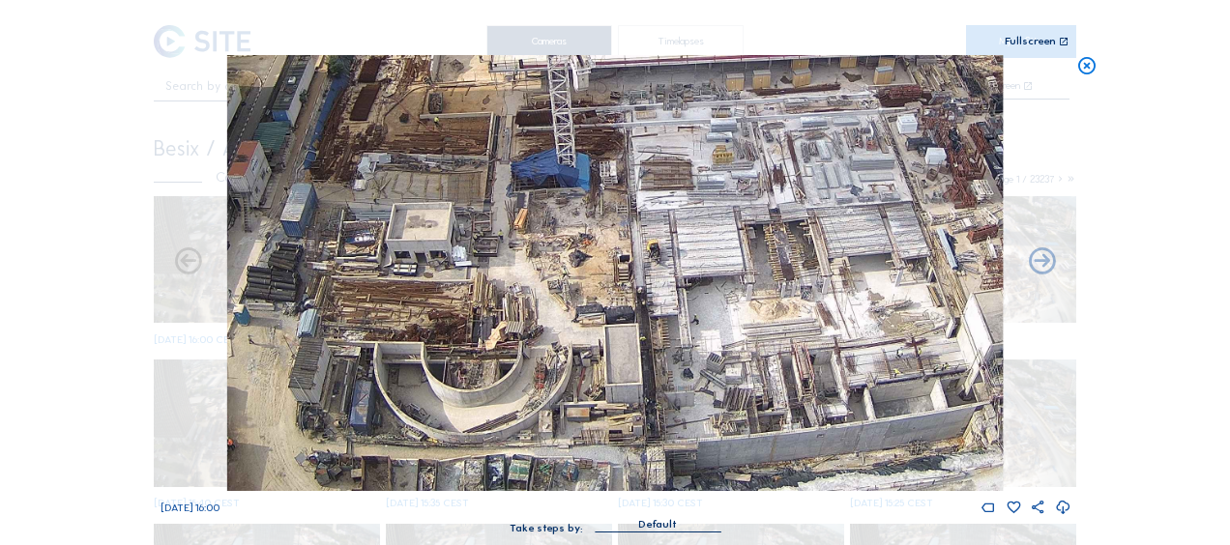
drag, startPoint x: 530, startPoint y: 375, endPoint x: 568, endPoint y: 276, distance: 106.5
click at [568, 276] on img at bounding box center [615, 273] width 776 height 436
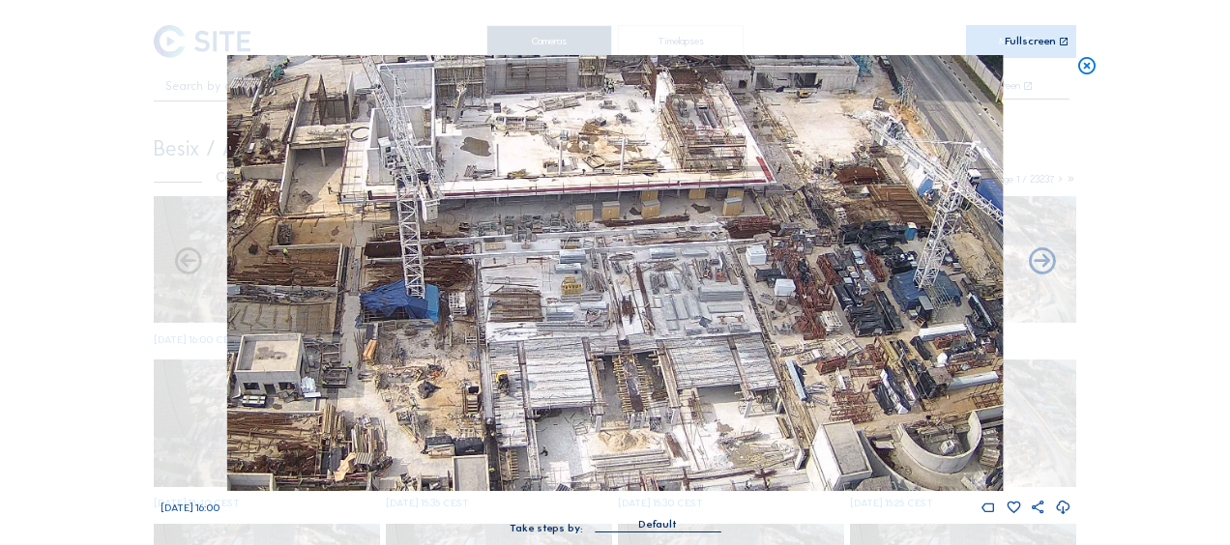
drag, startPoint x: 928, startPoint y: 180, endPoint x: 775, endPoint y: 311, distance: 202.4
click at [777, 311] on img at bounding box center [615, 273] width 776 height 436
click at [1085, 68] on icon at bounding box center [1086, 66] width 21 height 22
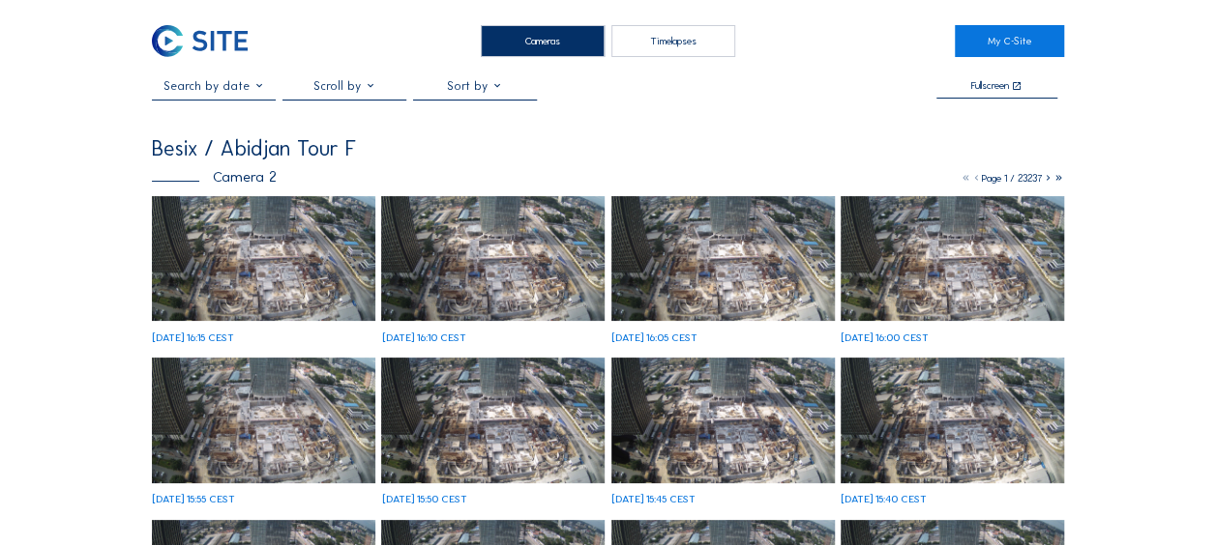
click at [237, 270] on img at bounding box center [263, 259] width 223 height 126
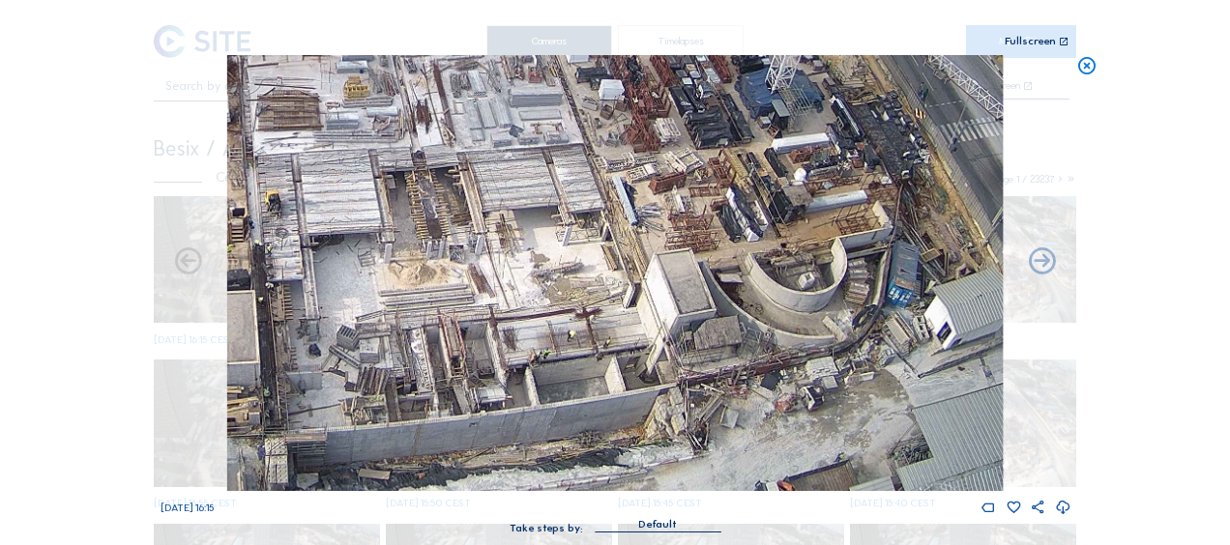
drag, startPoint x: 831, startPoint y: 458, endPoint x: 798, endPoint y: 267, distance: 194.3
click at [798, 267] on img at bounding box center [615, 273] width 776 height 436
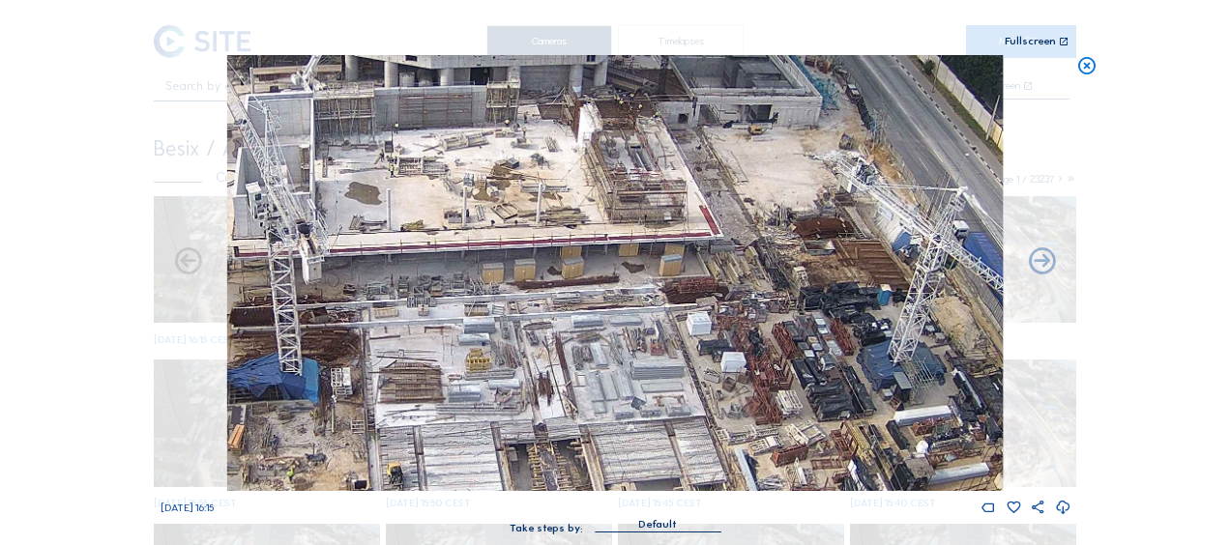
drag, startPoint x: 545, startPoint y: 132, endPoint x: 667, endPoint y: 402, distance: 297.0
click at [667, 402] on img at bounding box center [615, 273] width 776 height 436
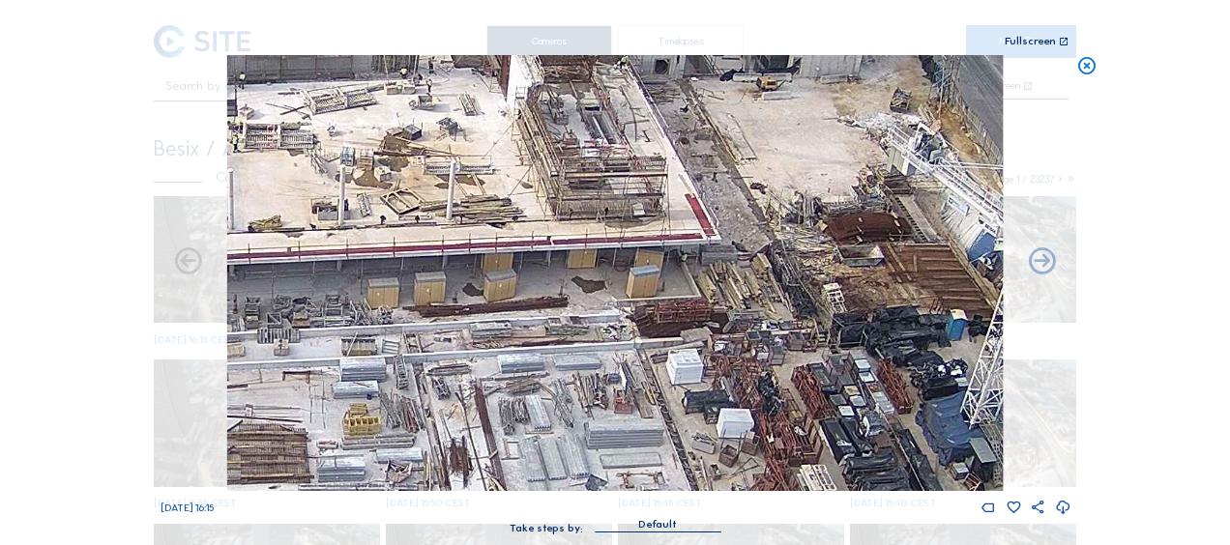
drag, startPoint x: 411, startPoint y: 330, endPoint x: 540, endPoint y: 153, distance: 218.8
click at [540, 153] on img at bounding box center [615, 273] width 776 height 436
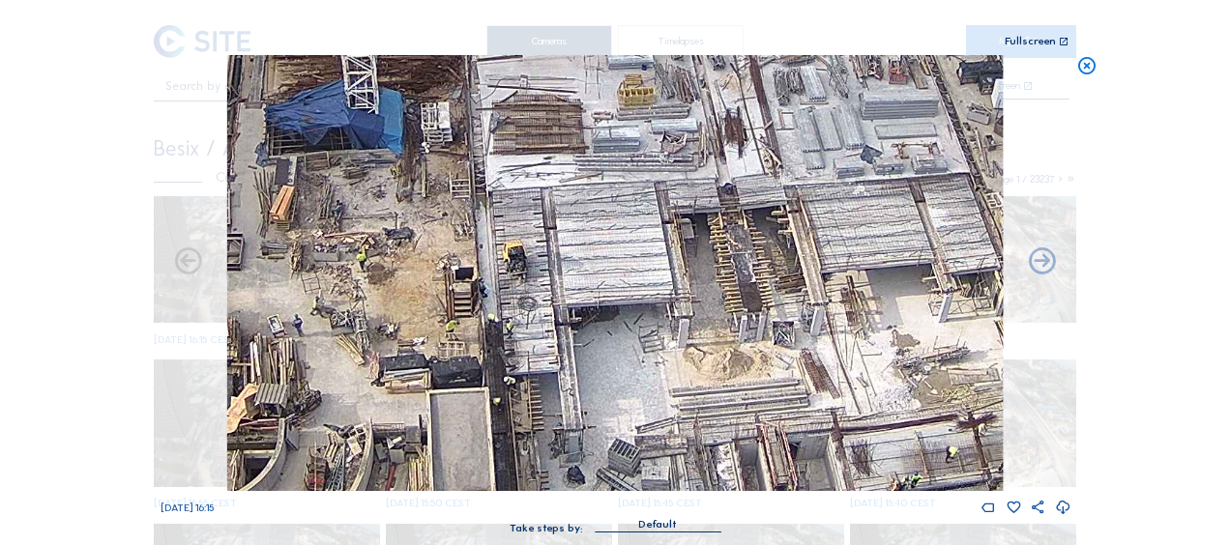
drag, startPoint x: 341, startPoint y: 422, endPoint x: 494, endPoint y: 257, distance: 224.5
click at [494, 257] on img at bounding box center [615, 273] width 776 height 436
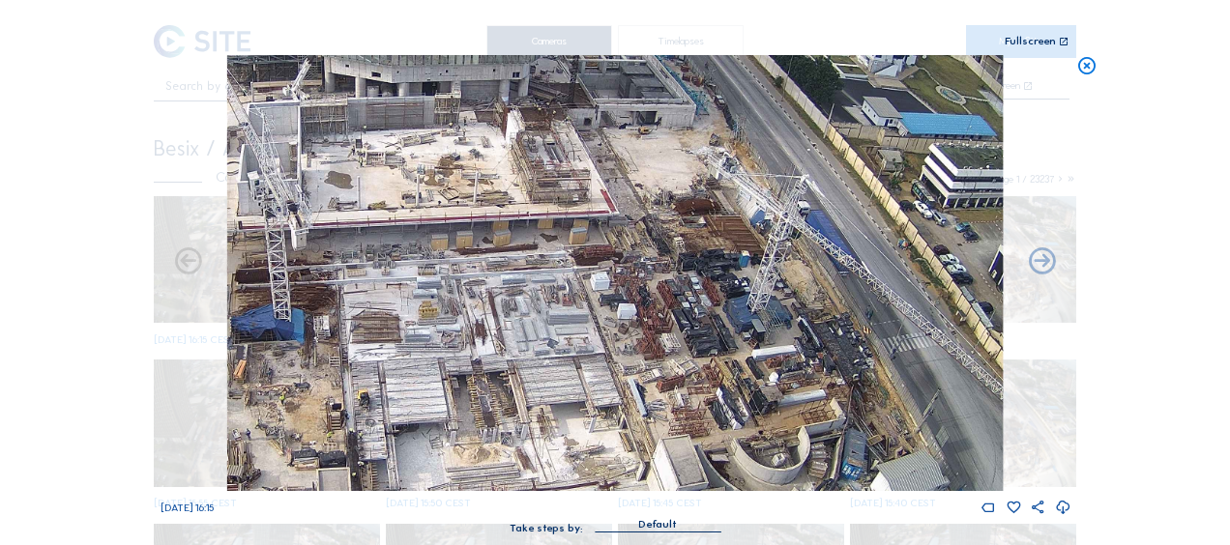
drag, startPoint x: 663, startPoint y: 142, endPoint x: 547, endPoint y: 280, distance: 180.5
click at [547, 280] on img at bounding box center [615, 273] width 776 height 436
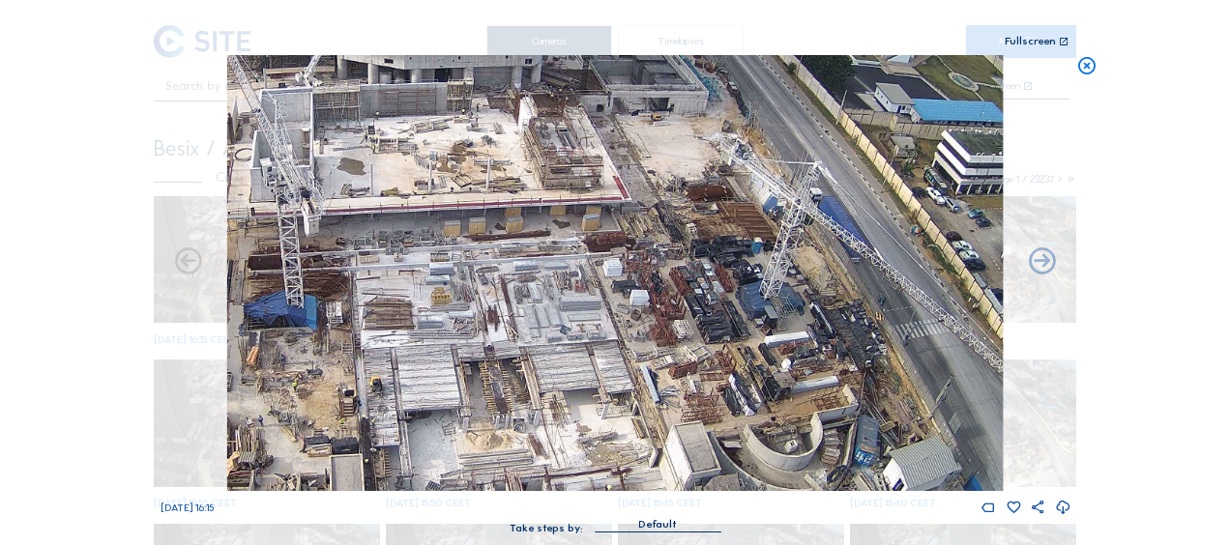
drag, startPoint x: 530, startPoint y: 271, endPoint x: 547, endPoint y: 251, distance: 26.0
click at [547, 251] on img at bounding box center [615, 273] width 776 height 436
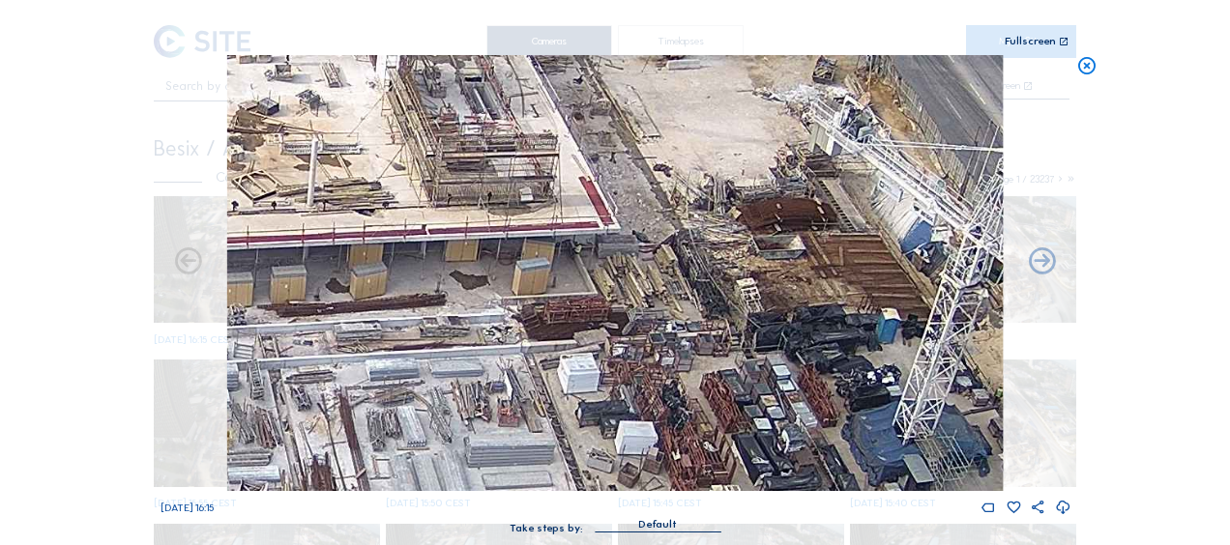
drag, startPoint x: 639, startPoint y: 189, endPoint x: 623, endPoint y: 255, distance: 68.7
click at [623, 255] on img at bounding box center [615, 273] width 776 height 436
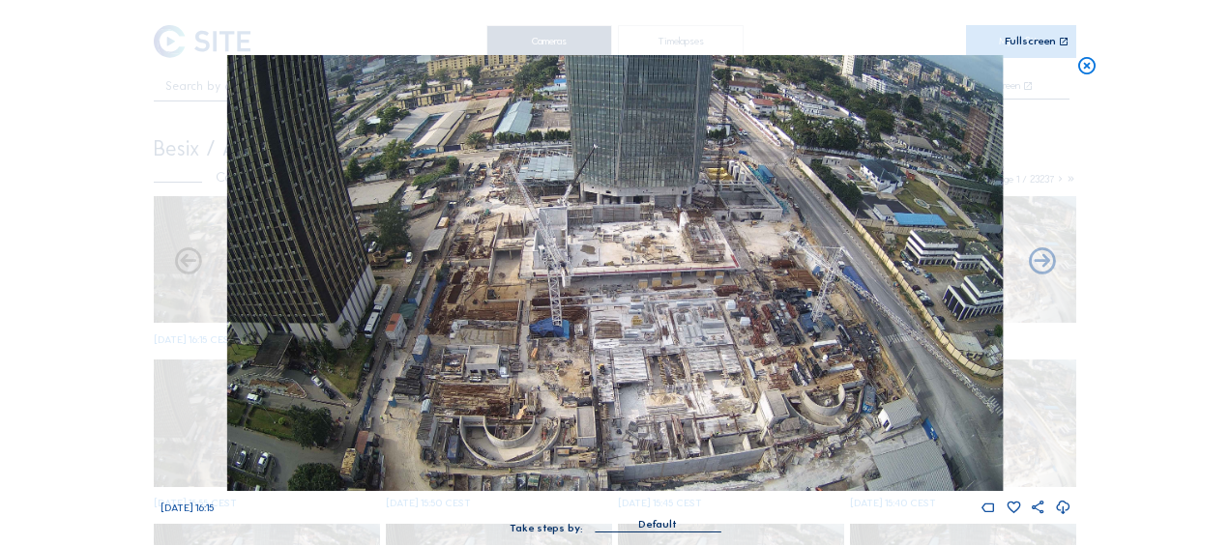
click at [590, 297] on img at bounding box center [615, 273] width 776 height 436
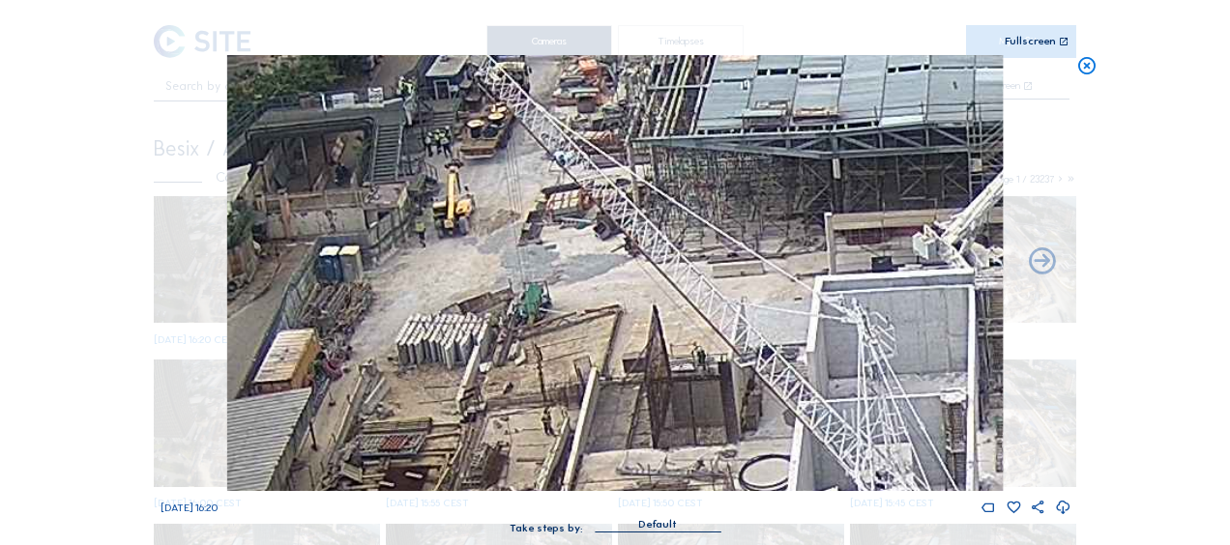
click at [1089, 60] on icon at bounding box center [1086, 66] width 21 height 22
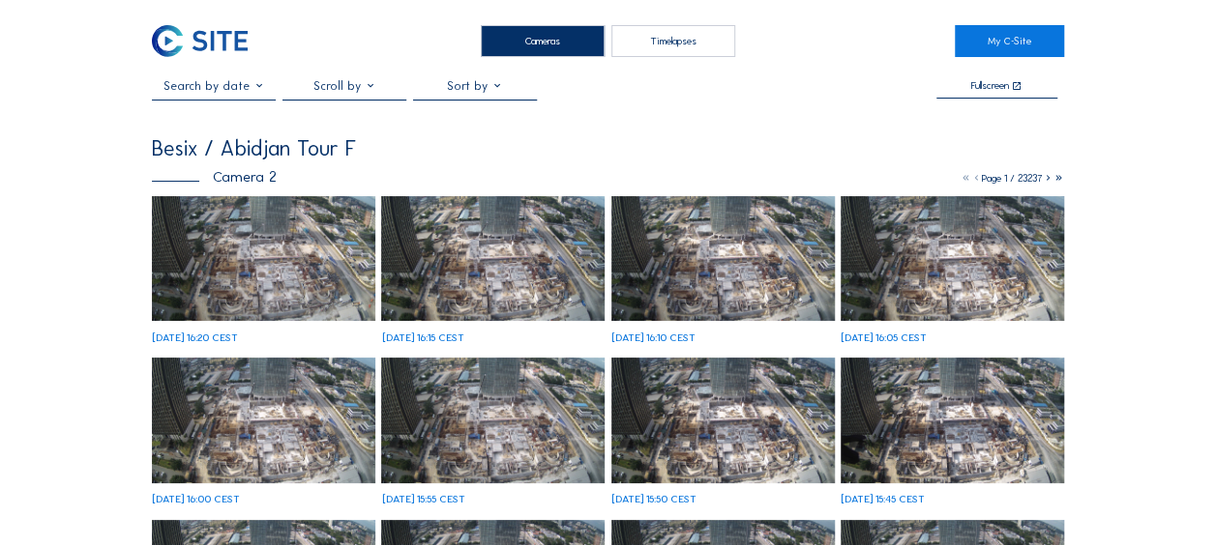
click at [250, 282] on img at bounding box center [263, 259] width 223 height 126
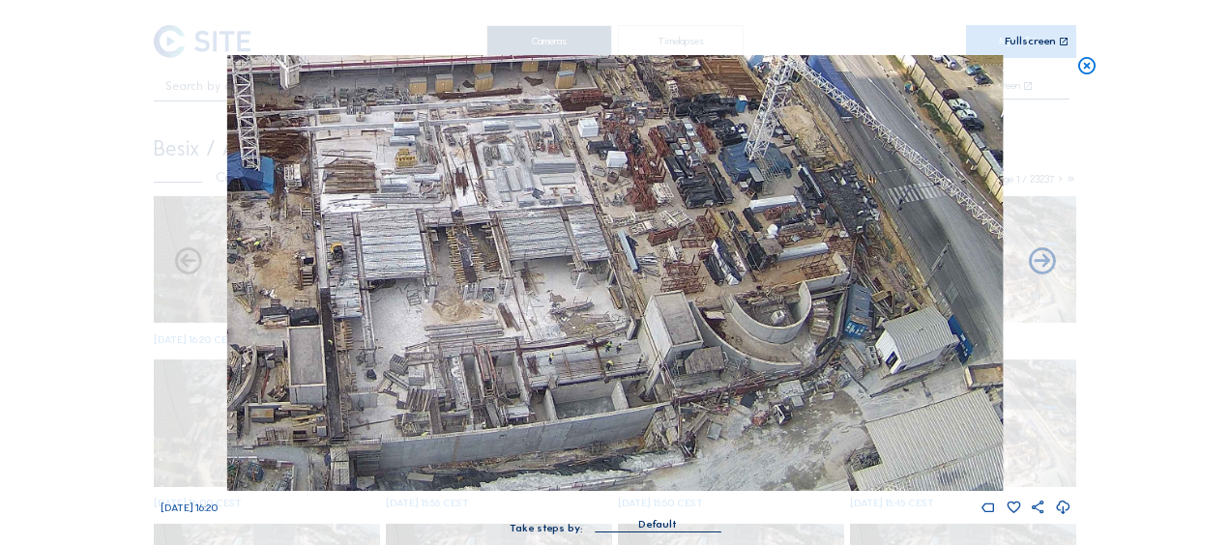
drag, startPoint x: 819, startPoint y: 446, endPoint x: 789, endPoint y: 326, distance: 123.6
click at [789, 326] on img at bounding box center [615, 273] width 776 height 436
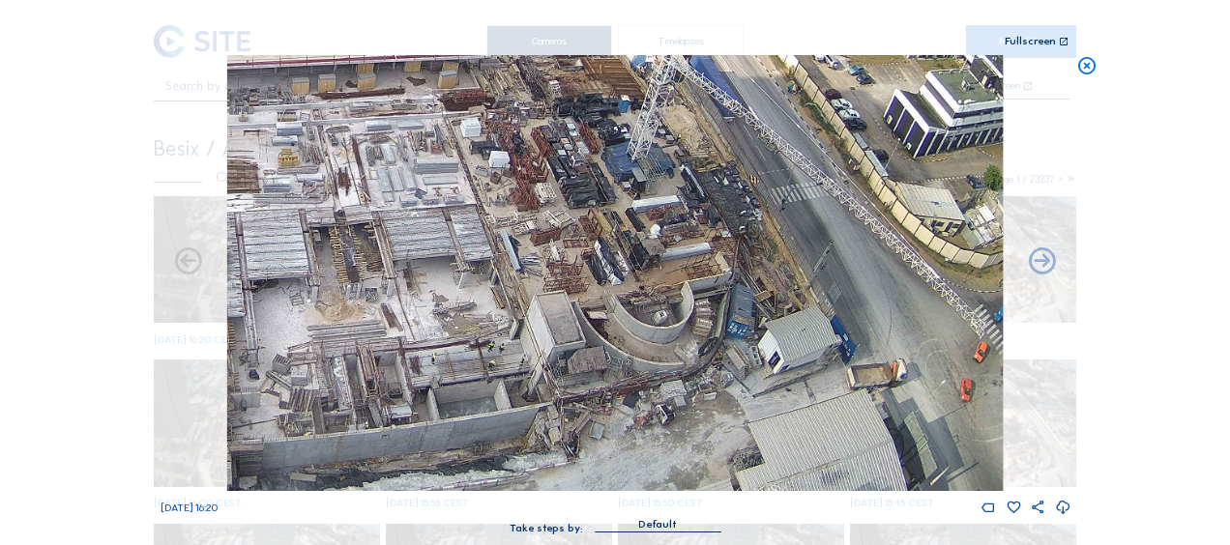
drag, startPoint x: 880, startPoint y: 412, endPoint x: 571, endPoint y: 327, distance: 321.0
click at [571, 327] on img at bounding box center [615, 273] width 776 height 436
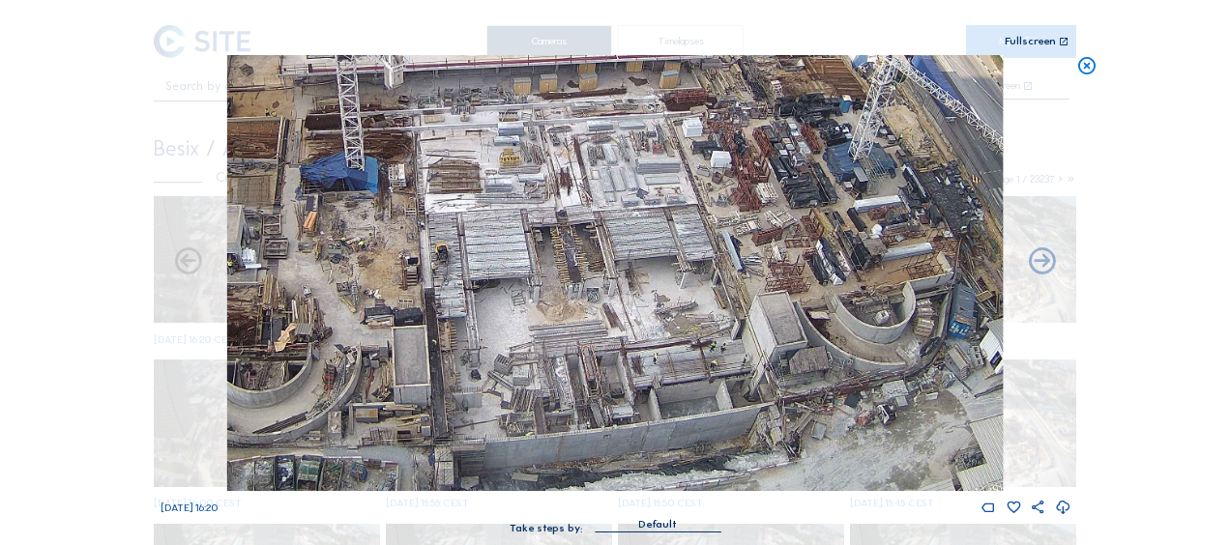
drag, startPoint x: 473, startPoint y: 368, endPoint x: 712, endPoint y: 280, distance: 254.6
click at [712, 280] on img at bounding box center [615, 273] width 776 height 436
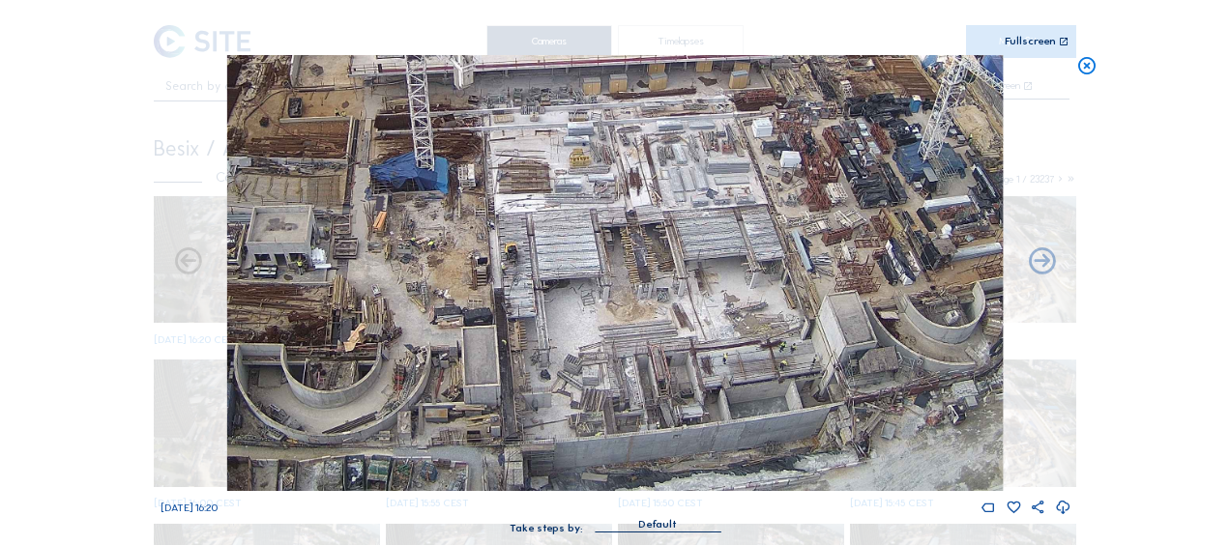
drag, startPoint x: 456, startPoint y: 303, endPoint x: 580, endPoint y: 291, distance: 124.3
click at [606, 284] on img at bounding box center [615, 273] width 776 height 436
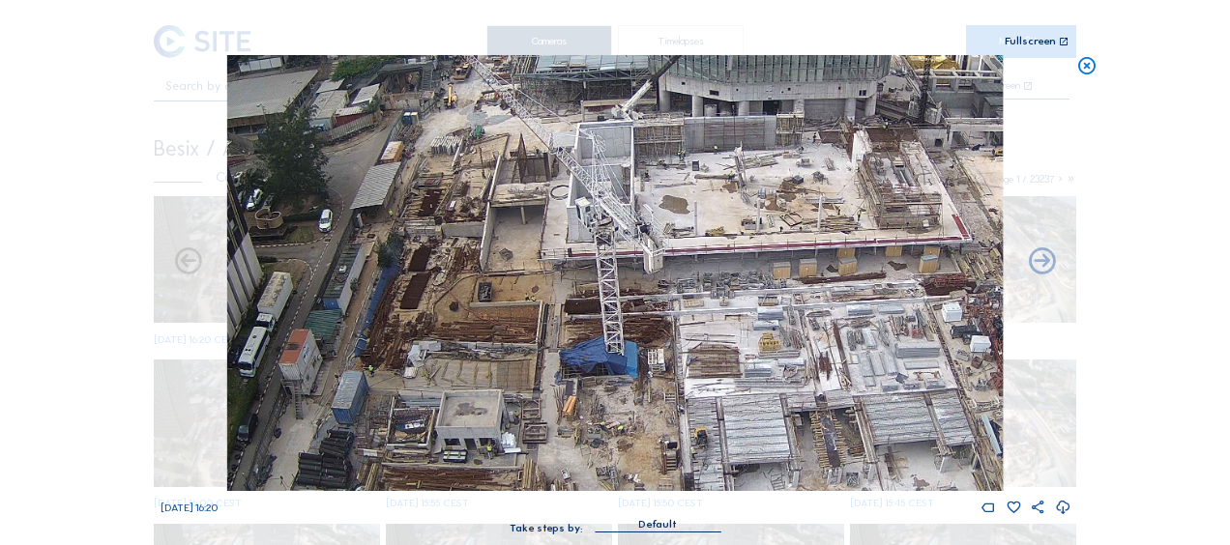
drag, startPoint x: 427, startPoint y: 184, endPoint x: 498, endPoint y: 339, distance: 170.1
click at [498, 339] on img at bounding box center [615, 273] width 776 height 436
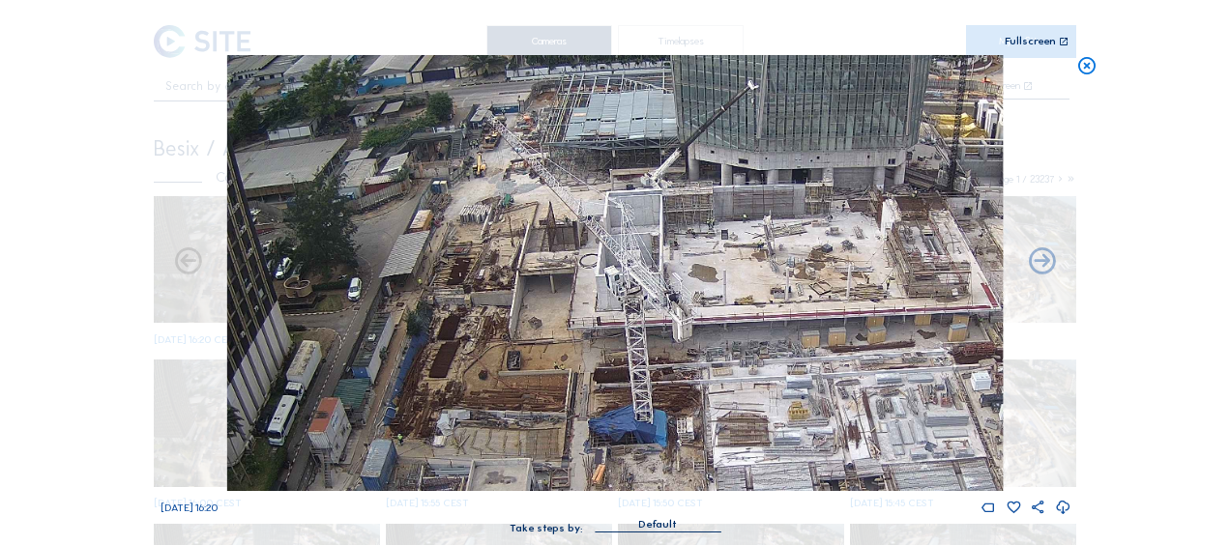
drag, startPoint x: 437, startPoint y: 221, endPoint x: 466, endPoint y: 290, distance: 75.4
click at [466, 290] on img at bounding box center [615, 273] width 776 height 436
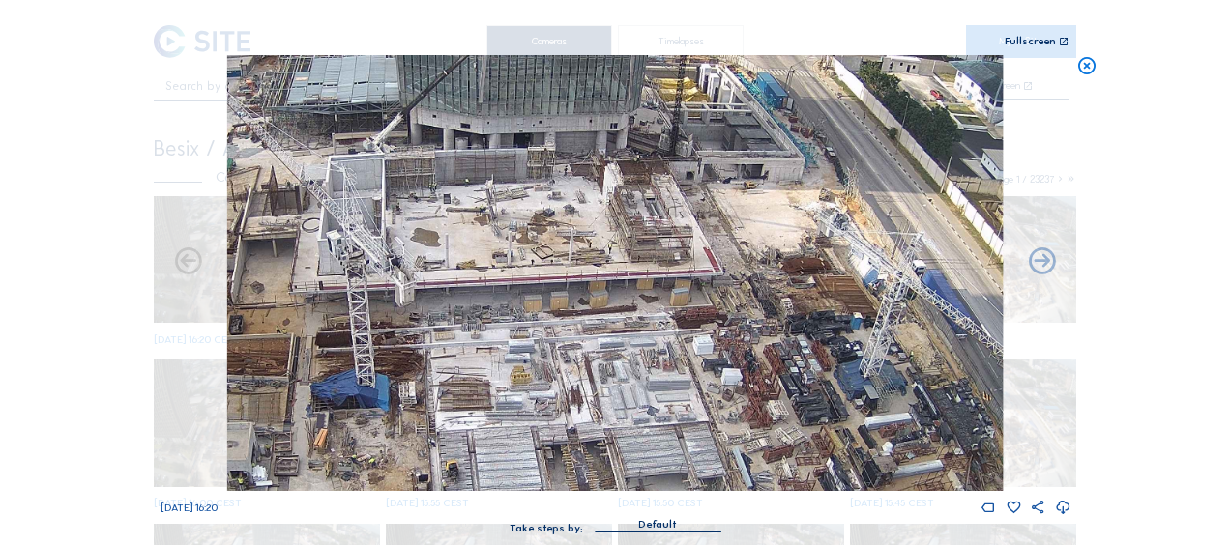
drag, startPoint x: 603, startPoint y: 281, endPoint x: 326, endPoint y: 245, distance: 280.0
click at [326, 245] on img at bounding box center [615, 273] width 776 height 436
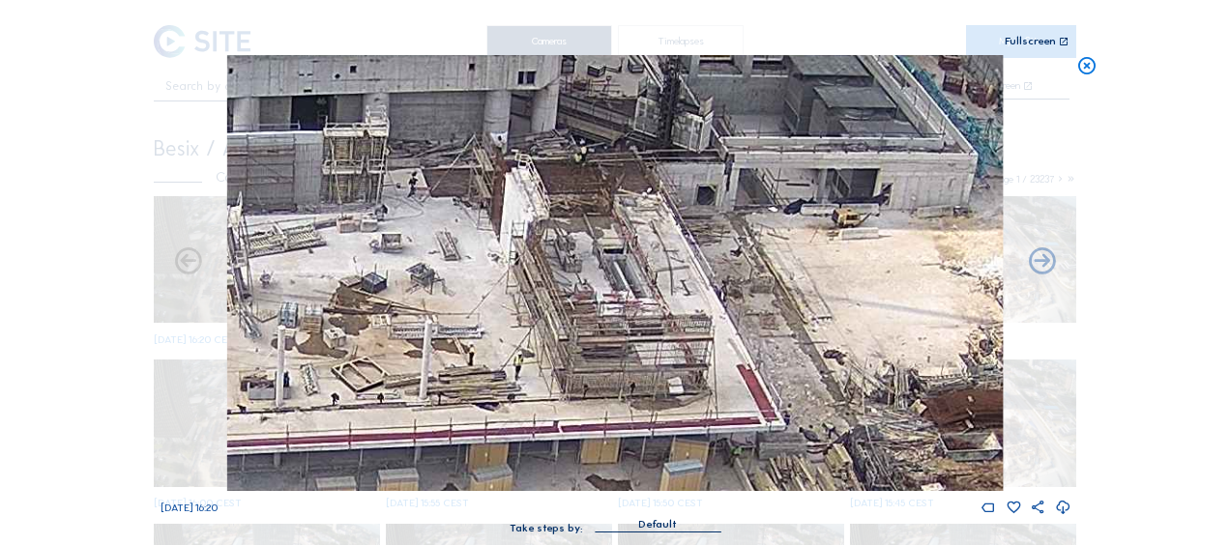
drag, startPoint x: 545, startPoint y: 139, endPoint x: 597, endPoint y: 273, distance: 143.3
click at [597, 273] on img at bounding box center [615, 273] width 776 height 436
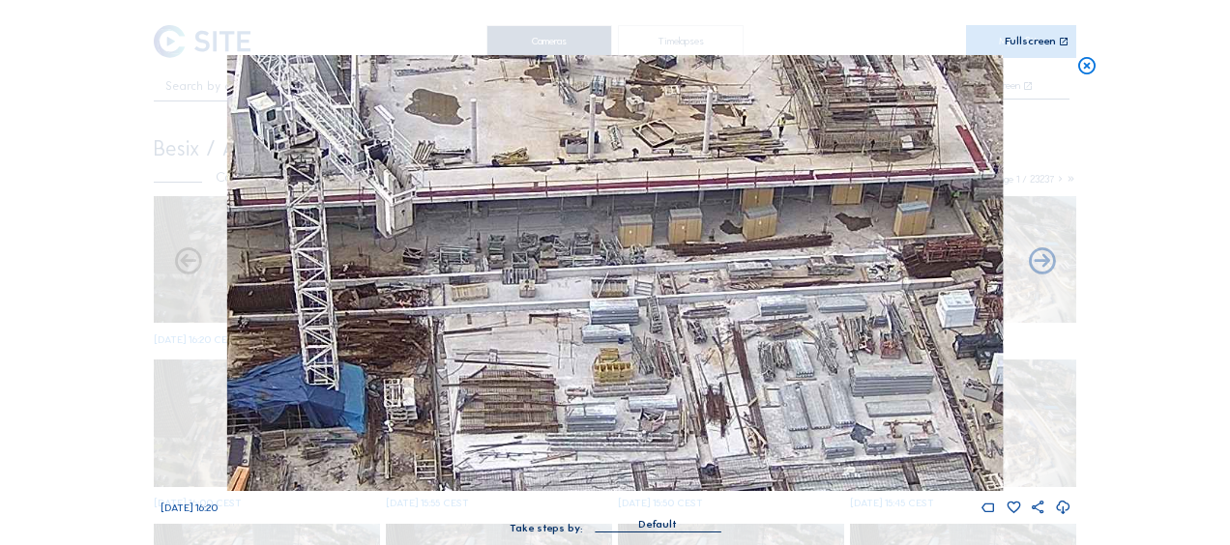
drag, startPoint x: 619, startPoint y: 389, endPoint x: 509, endPoint y: 128, distance: 283.5
click at [509, 128] on img at bounding box center [615, 273] width 776 height 436
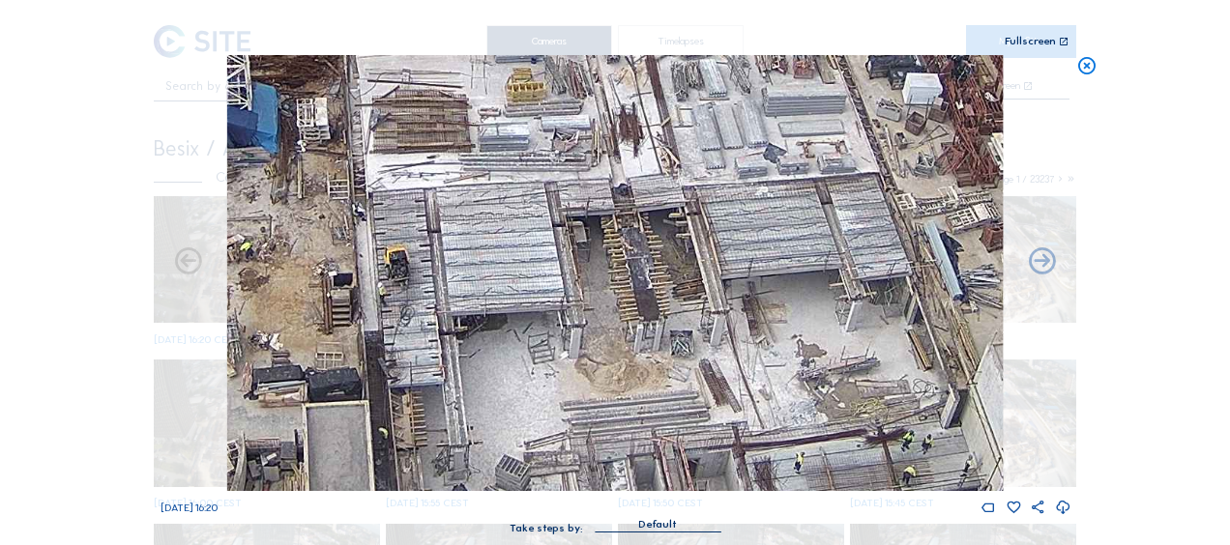
drag, startPoint x: 592, startPoint y: 379, endPoint x: 515, endPoint y: 122, distance: 268.4
click at [515, 122] on img at bounding box center [615, 273] width 776 height 436
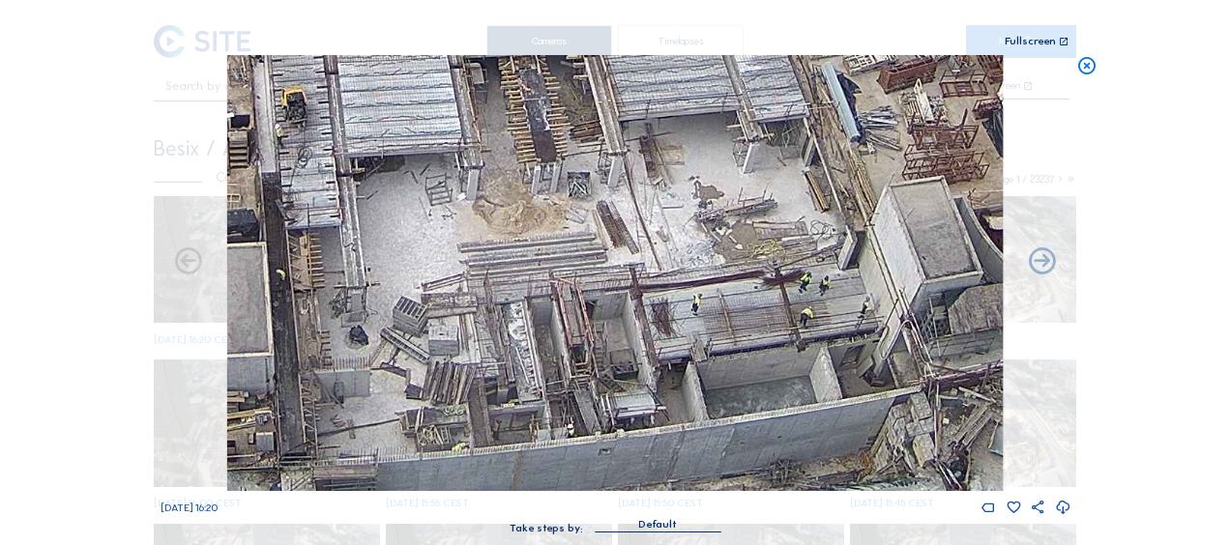
drag, startPoint x: 540, startPoint y: 387, endPoint x: 447, endPoint y: 245, distance: 169.8
click at [447, 245] on img at bounding box center [615, 273] width 776 height 436
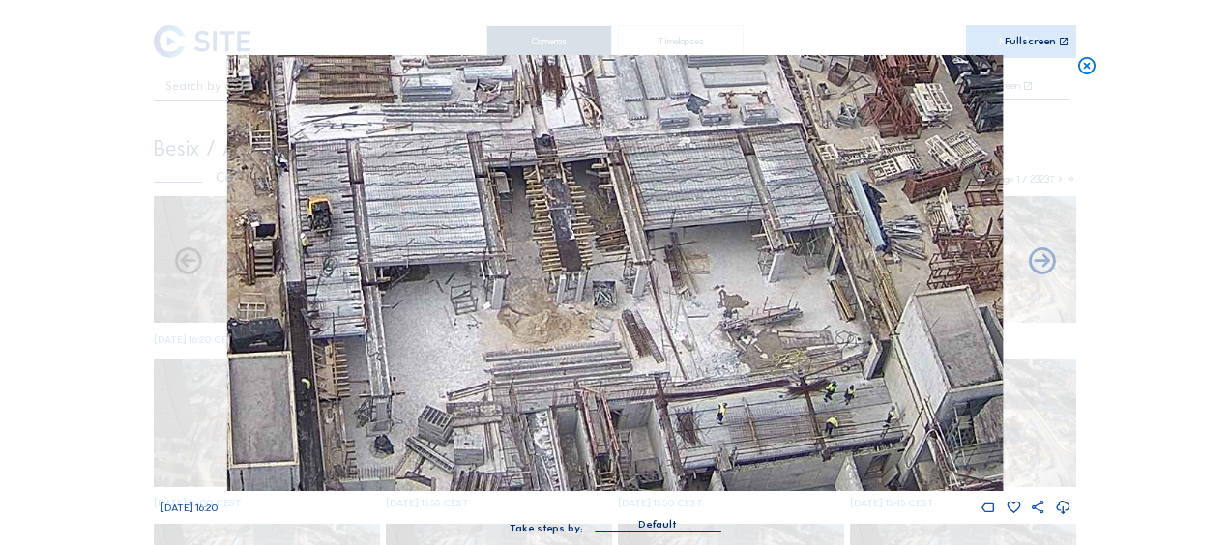
drag, startPoint x: 702, startPoint y: 230, endPoint x: 718, endPoint y: 313, distance: 84.6
click at [718, 313] on img at bounding box center [615, 273] width 776 height 436
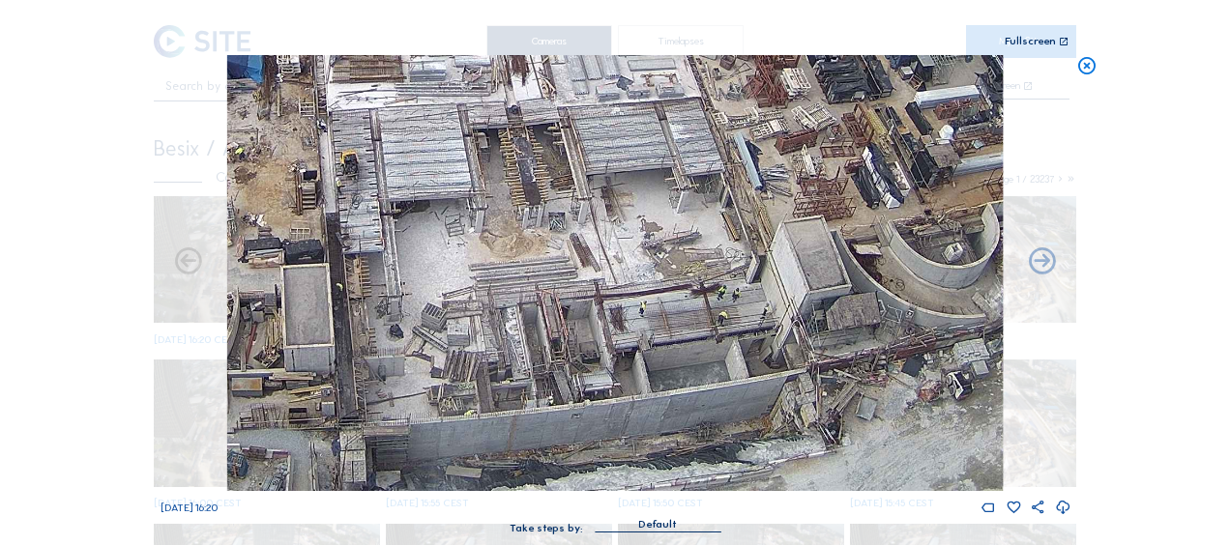
drag, startPoint x: 423, startPoint y: 362, endPoint x: 429, endPoint y: 275, distance: 87.3
click at [429, 275] on img at bounding box center [615, 273] width 776 height 436
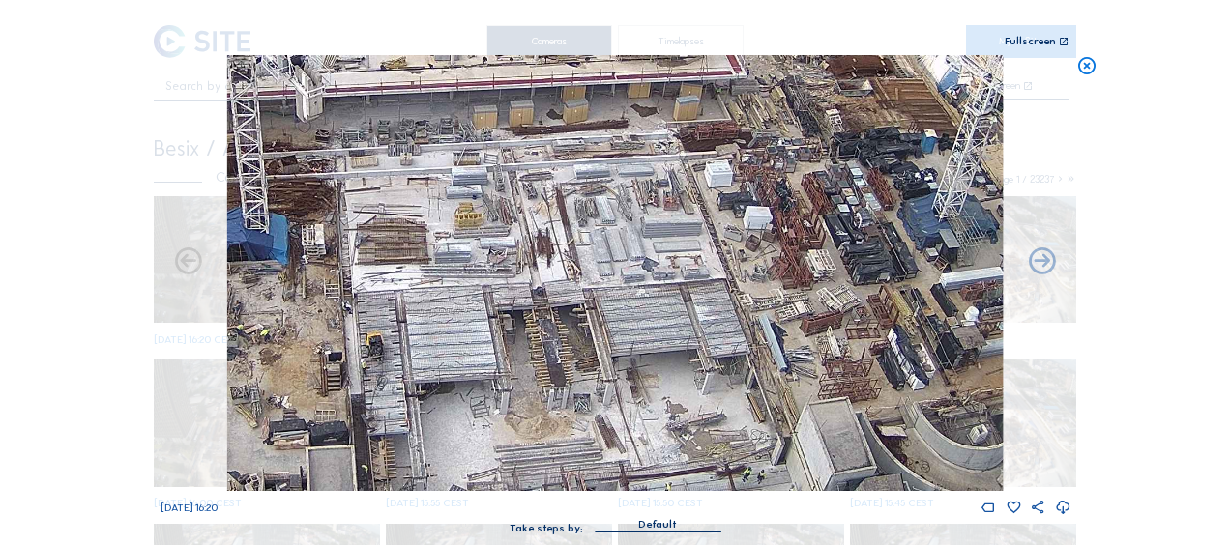
drag, startPoint x: 532, startPoint y: 175, endPoint x: 561, endPoint y: 385, distance: 211.9
click at [561, 385] on img at bounding box center [615, 273] width 776 height 436
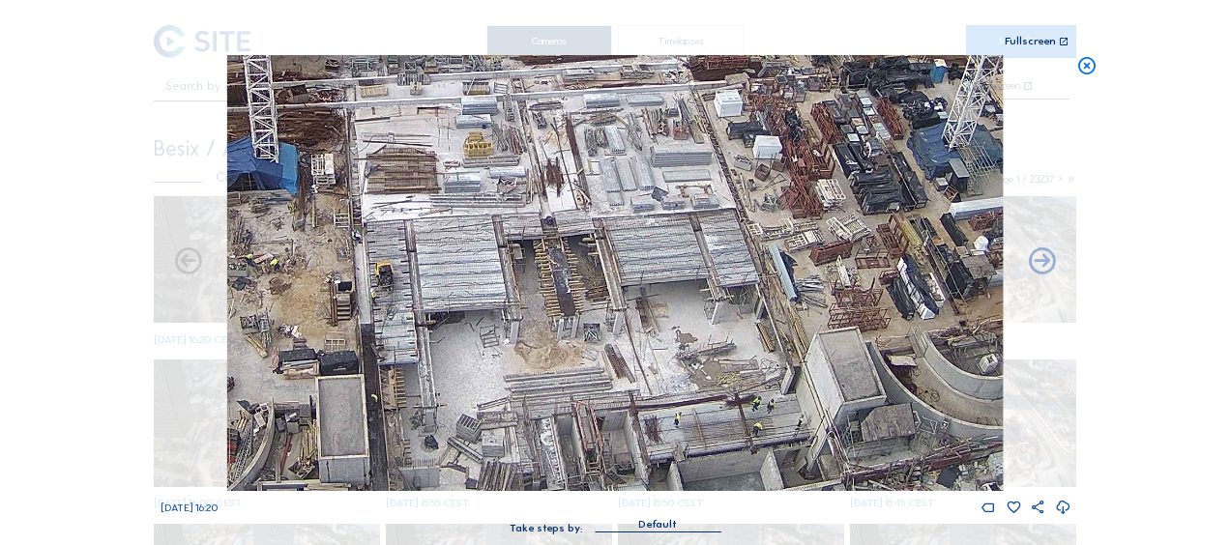
drag, startPoint x: 571, startPoint y: 378, endPoint x: 576, endPoint y: 275, distance: 103.6
click at [576, 275] on img at bounding box center [615, 273] width 776 height 436
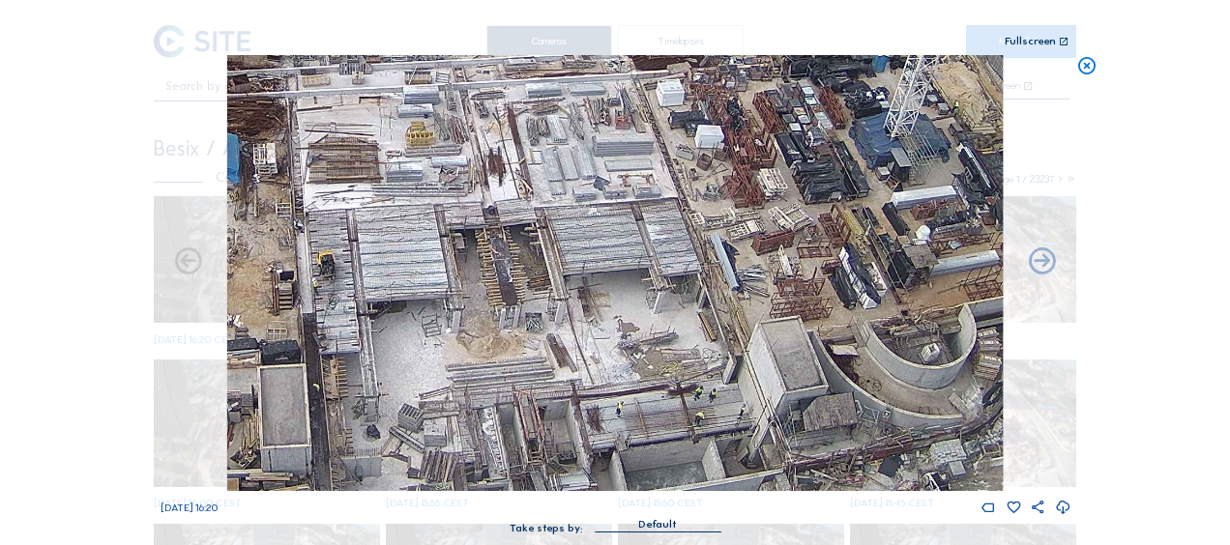
drag, startPoint x: 645, startPoint y: 342, endPoint x: 582, endPoint y: 335, distance: 63.3
click at [582, 335] on img at bounding box center [615, 273] width 776 height 436
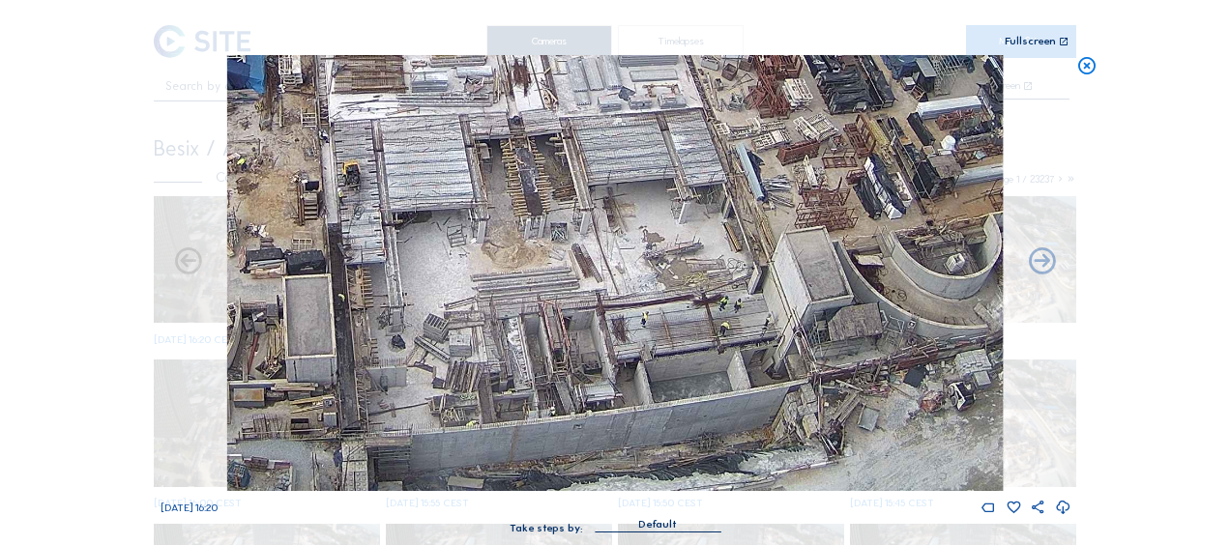
drag, startPoint x: 640, startPoint y: 289, endPoint x: 673, endPoint y: 205, distance: 90.3
click at [673, 205] on img at bounding box center [615, 273] width 776 height 436
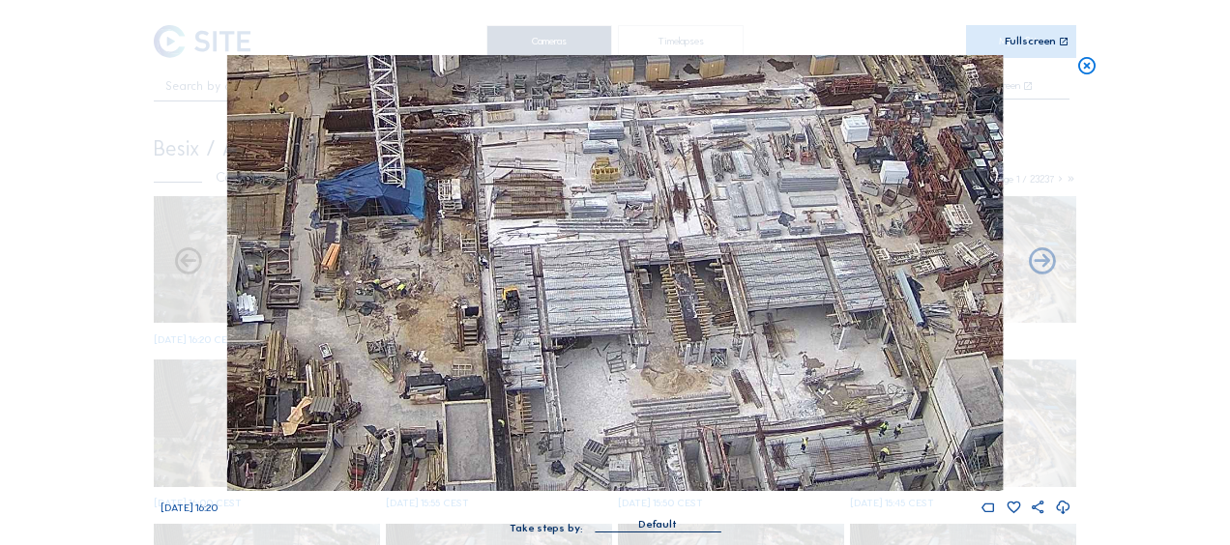
drag, startPoint x: 516, startPoint y: 178, endPoint x: 676, endPoint y: 304, distance: 203.2
click at [676, 304] on img at bounding box center [615, 273] width 776 height 436
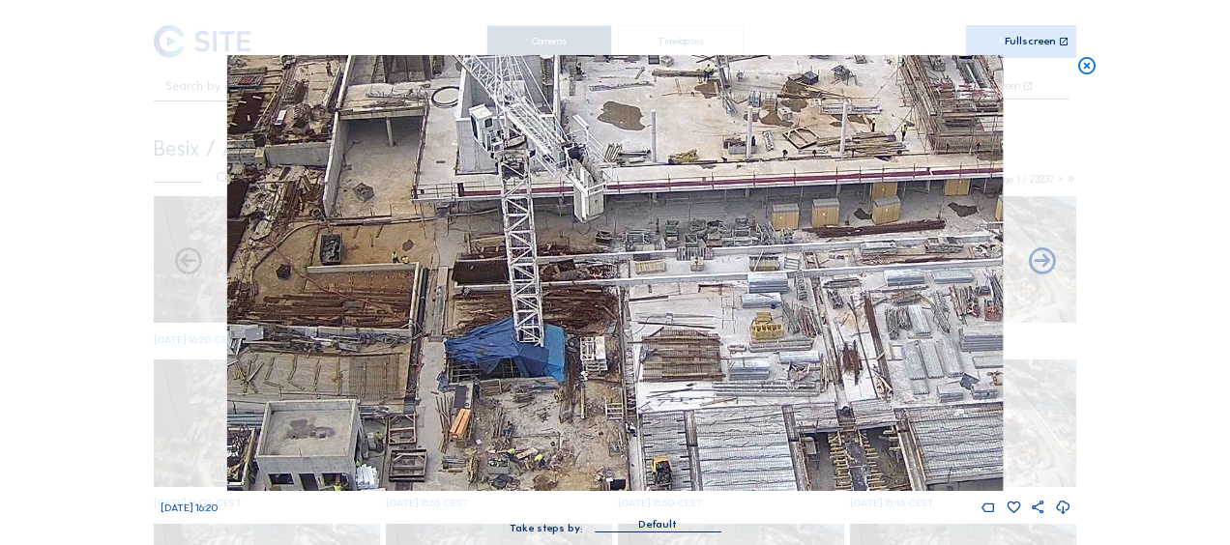
drag, startPoint x: 352, startPoint y: 203, endPoint x: 509, endPoint y: 197, distance: 156.8
click at [447, 93] on img at bounding box center [615, 273] width 776 height 436
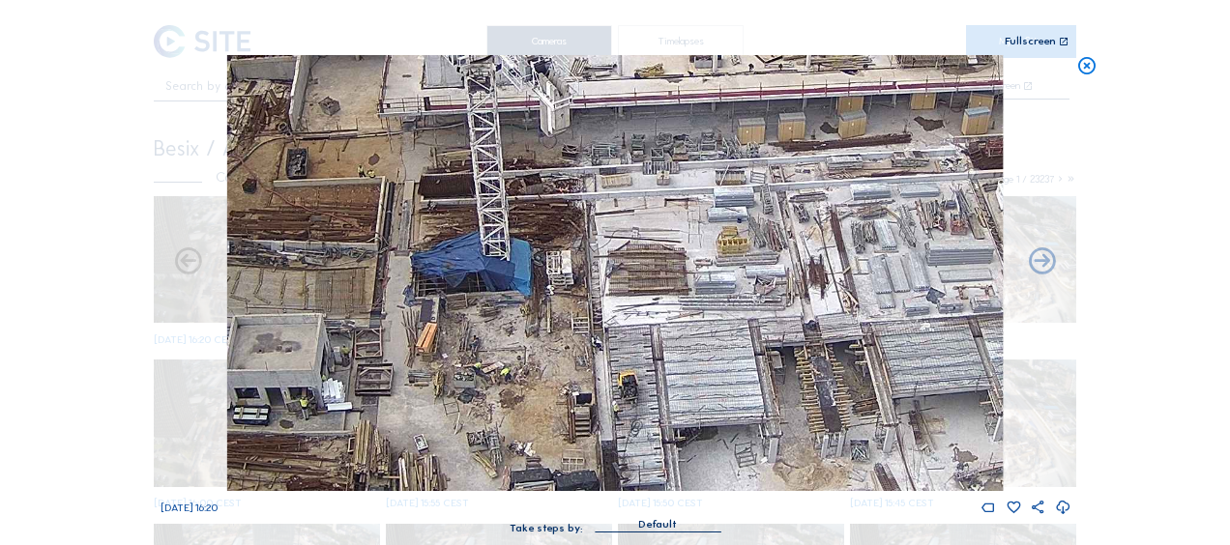
drag, startPoint x: 572, startPoint y: 269, endPoint x: 532, endPoint y: 143, distance: 131.8
click at [532, 141] on img at bounding box center [615, 273] width 776 height 436
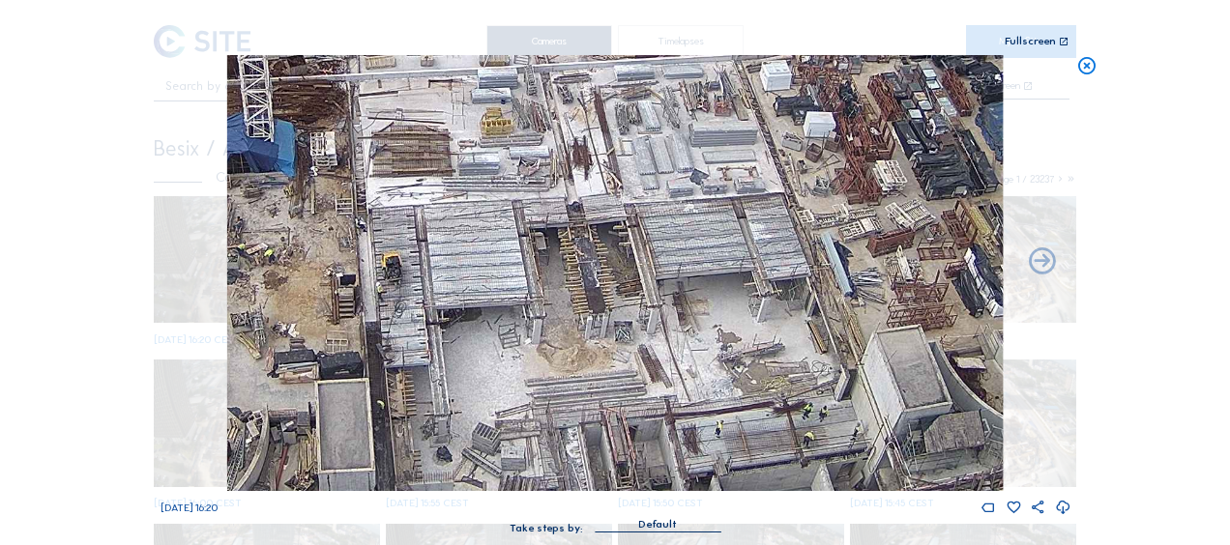
drag, startPoint x: 832, startPoint y: 261, endPoint x: 627, endPoint y: 261, distance: 205.0
click at [631, 250] on img at bounding box center [615, 273] width 776 height 436
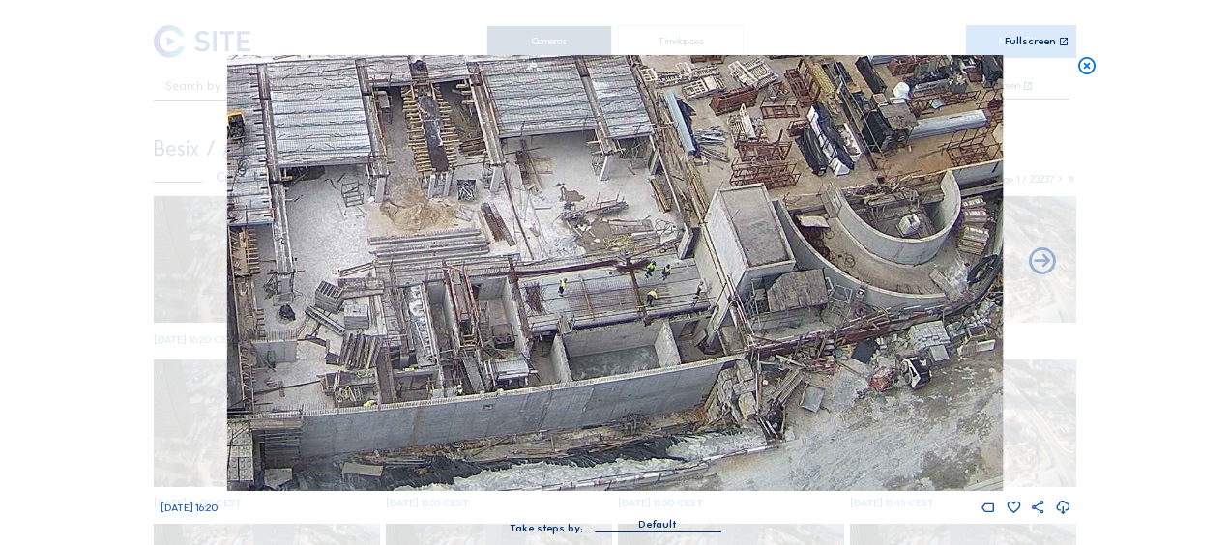
drag, startPoint x: 515, startPoint y: 180, endPoint x: 481, endPoint y: 176, distance: 35.0
click at [487, 162] on img at bounding box center [615, 273] width 776 height 436
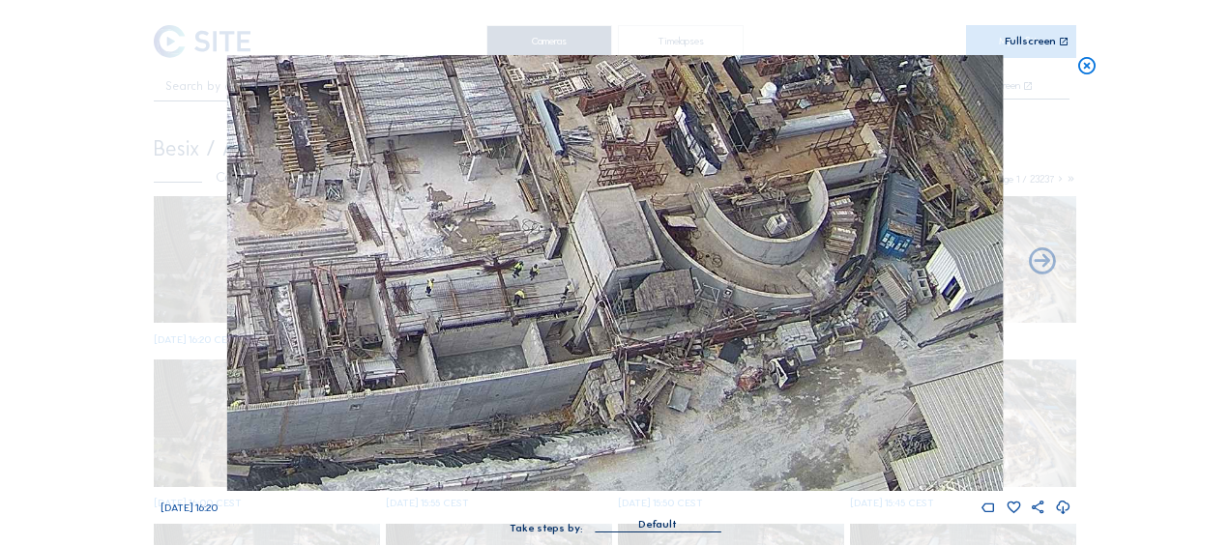
drag, startPoint x: 769, startPoint y: 319, endPoint x: 674, endPoint y: 48, distance: 286.9
click at [674, 48] on div "Scroll to travel through time | Press 'Alt' Button + Scroll to Zoom | Click and…" at bounding box center [616, 276] width 910 height 553
drag, startPoint x: 674, startPoint y: 48, endPoint x: 662, endPoint y: 219, distance: 170.7
click at [662, 219] on div "Scroll to travel through time | Press 'Alt' Button + Scroll to Zoom | Click and…" at bounding box center [616, 276] width 910 height 553
click at [1147, 137] on div "Scroll to travel through time | Press 'Alt' Button + Scroll to Zoom | Click and…" at bounding box center [615, 272] width 1230 height 545
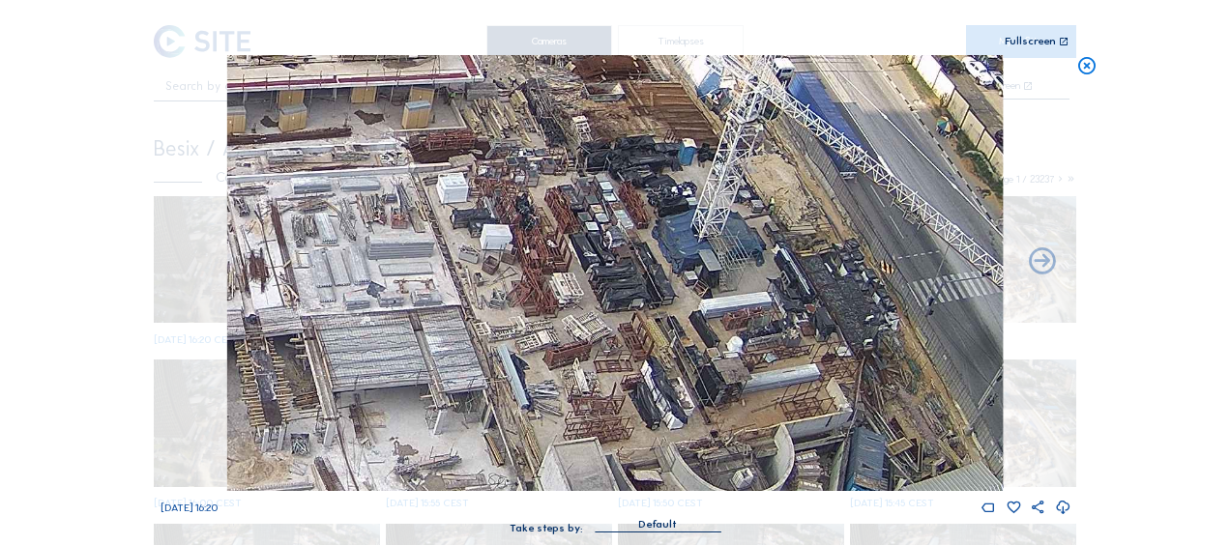
drag, startPoint x: 875, startPoint y: 153, endPoint x: 848, endPoint y: 399, distance: 248.1
click at [848, 399] on img at bounding box center [615, 273] width 776 height 436
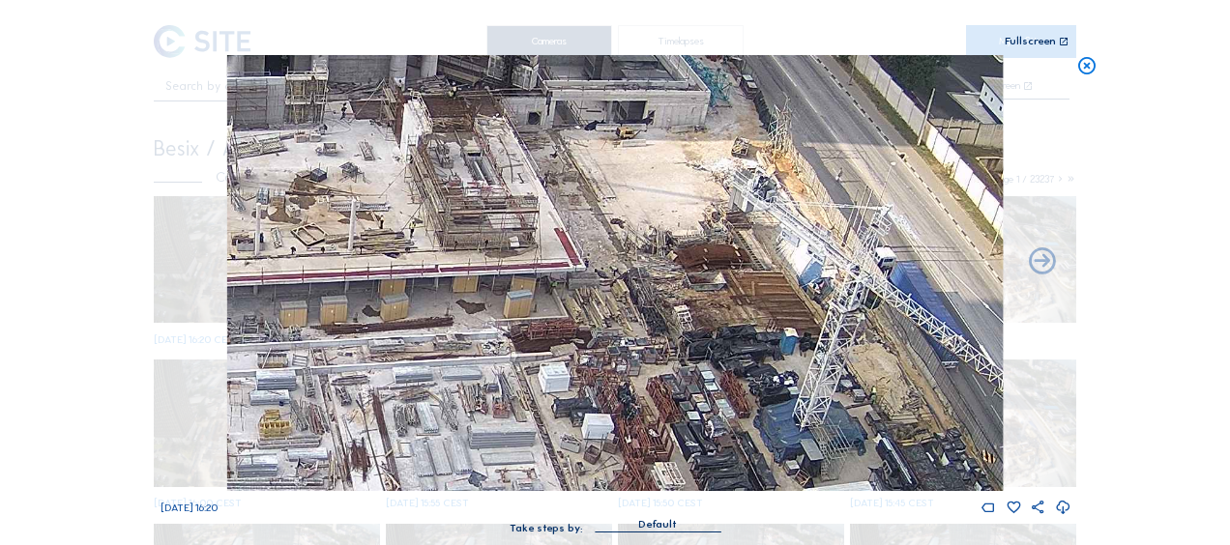
drag, startPoint x: 724, startPoint y: 222, endPoint x: 826, endPoint y: 412, distance: 215.0
click at [826, 412] on img at bounding box center [615, 273] width 776 height 436
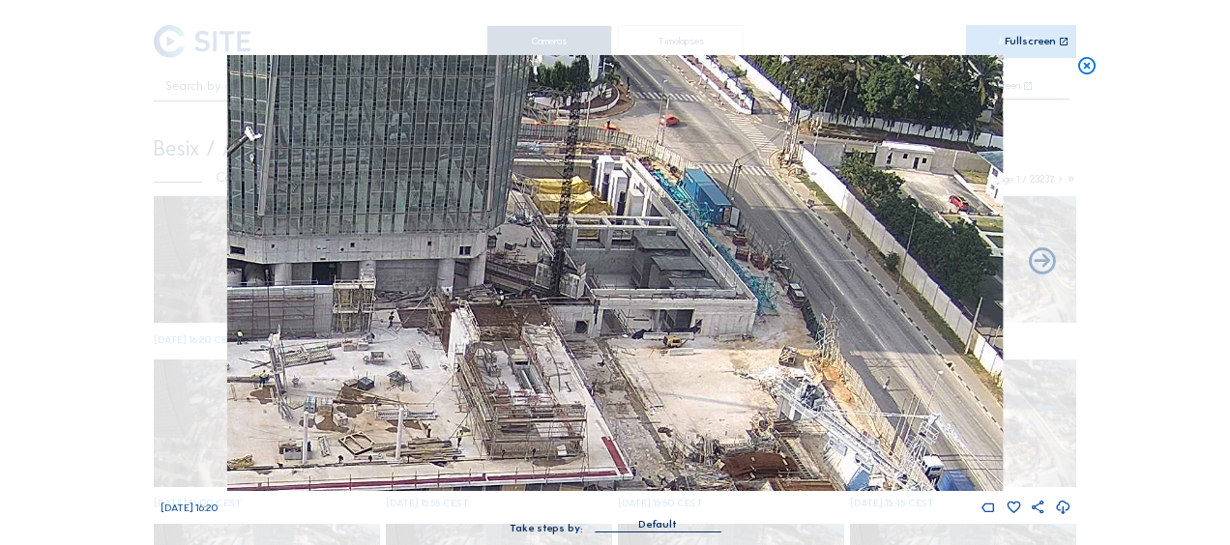
drag, startPoint x: 771, startPoint y: 263, endPoint x: 785, endPoint y: 319, distance: 57.9
click at [785, 319] on img at bounding box center [615, 273] width 776 height 436
click at [1091, 72] on icon at bounding box center [1086, 66] width 21 height 22
